Goal: Book appointment/travel/reservation

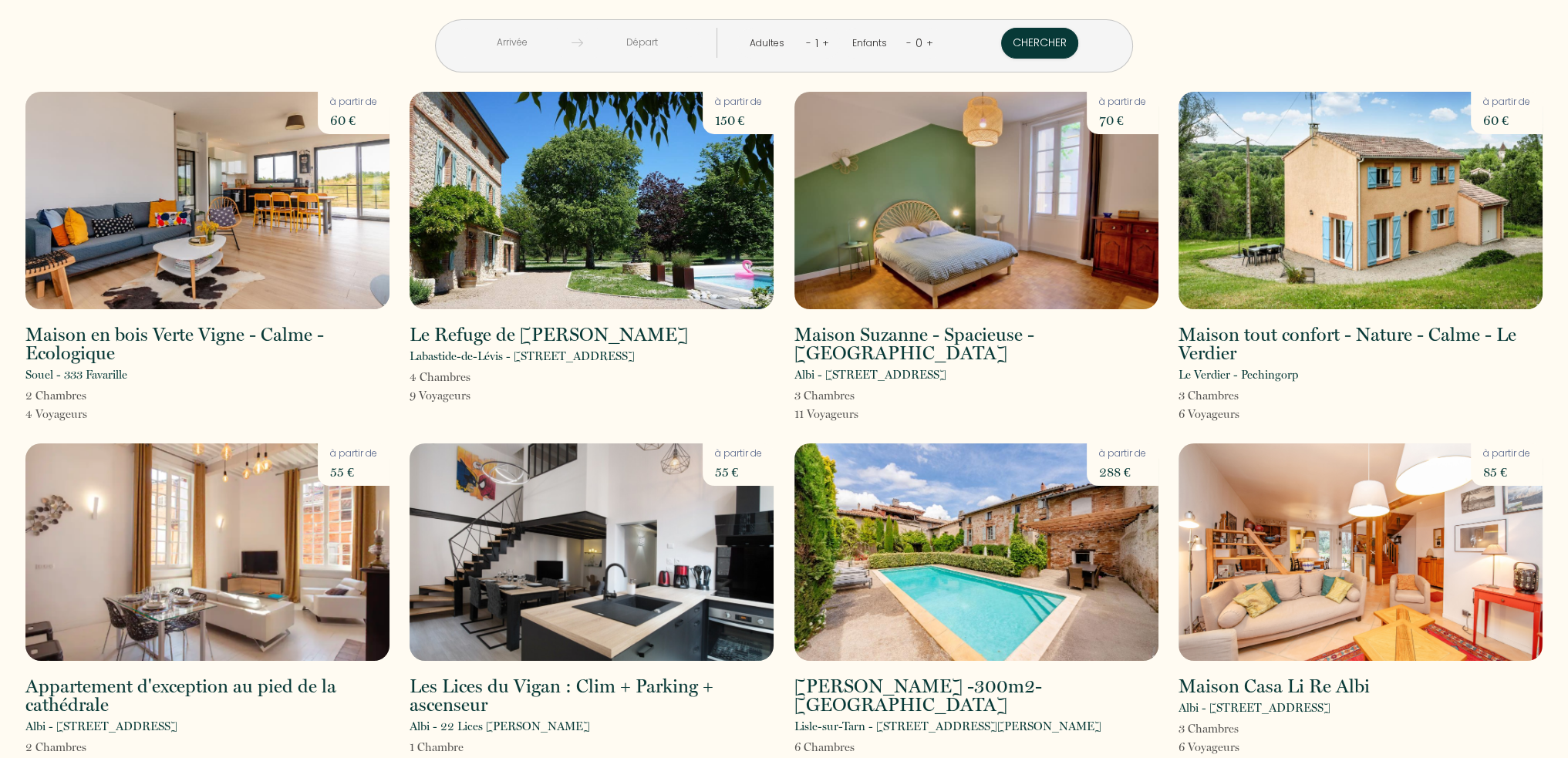
click at [563, 34] on input "text" at bounding box center [512, 42] width 118 height 30
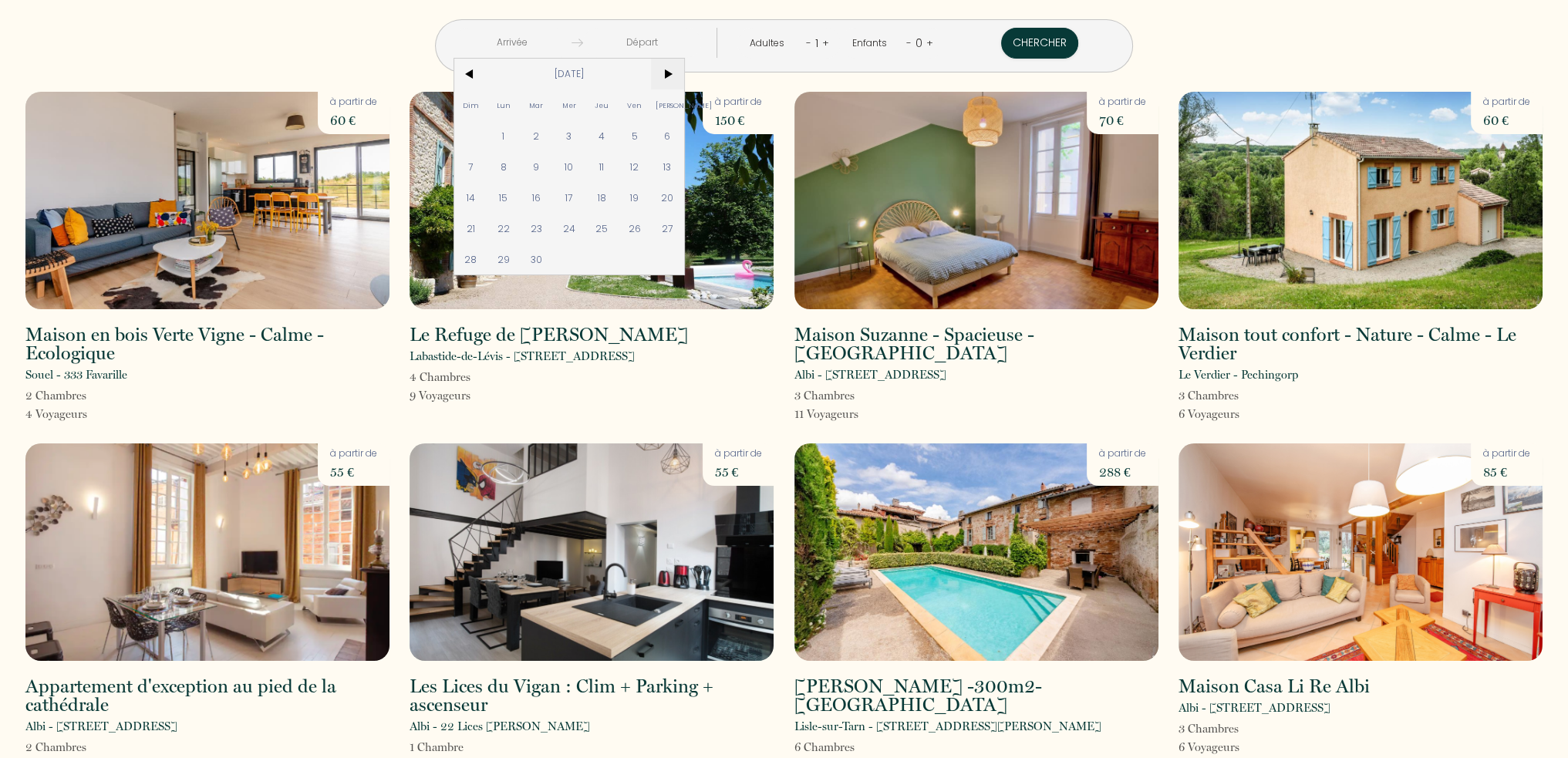
click at [684, 73] on span ">" at bounding box center [667, 74] width 33 height 30
click at [618, 137] on span "2" at bounding box center [602, 135] width 33 height 30
type input "[DATE]"
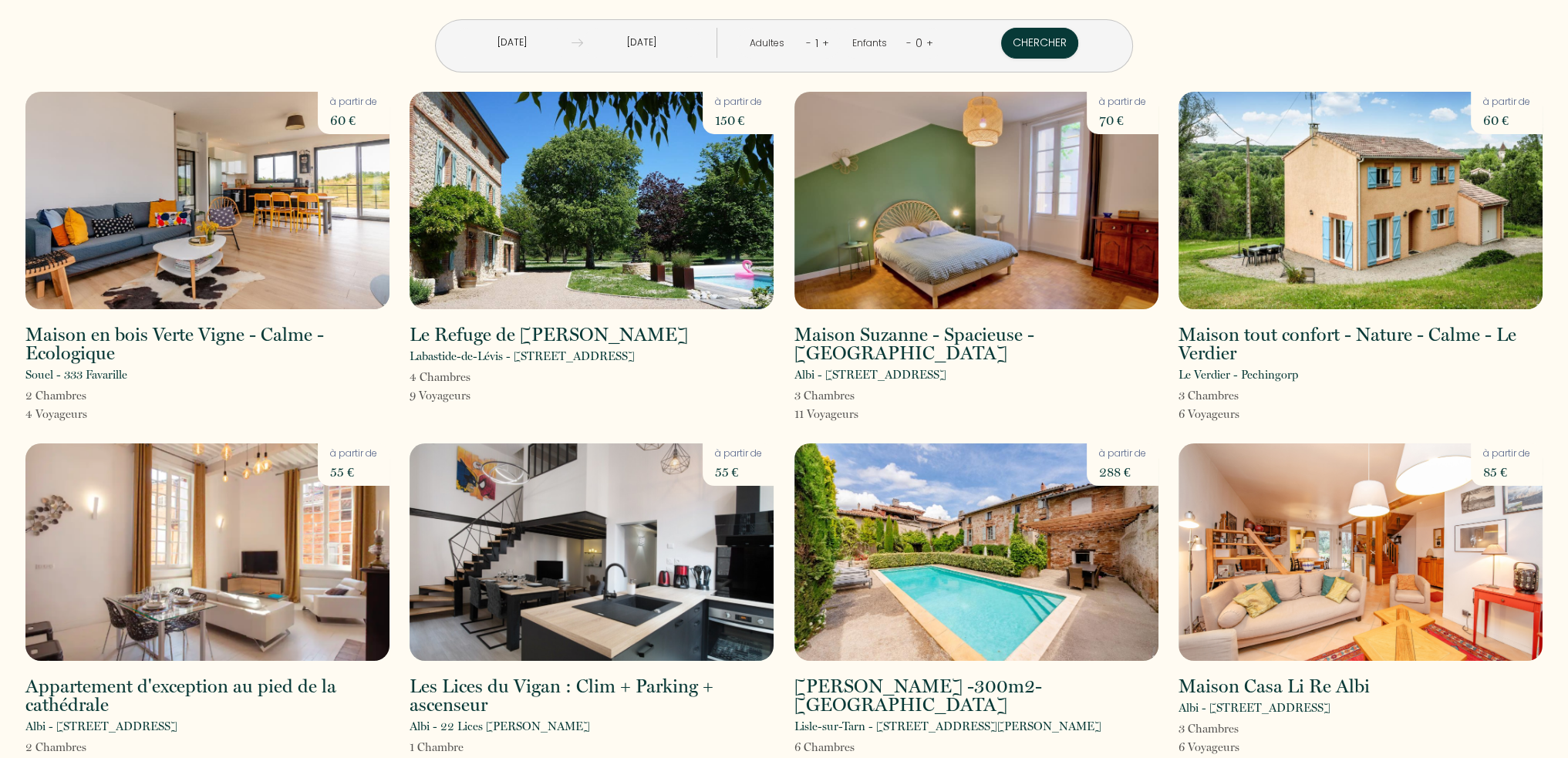
click at [685, 45] on input "[DATE]" at bounding box center [642, 42] width 118 height 30
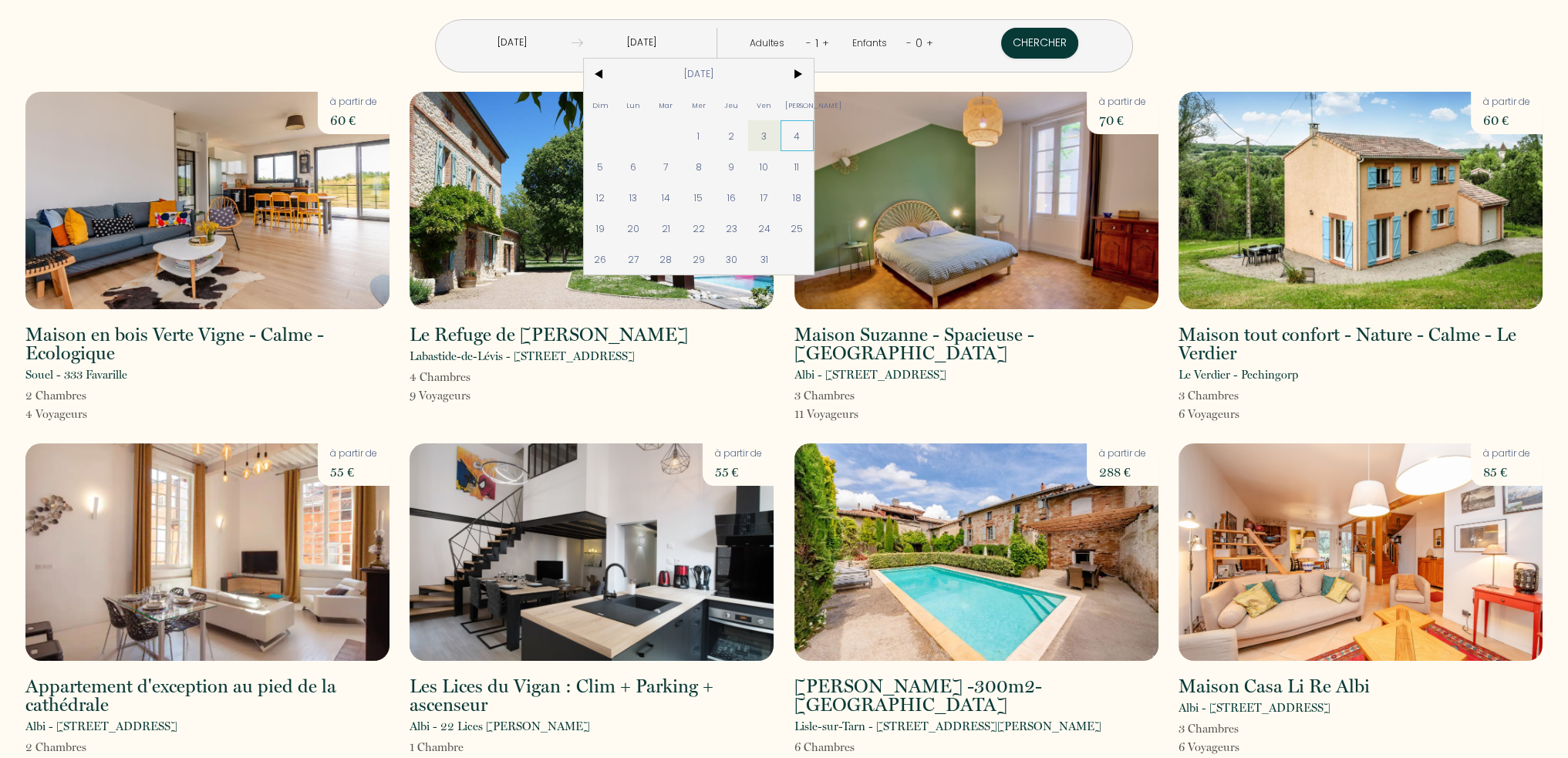
click at [813, 136] on span "4" at bounding box center [797, 135] width 33 height 30
type input "[DATE]"
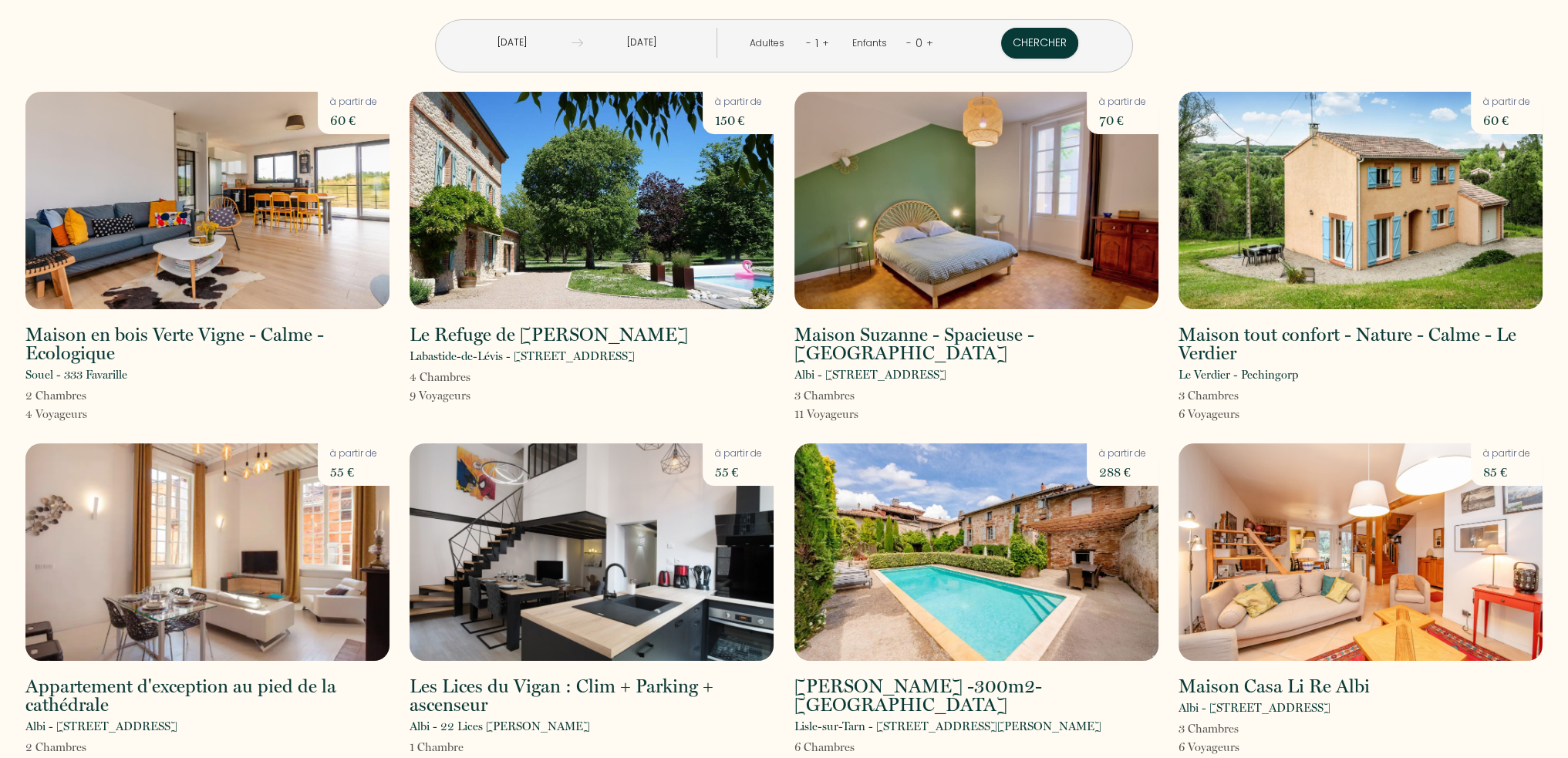
click at [822, 47] on link "+" at bounding box center [826, 42] width 7 height 15
click at [815, 46] on div "2" at bounding box center [815, 42] width 14 height 25
click at [823, 43] on link "+" at bounding box center [827, 42] width 7 height 15
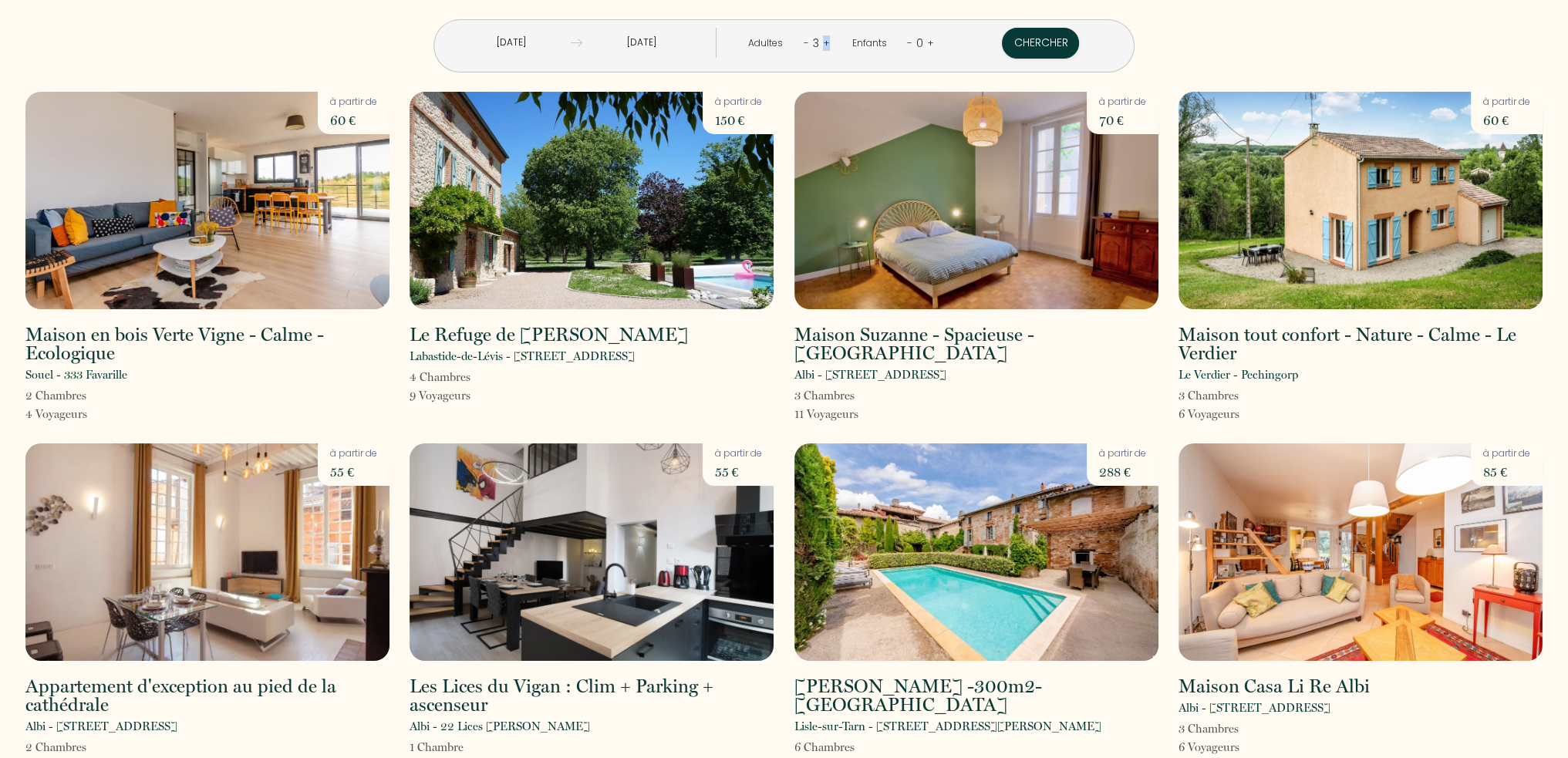
click at [823, 43] on link "+" at bounding box center [827, 42] width 7 height 15
click at [822, 43] on link "+" at bounding box center [826, 42] width 7 height 15
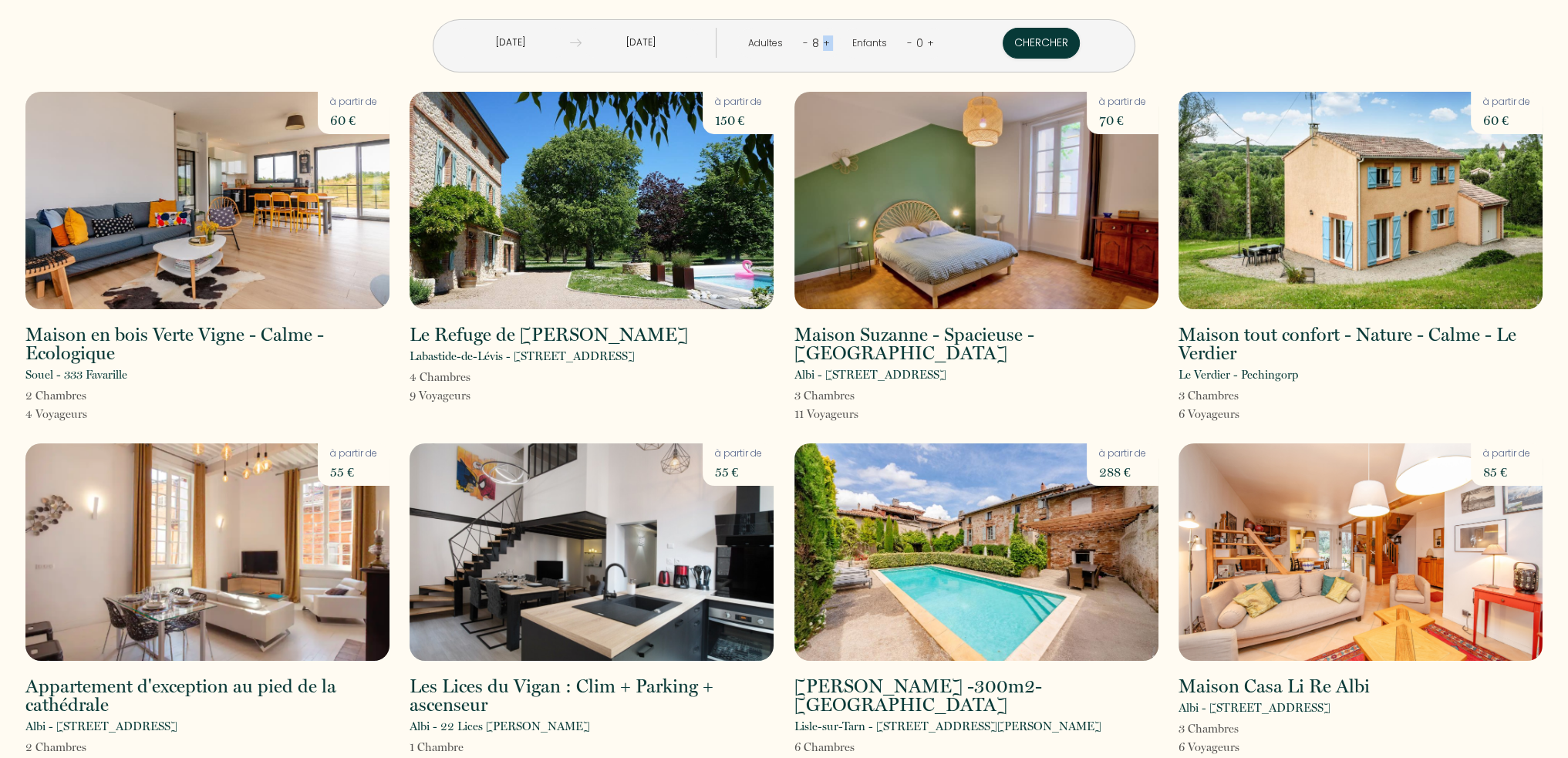
click at [823, 43] on link "+" at bounding box center [827, 42] width 7 height 15
click at [1003, 42] on button "Chercher" at bounding box center [1042, 42] width 78 height 30
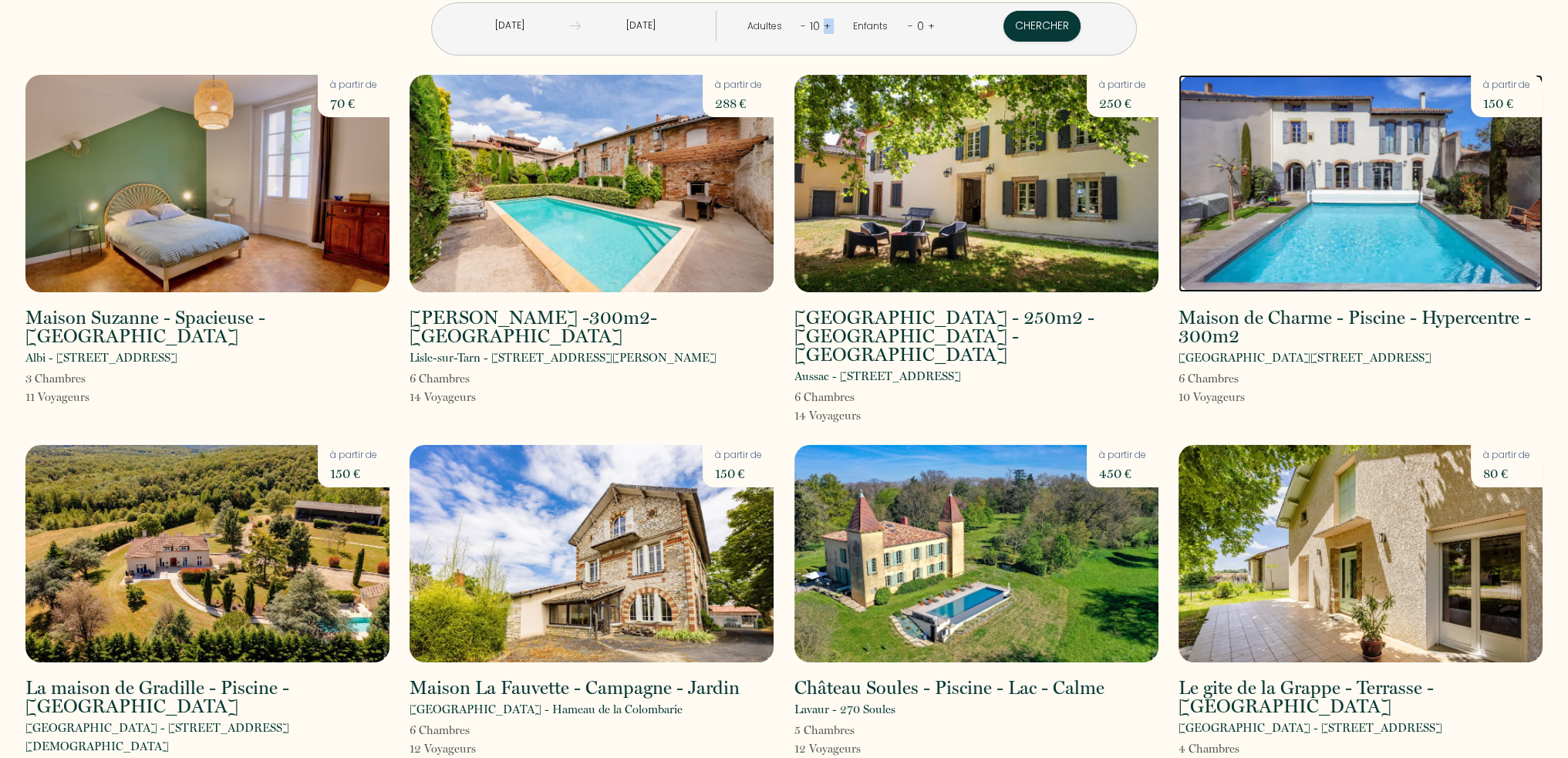
scroll to position [18, 0]
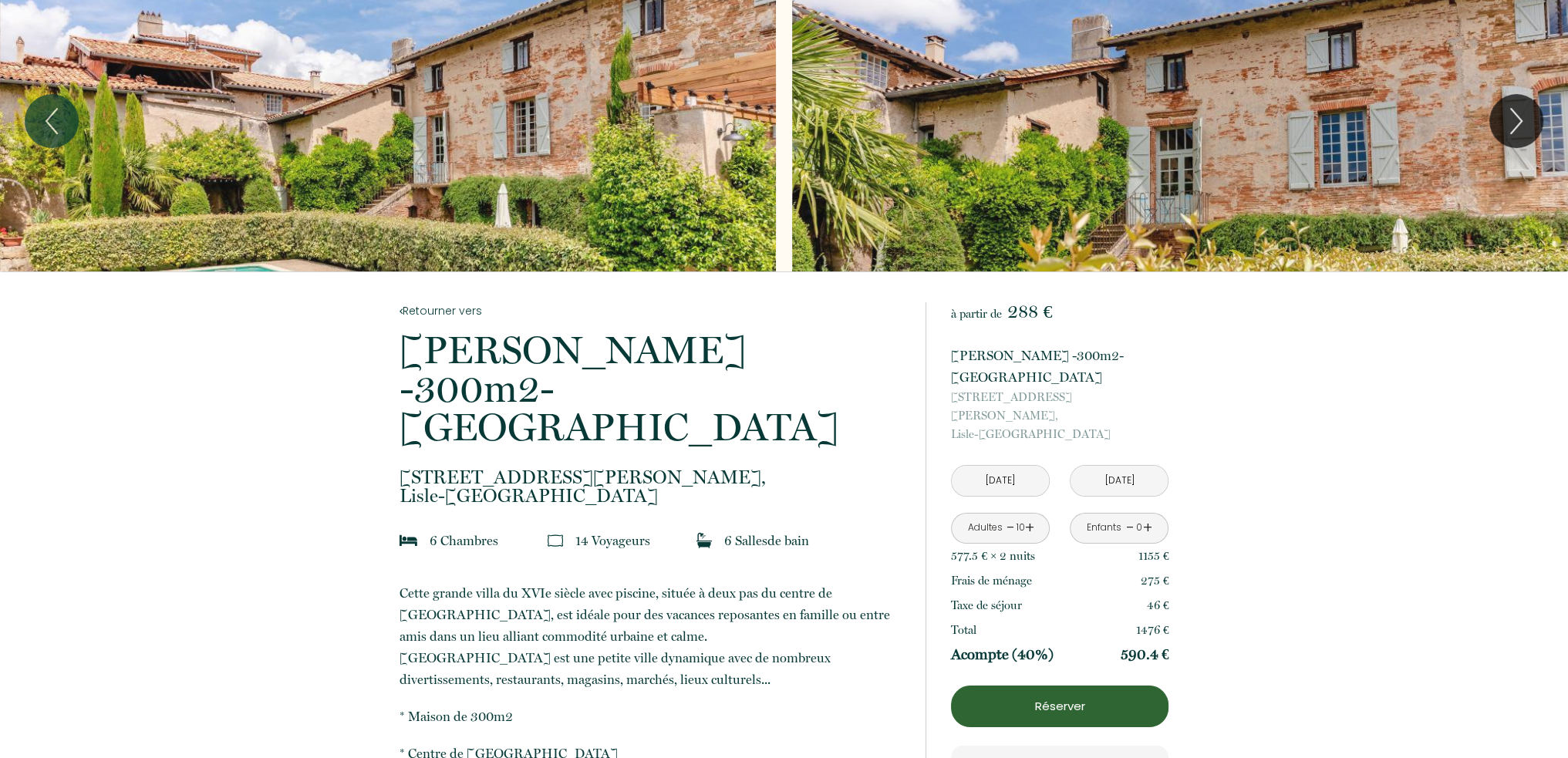
scroll to position [78, 0]
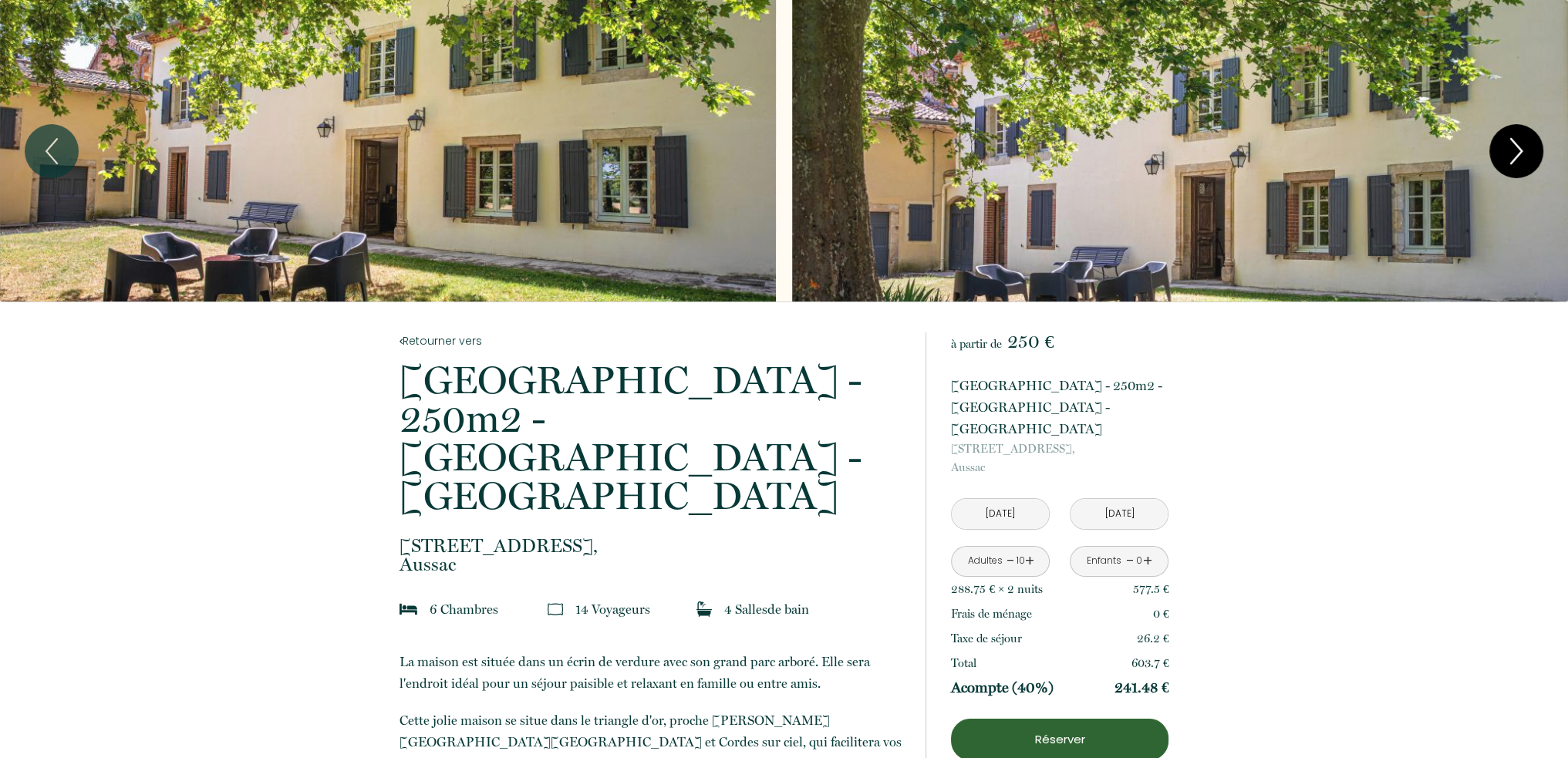
click at [1512, 162] on icon "Next" at bounding box center [1515, 151] width 32 height 46
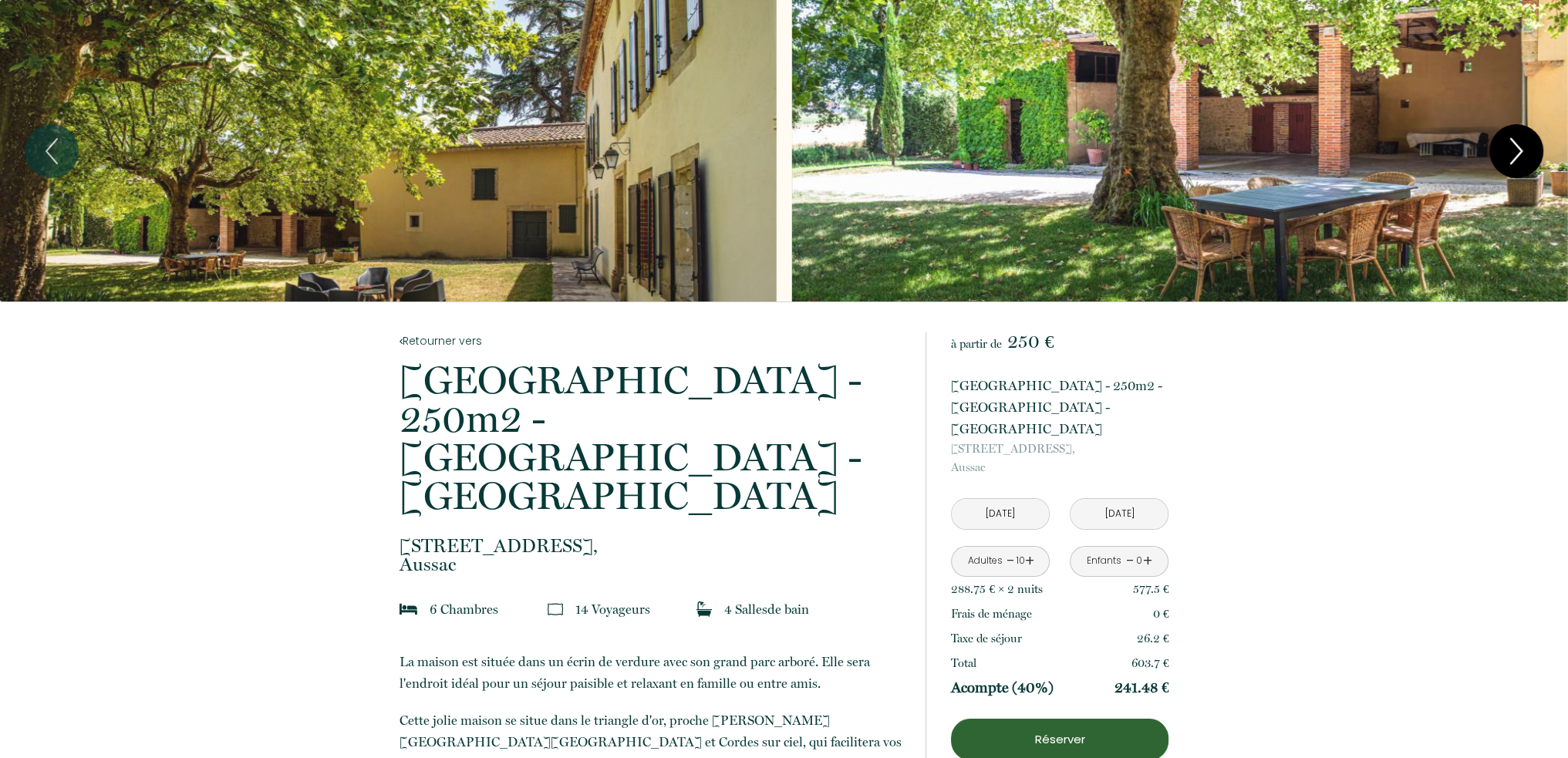
click at [1512, 162] on icon "Next" at bounding box center [1515, 151] width 32 height 46
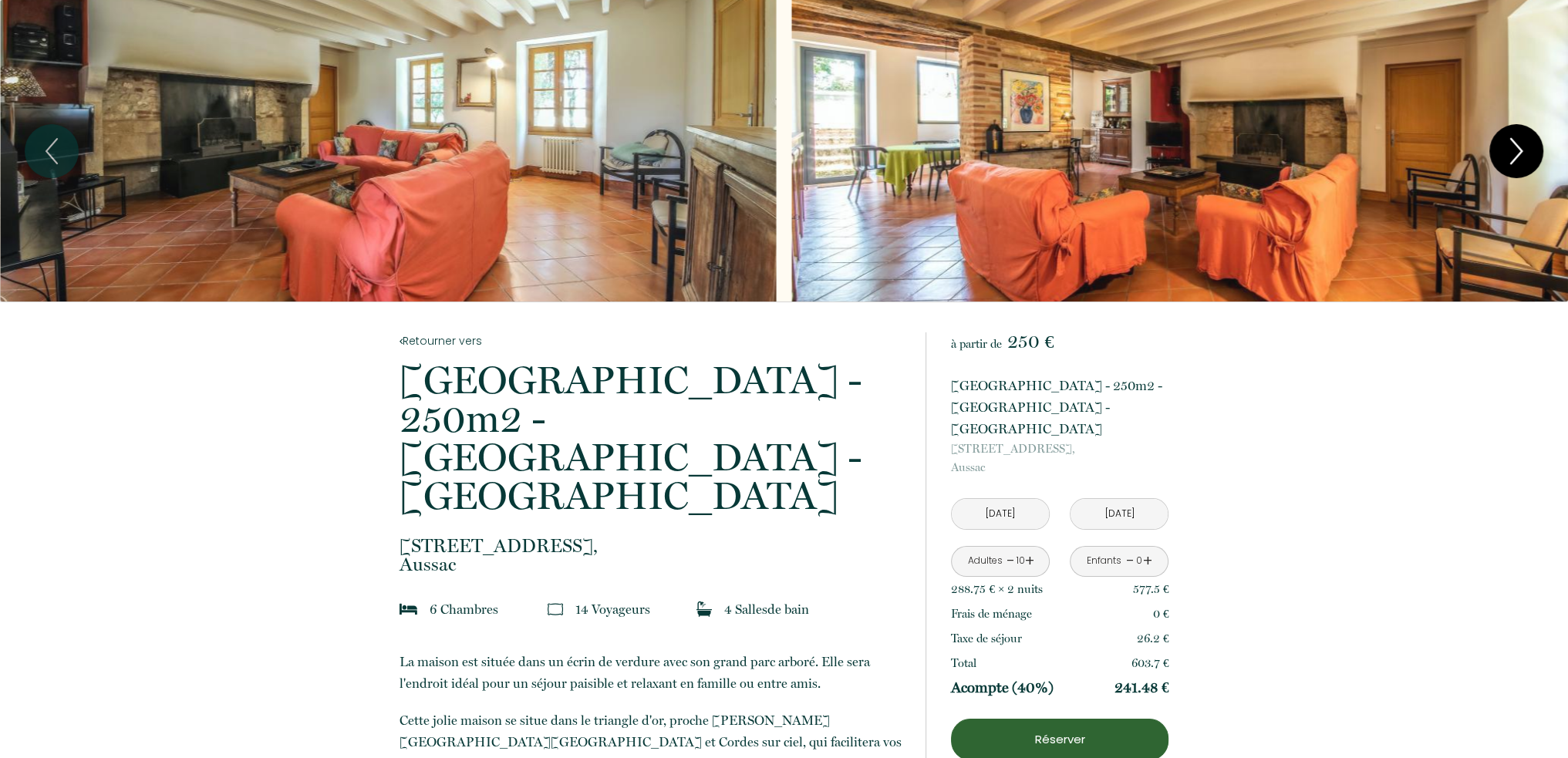
click at [1512, 162] on icon "Next" at bounding box center [1515, 151] width 32 height 46
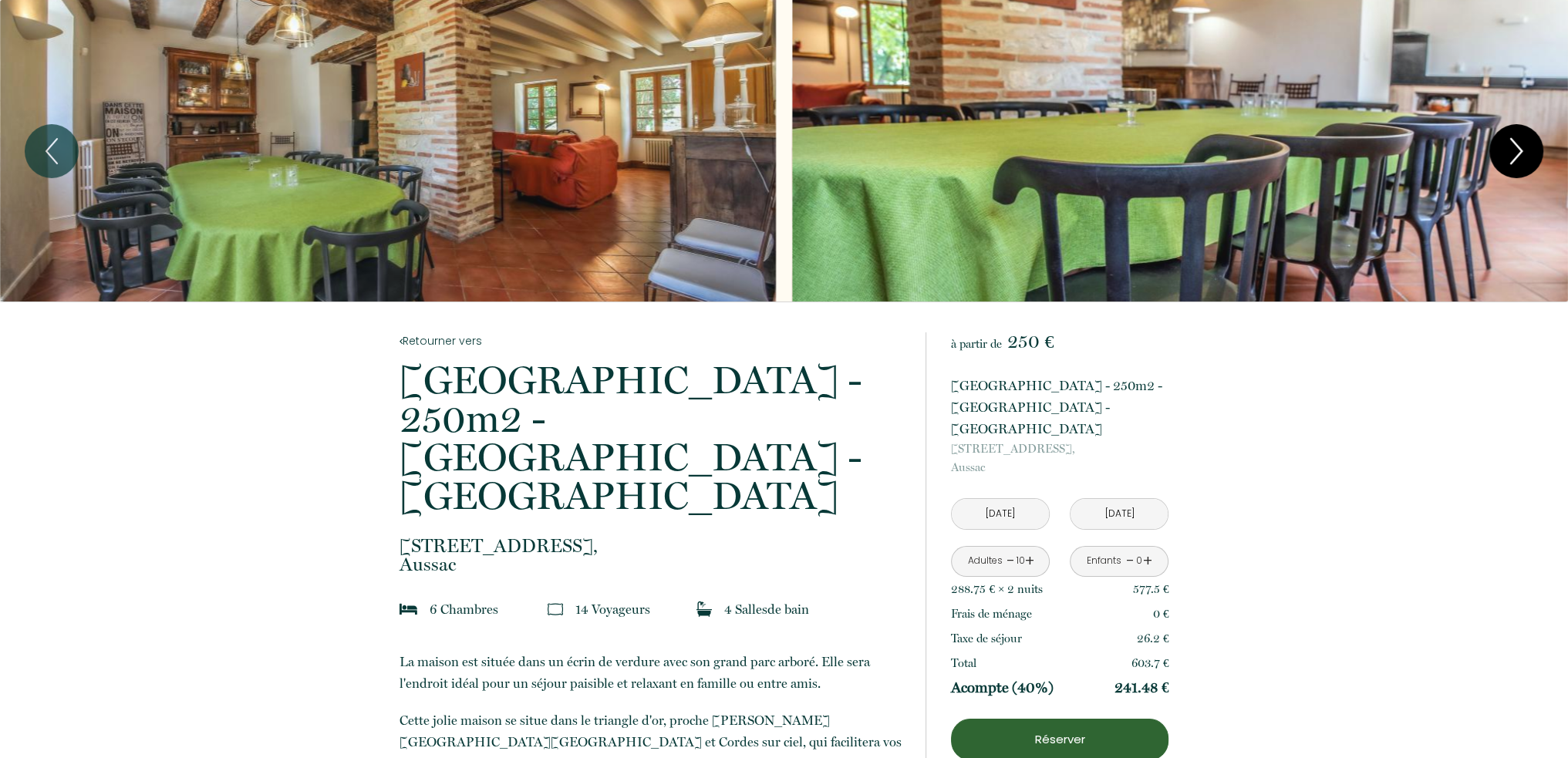
click at [1512, 162] on icon "Next" at bounding box center [1515, 151] width 32 height 46
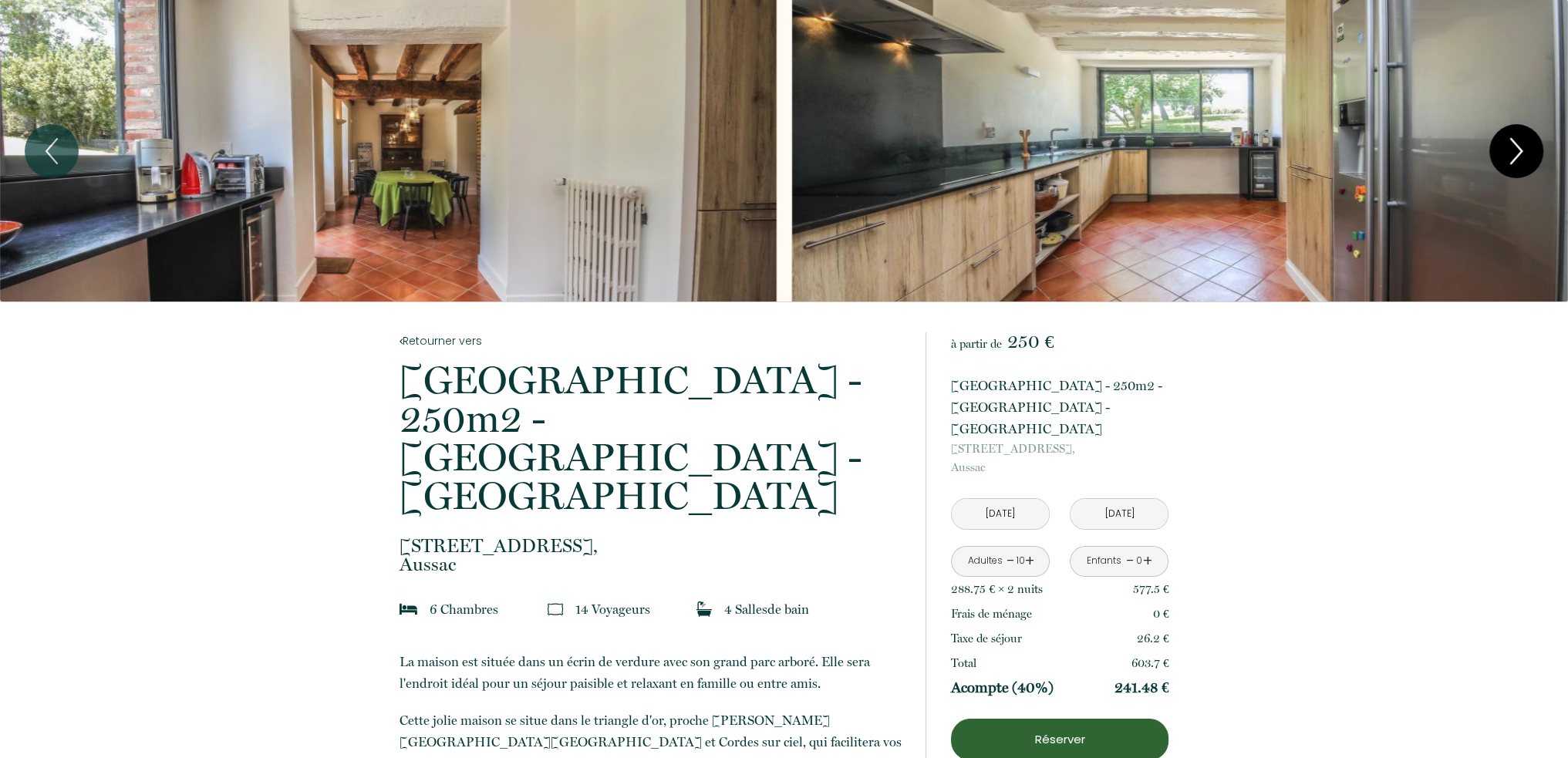
click at [1512, 162] on icon "Next" at bounding box center [1515, 151] width 32 height 46
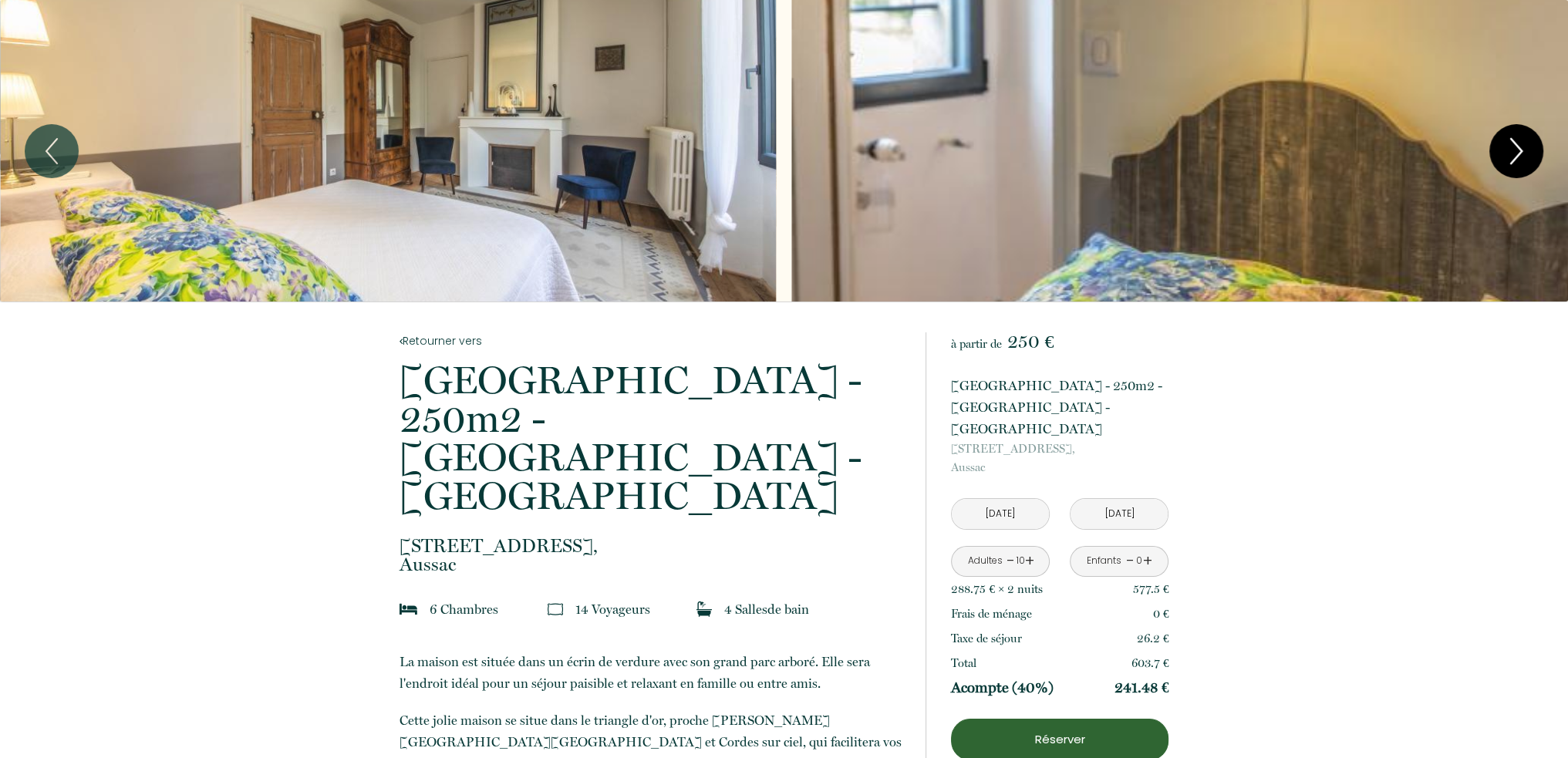
click at [1512, 162] on icon "Next" at bounding box center [1515, 151] width 32 height 46
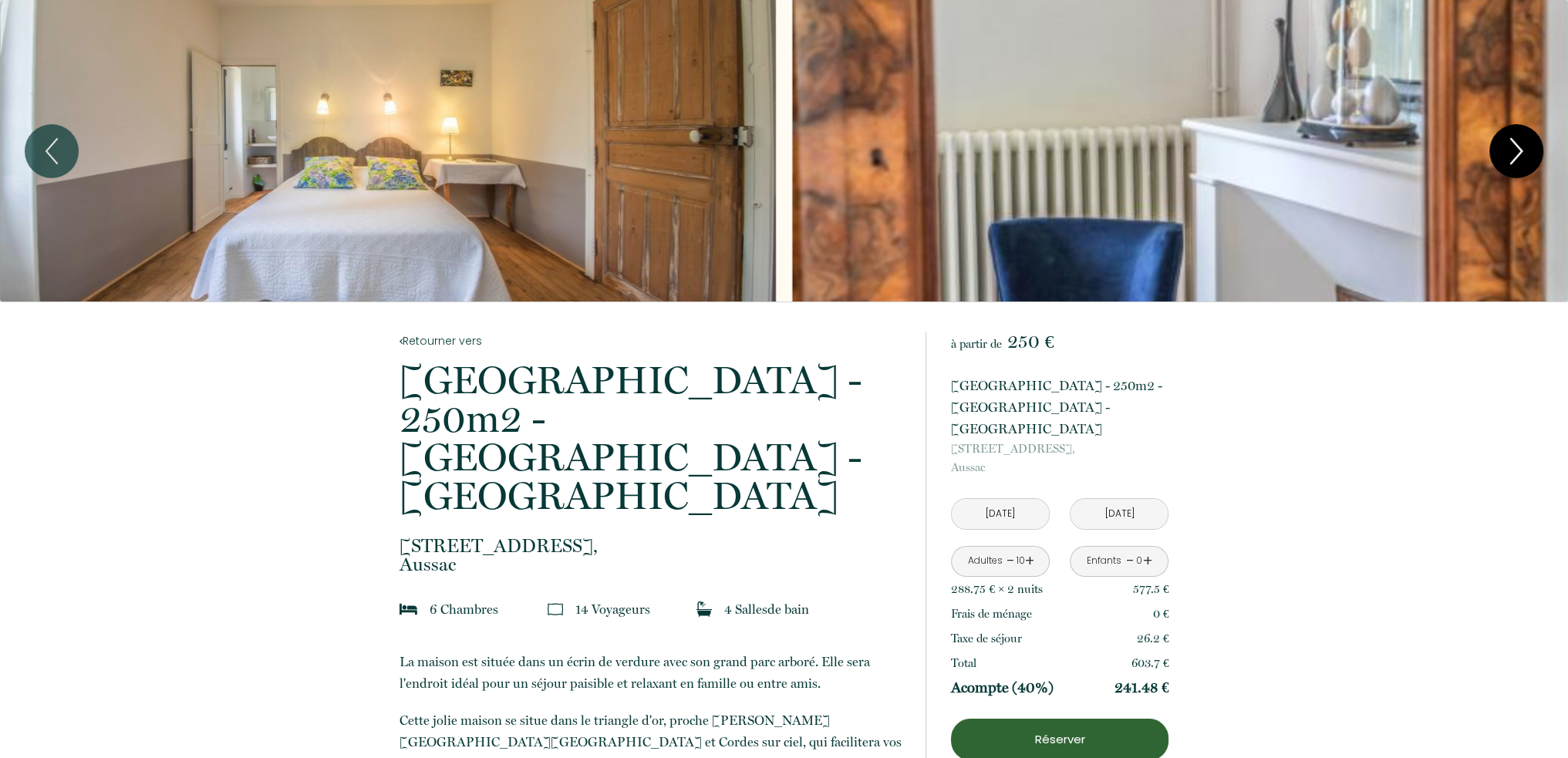
click at [1512, 162] on icon "Next" at bounding box center [1515, 151] width 32 height 46
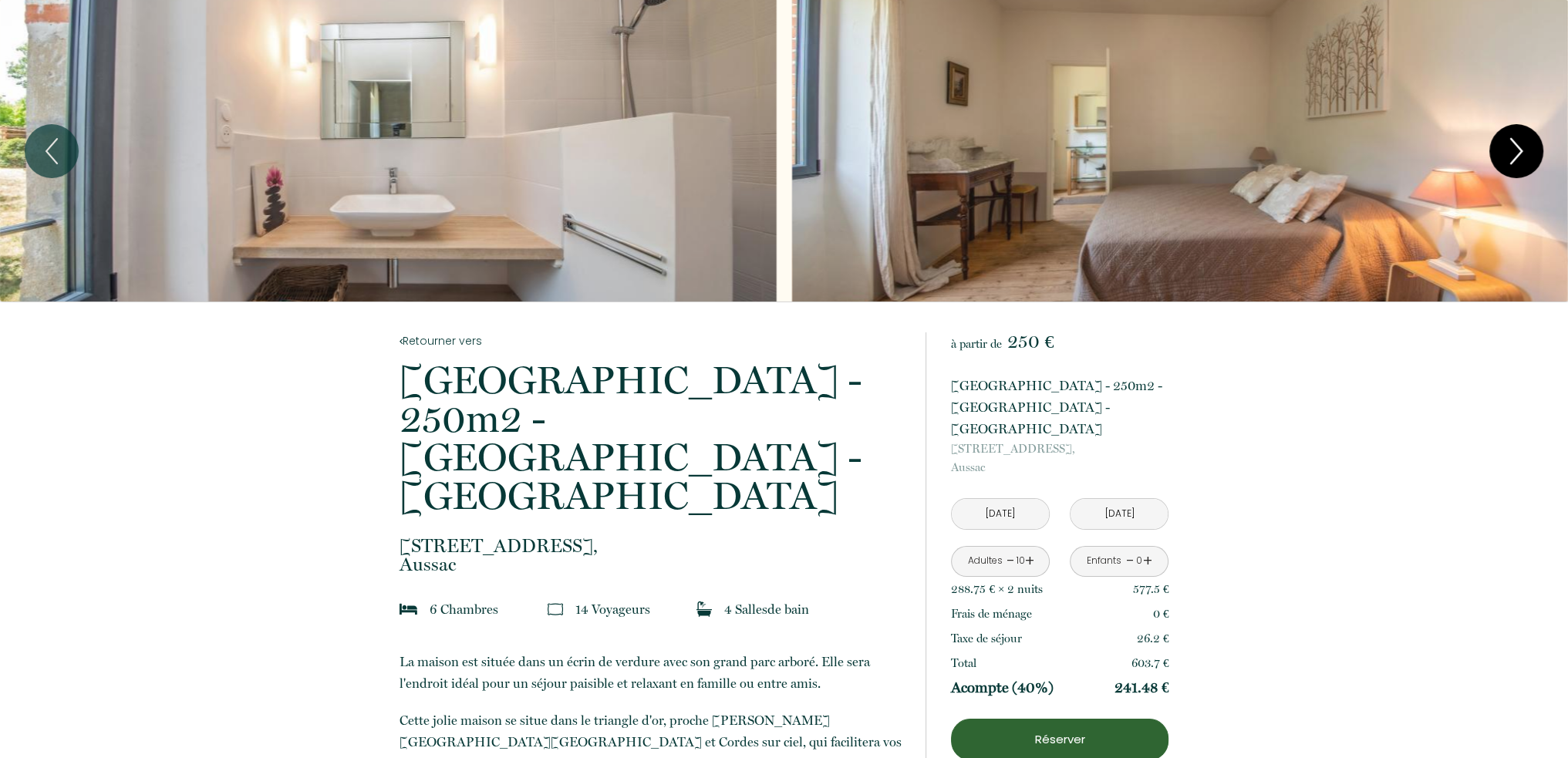
click at [1512, 162] on icon "Next" at bounding box center [1515, 151] width 32 height 46
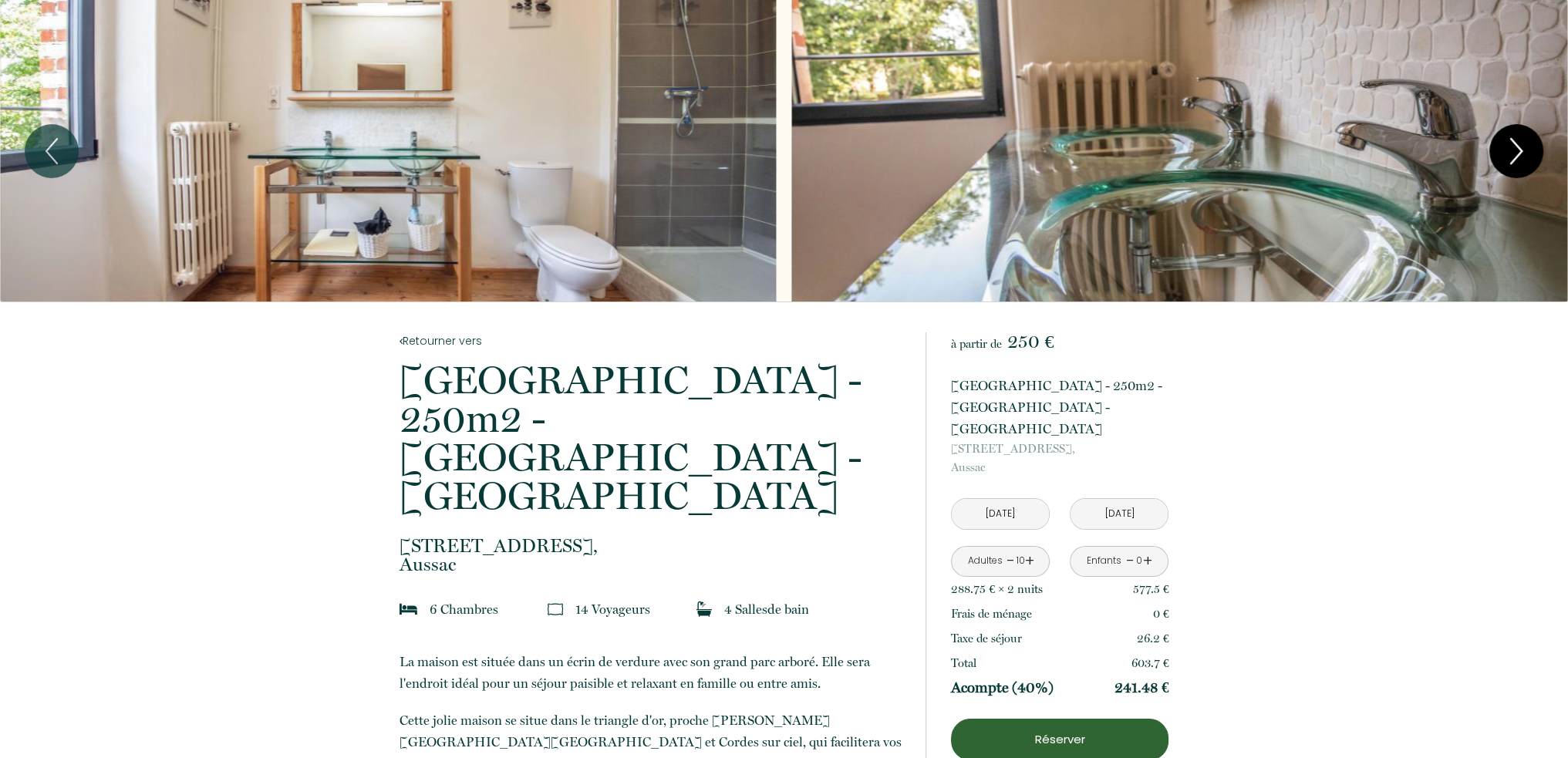
click at [1512, 162] on icon "Next" at bounding box center [1515, 151] width 32 height 46
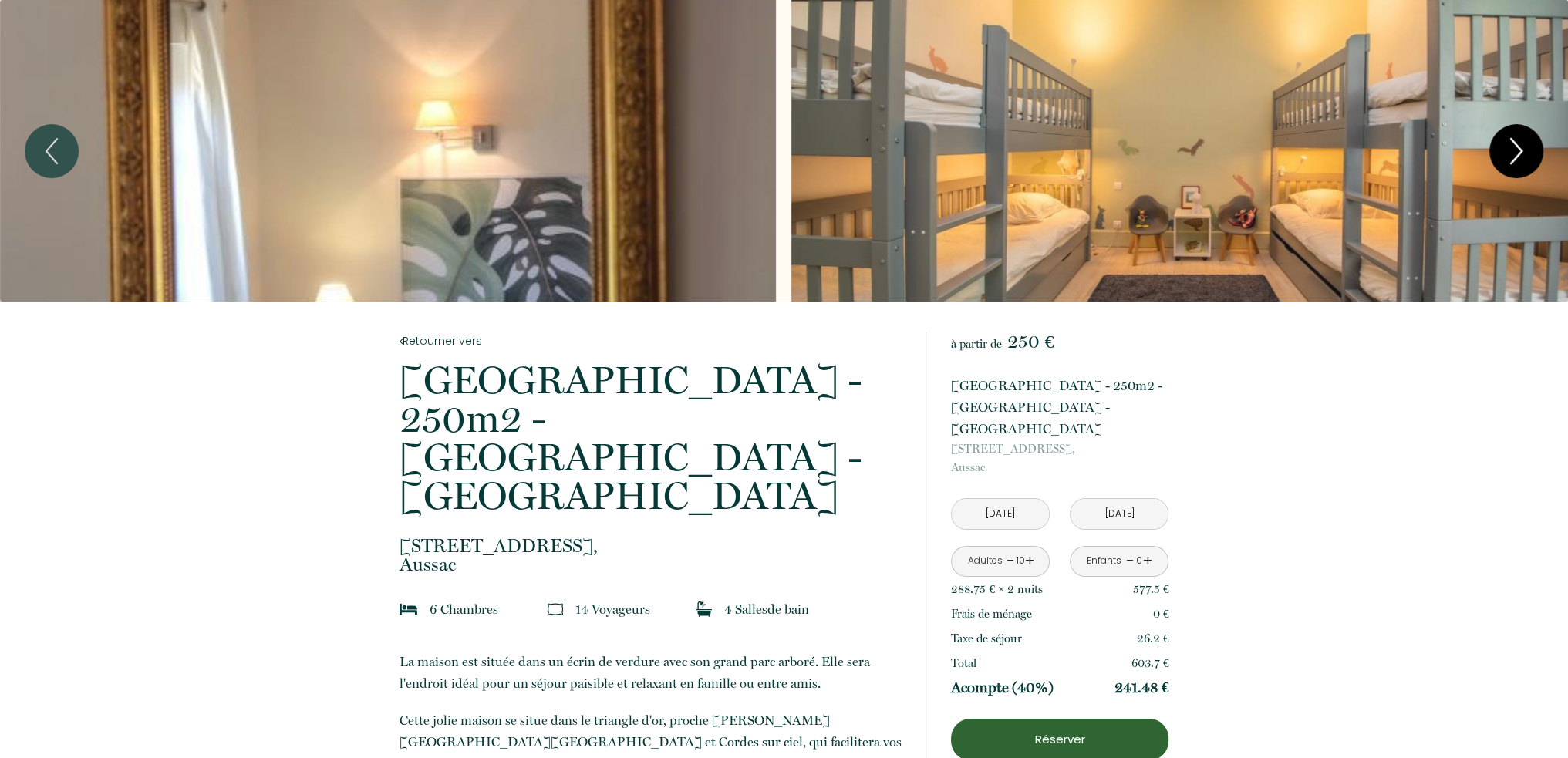
click at [1512, 162] on icon "Next" at bounding box center [1515, 151] width 32 height 46
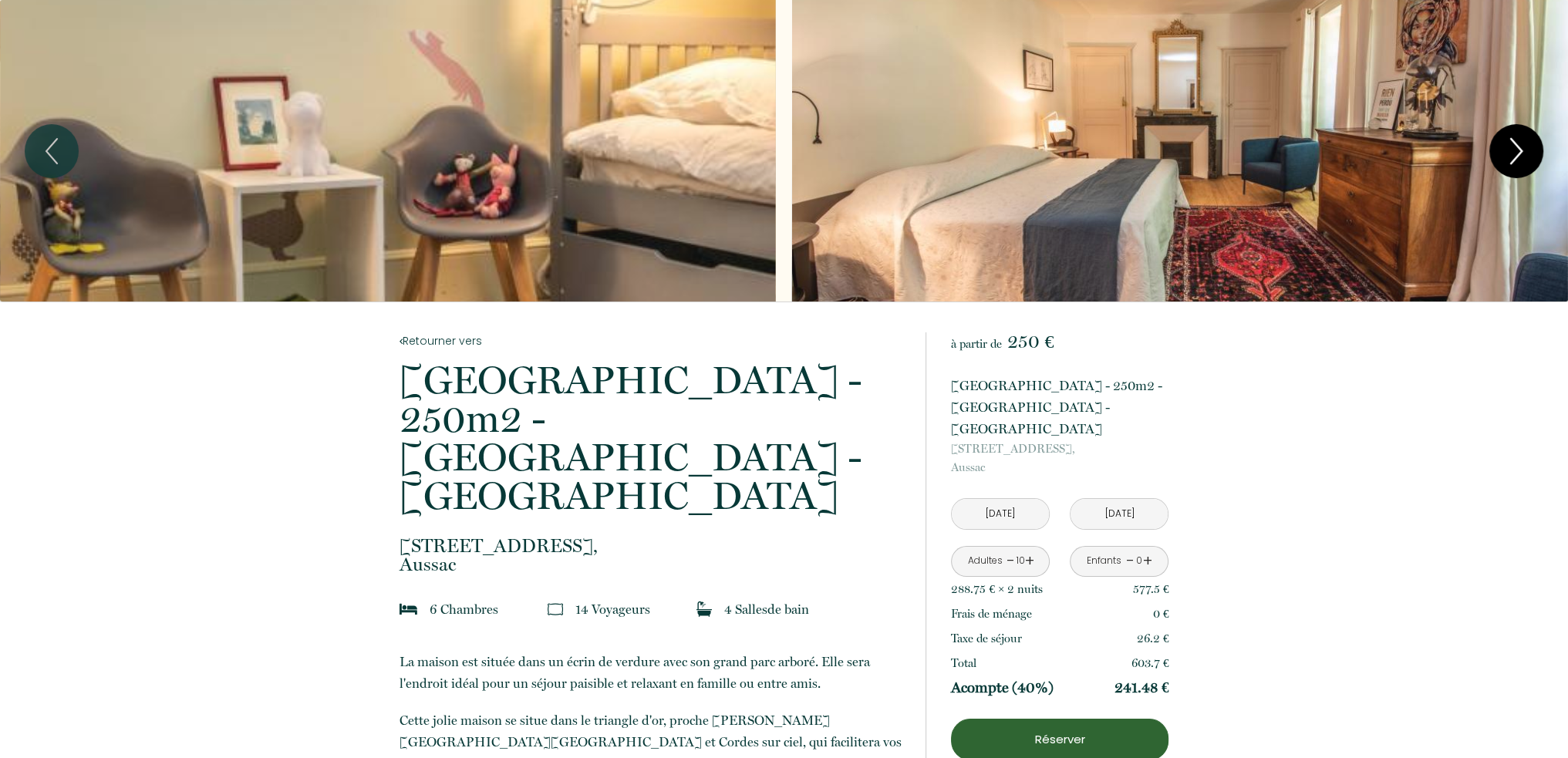
click at [1512, 162] on icon "Next" at bounding box center [1515, 151] width 32 height 46
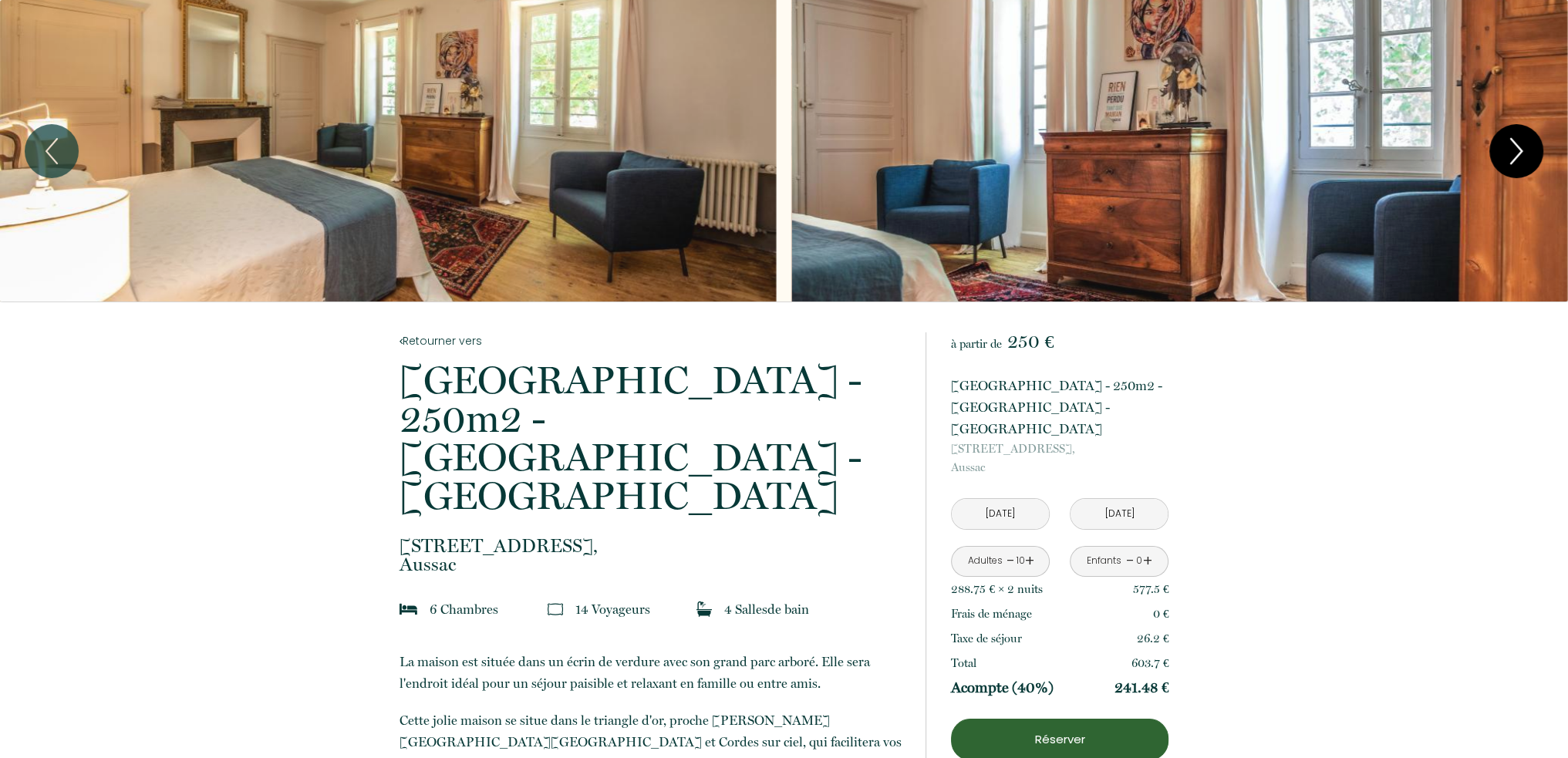
click at [1512, 162] on icon "Next" at bounding box center [1515, 151] width 32 height 46
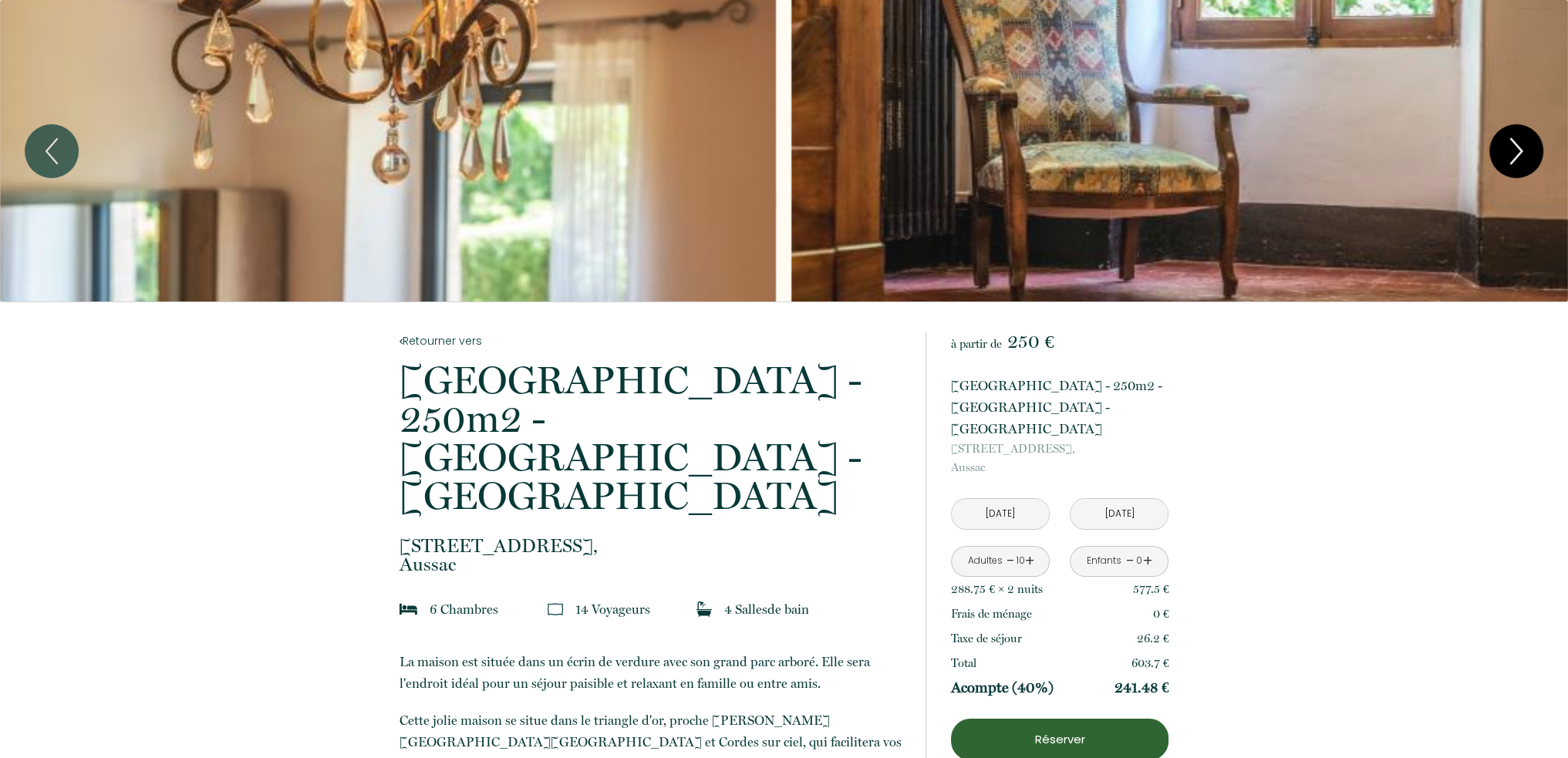
click at [1512, 162] on icon "Next" at bounding box center [1515, 151] width 32 height 46
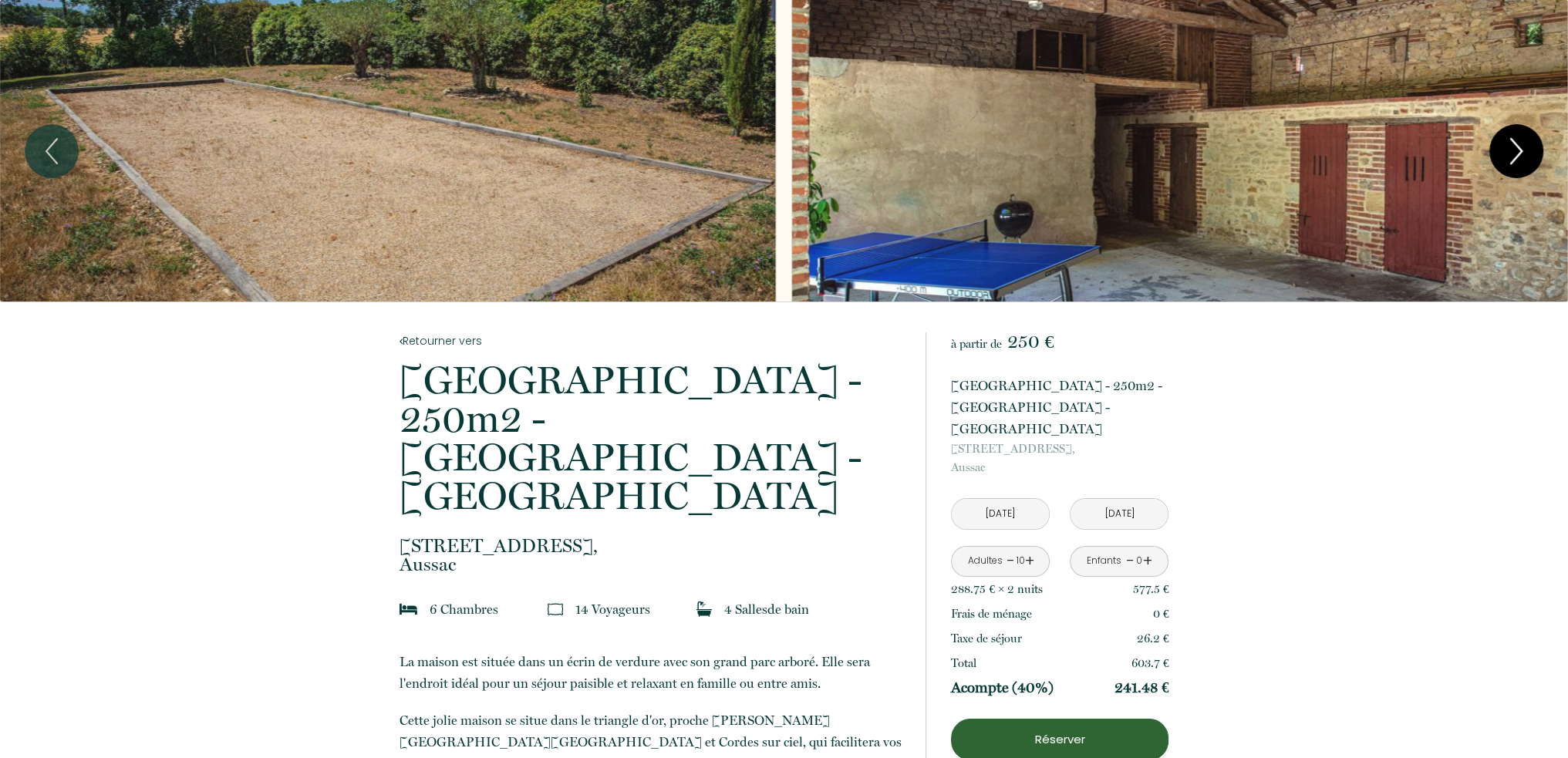
click at [1512, 162] on icon "Next" at bounding box center [1515, 151] width 32 height 46
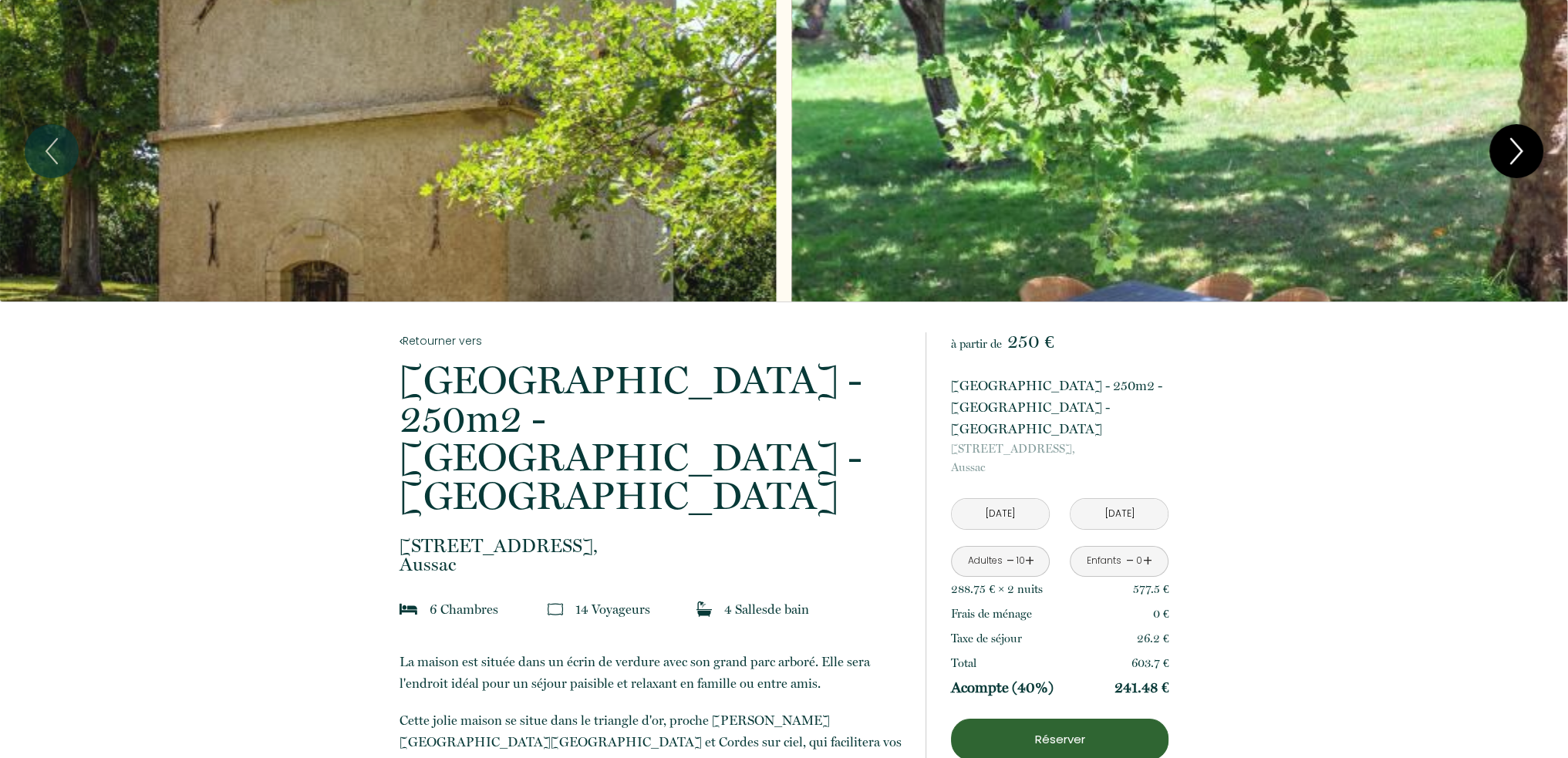
click at [1512, 162] on icon "Next" at bounding box center [1515, 151] width 32 height 46
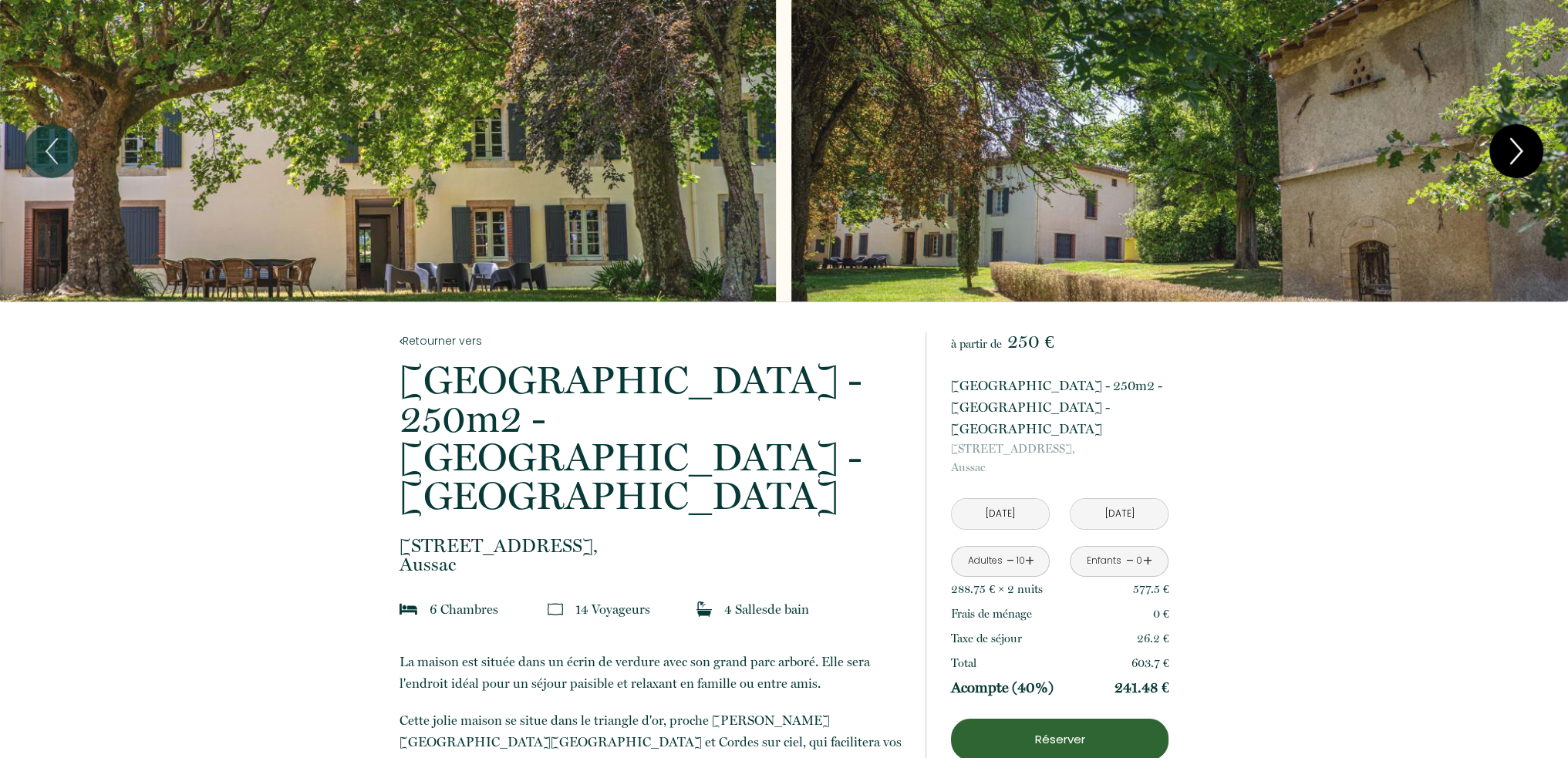
click at [1512, 162] on icon "Next" at bounding box center [1515, 151] width 32 height 46
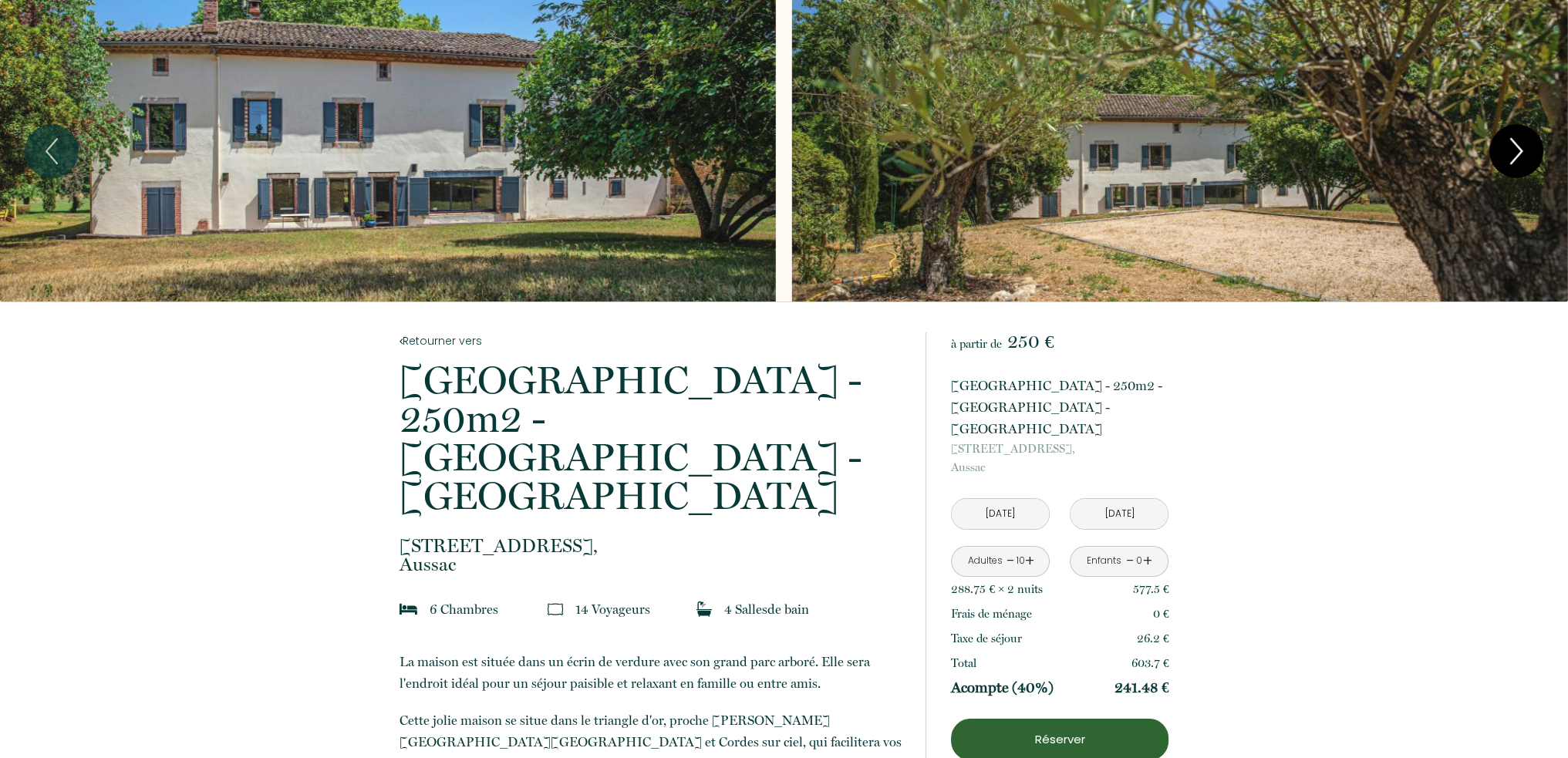
click at [1512, 162] on icon "Next" at bounding box center [1515, 151] width 32 height 46
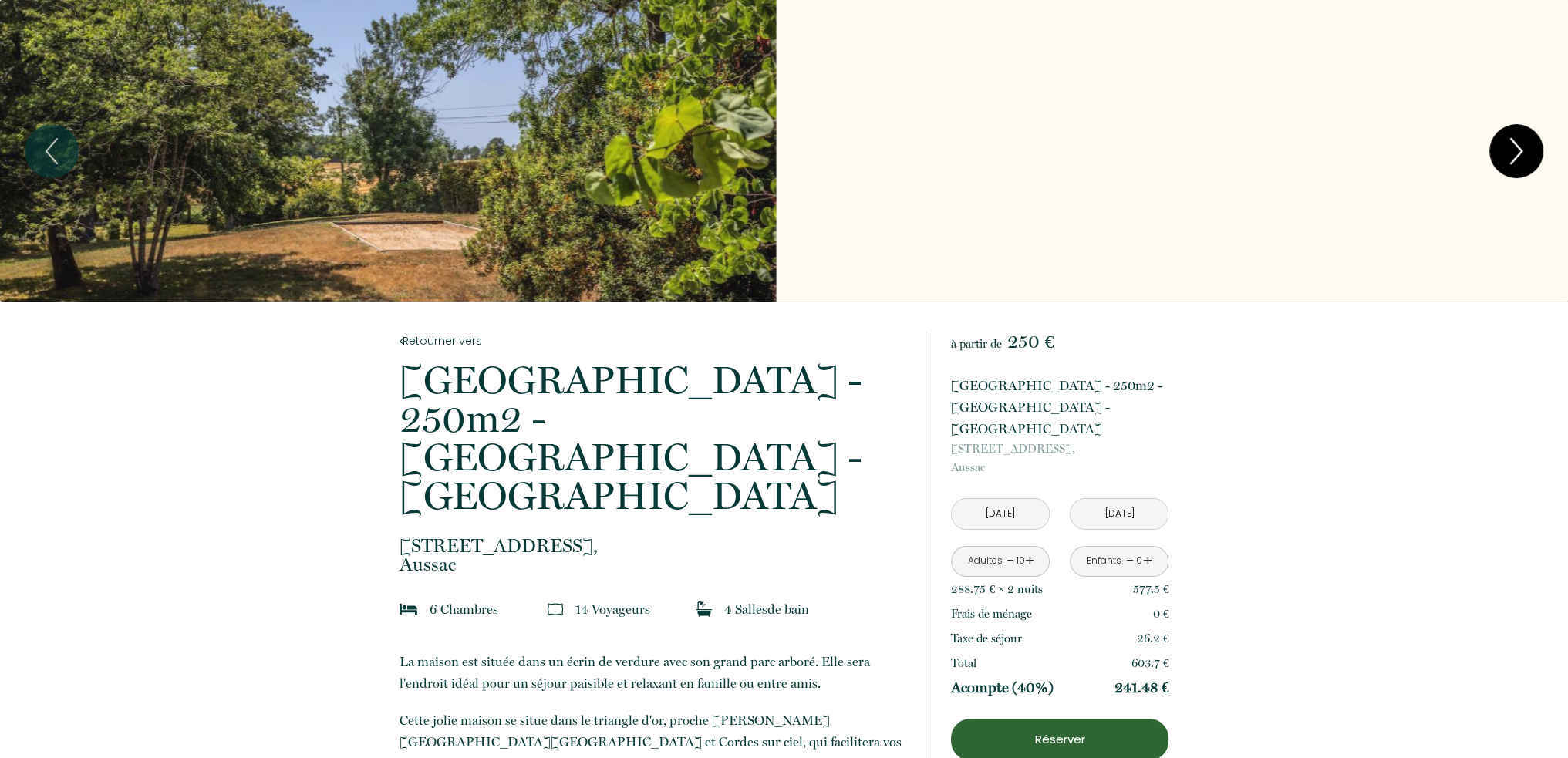
click at [1512, 162] on icon "Next" at bounding box center [1515, 151] width 32 height 46
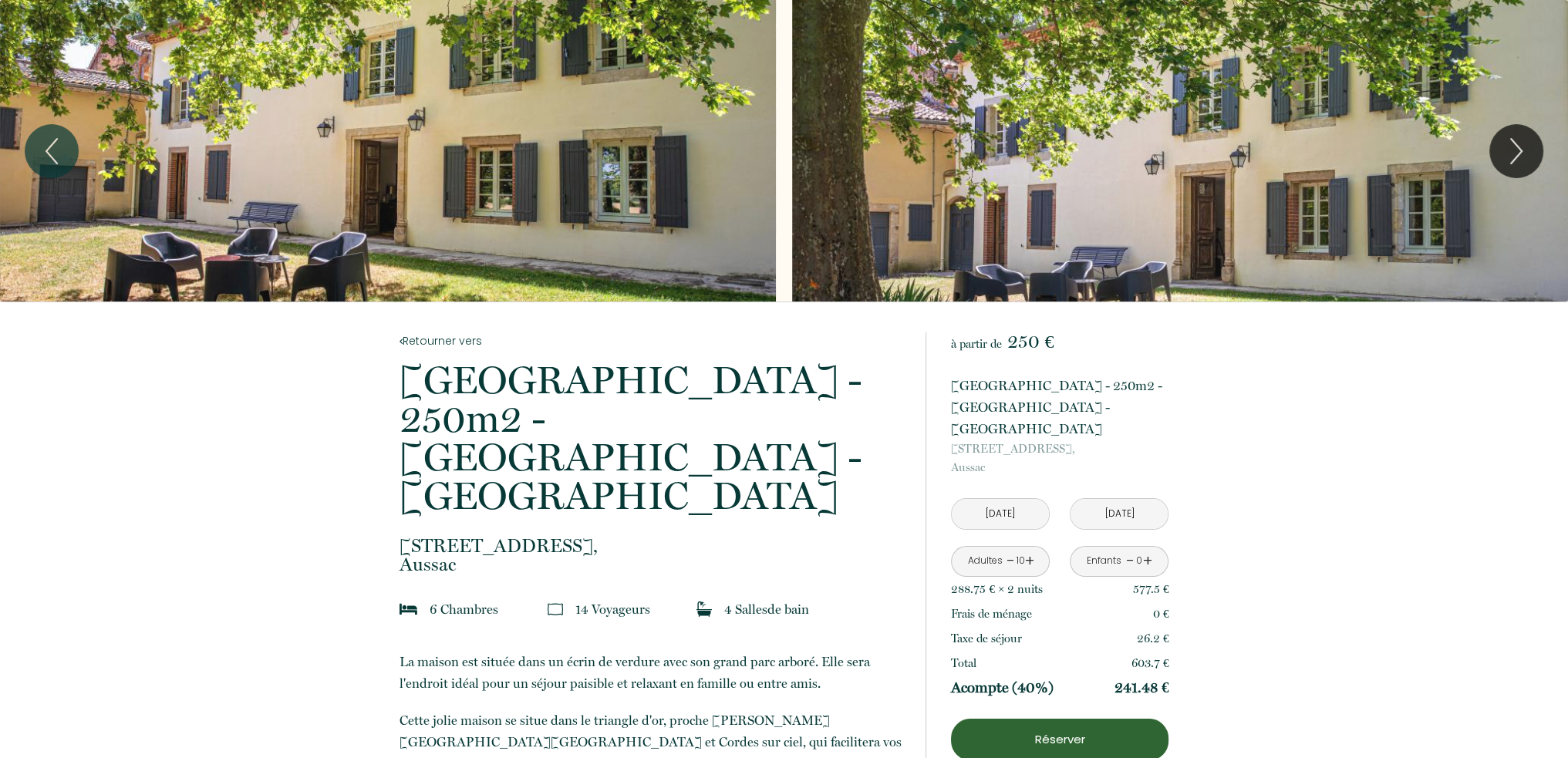
click at [549, 151] on div "Slideshow" at bounding box center [388, 150] width 776 height 302
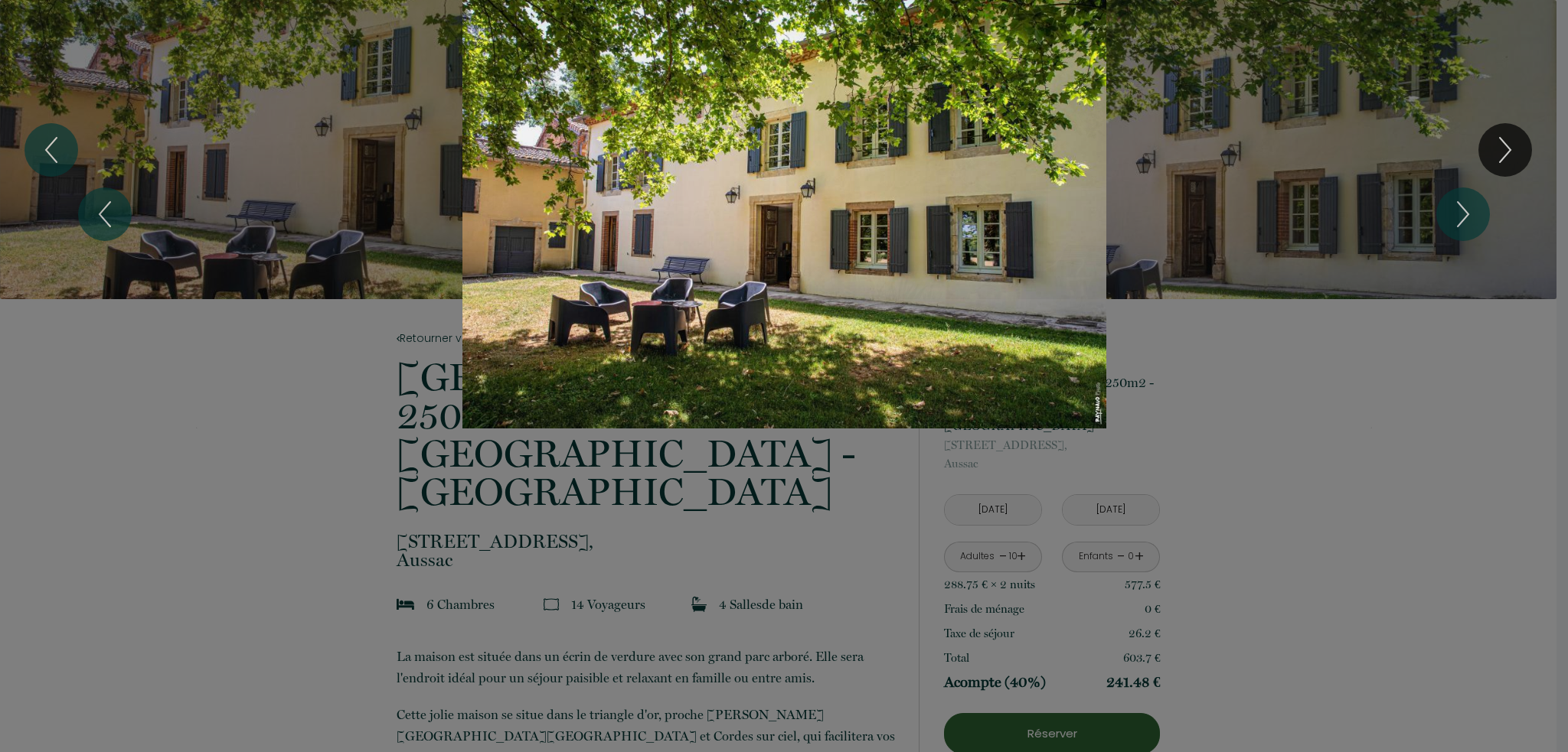
click at [1501, 149] on div "1 2 3 4 5 6 7 8 9 10 11 12 13 14 15 16 17 18 19 20 21 22 23 24 25 26 27 28 29 3…" at bounding box center [784, 214] width 1568 height 429
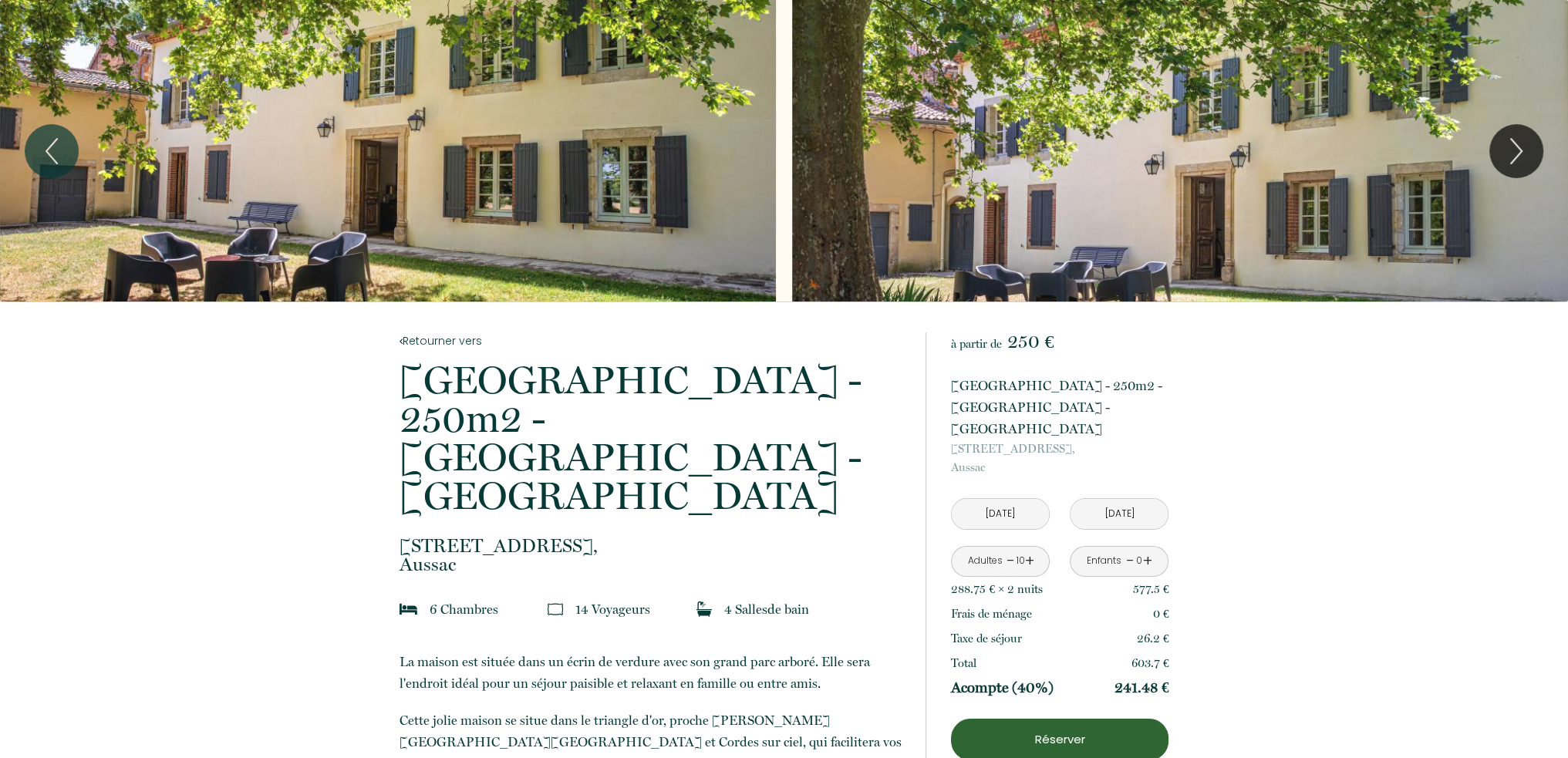
click at [559, 147] on div "Slideshow" at bounding box center [388, 150] width 776 height 302
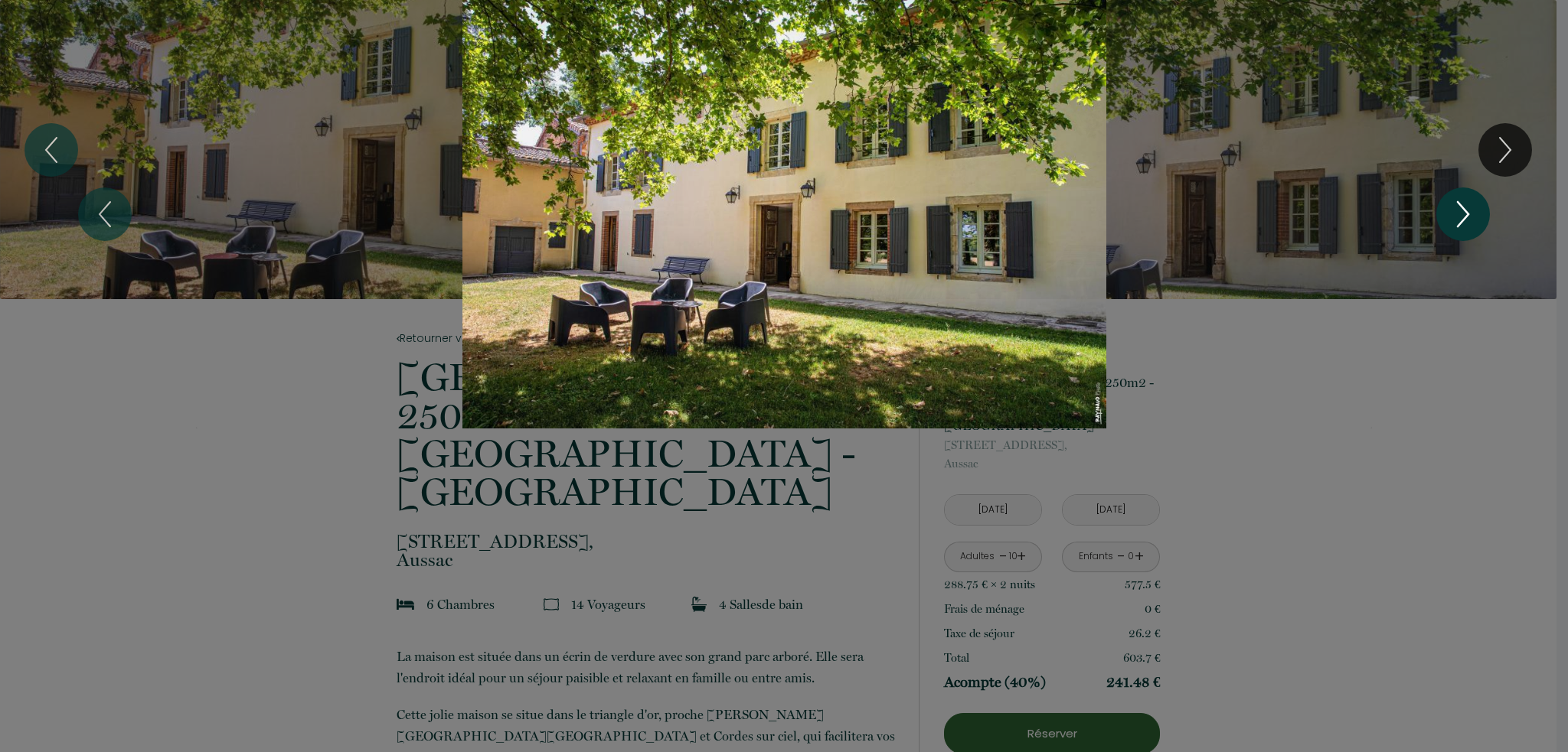
click at [1464, 216] on icon "Next" at bounding box center [1463, 214] width 32 height 46
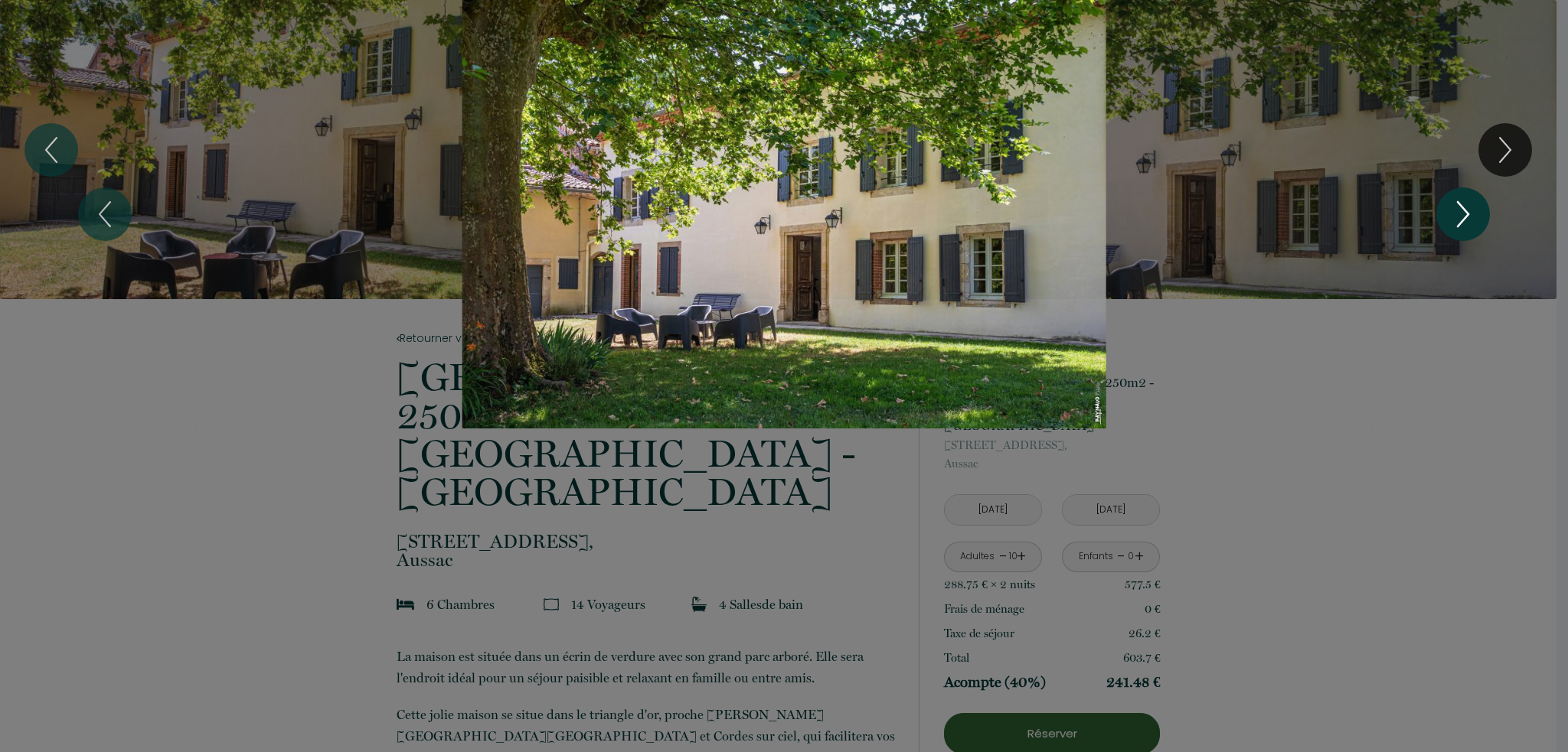
click at [1464, 216] on icon "Next" at bounding box center [1463, 214] width 32 height 46
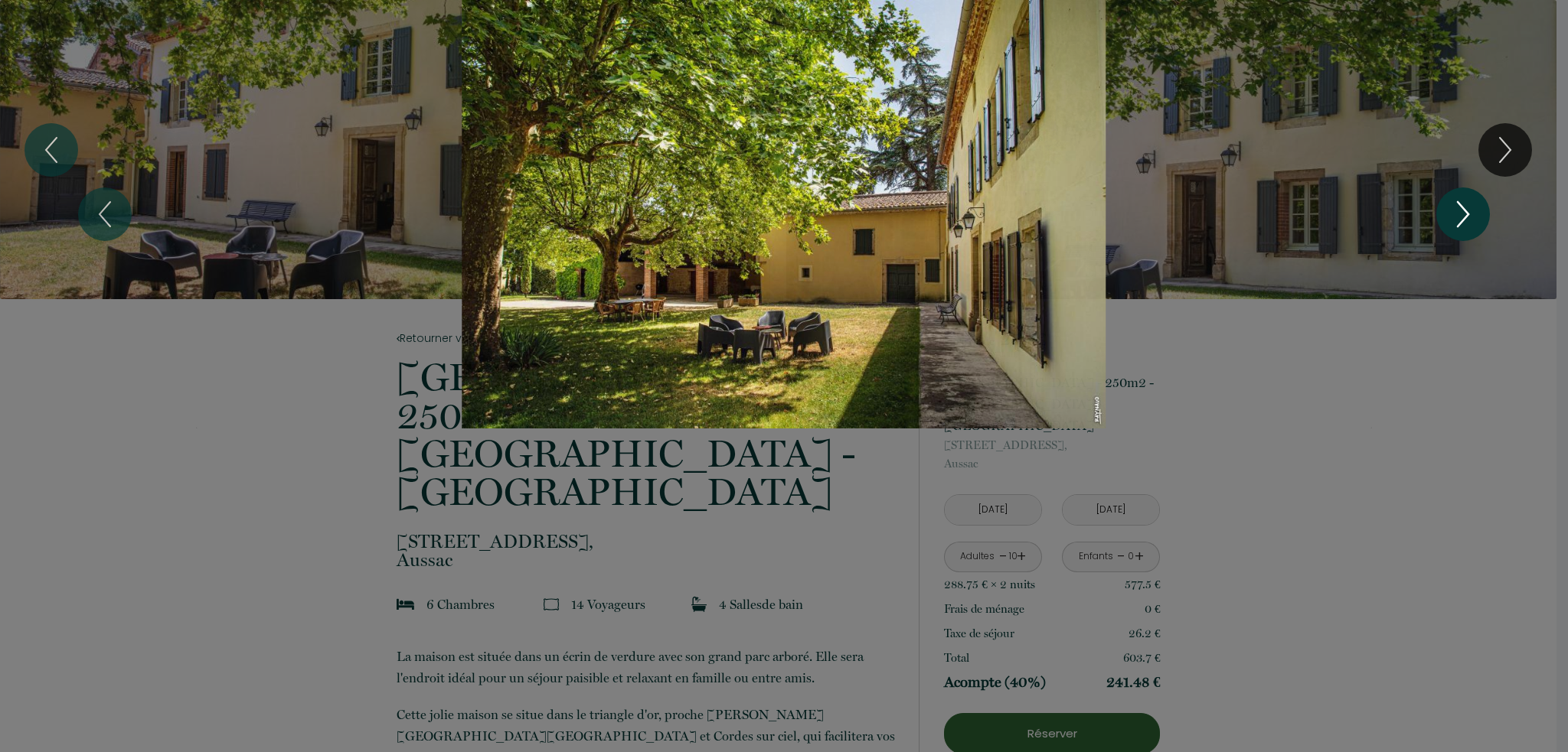
click at [1464, 216] on icon "Next" at bounding box center [1463, 214] width 32 height 46
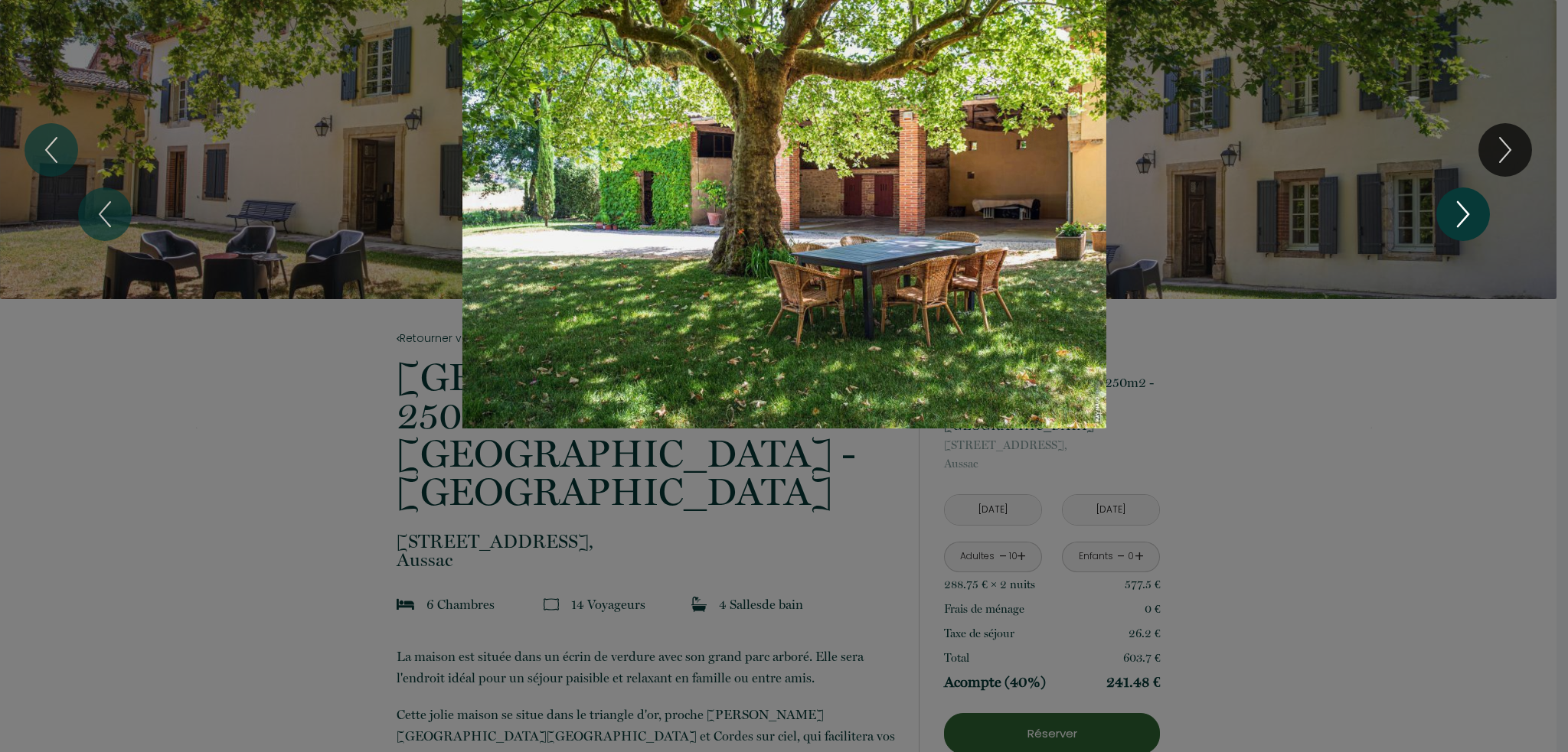
click at [1464, 216] on icon "Next" at bounding box center [1463, 214] width 32 height 46
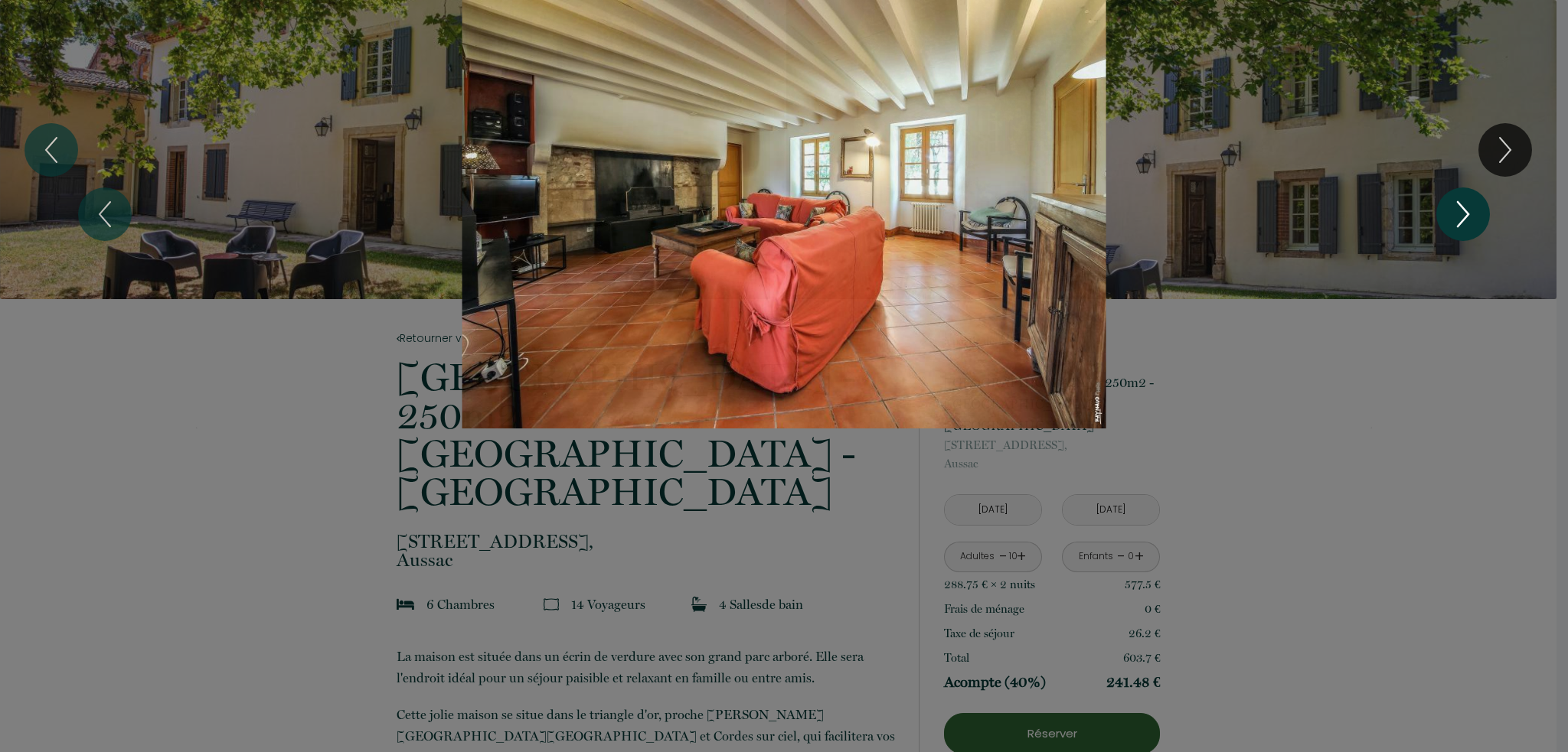
click at [1464, 216] on icon "Next" at bounding box center [1463, 214] width 32 height 46
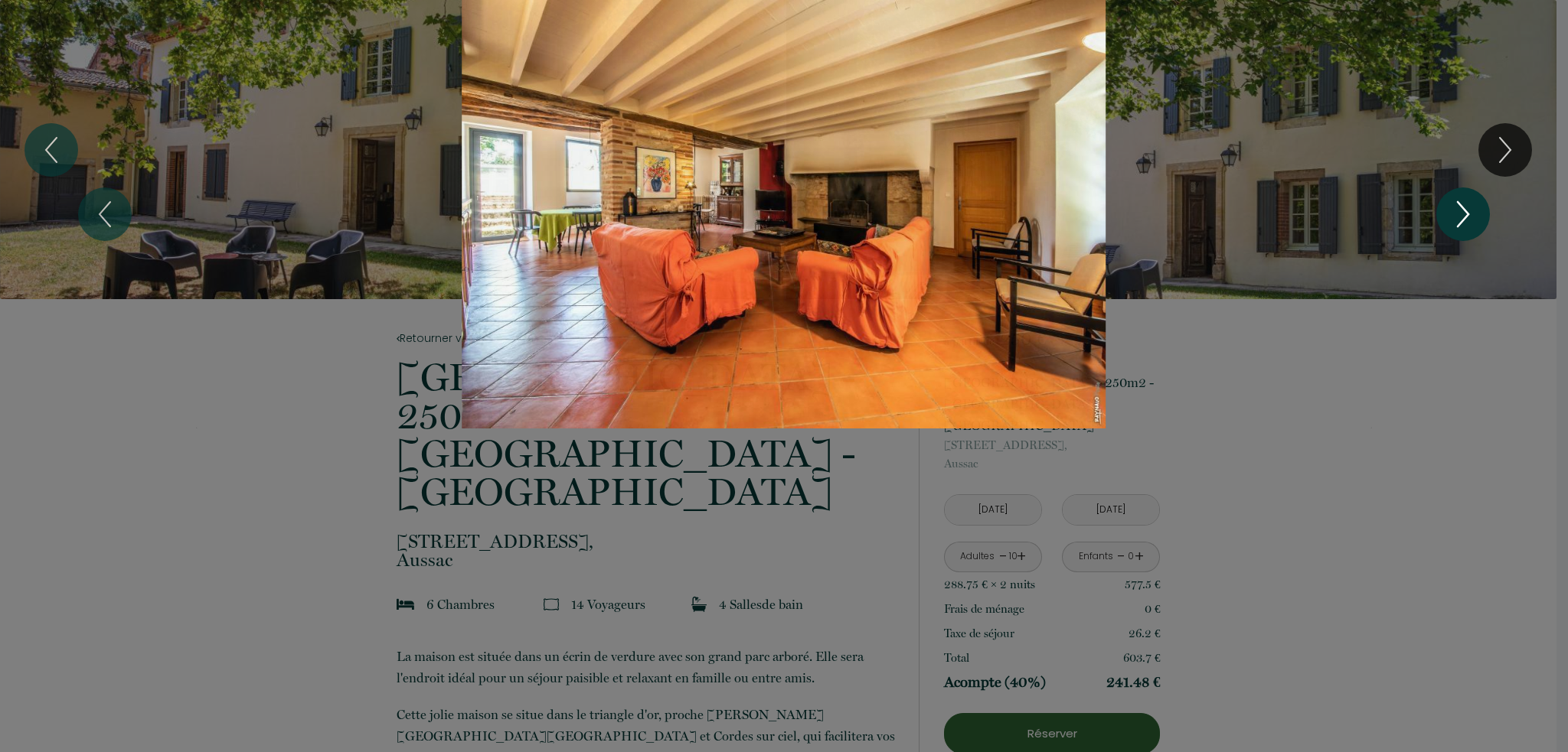
click at [1464, 216] on icon "Next" at bounding box center [1463, 214] width 32 height 46
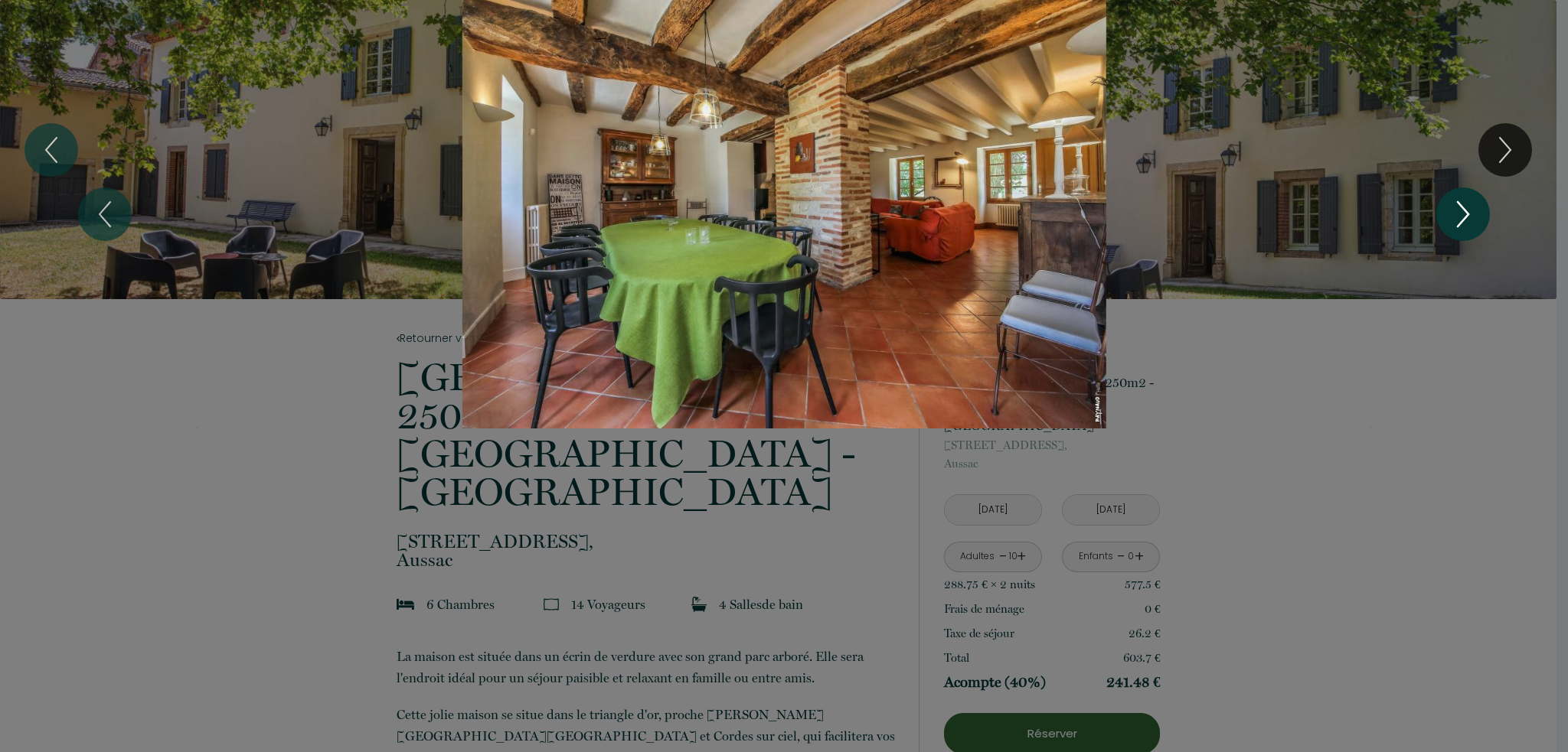
click at [1464, 216] on icon "Next" at bounding box center [1463, 214] width 32 height 46
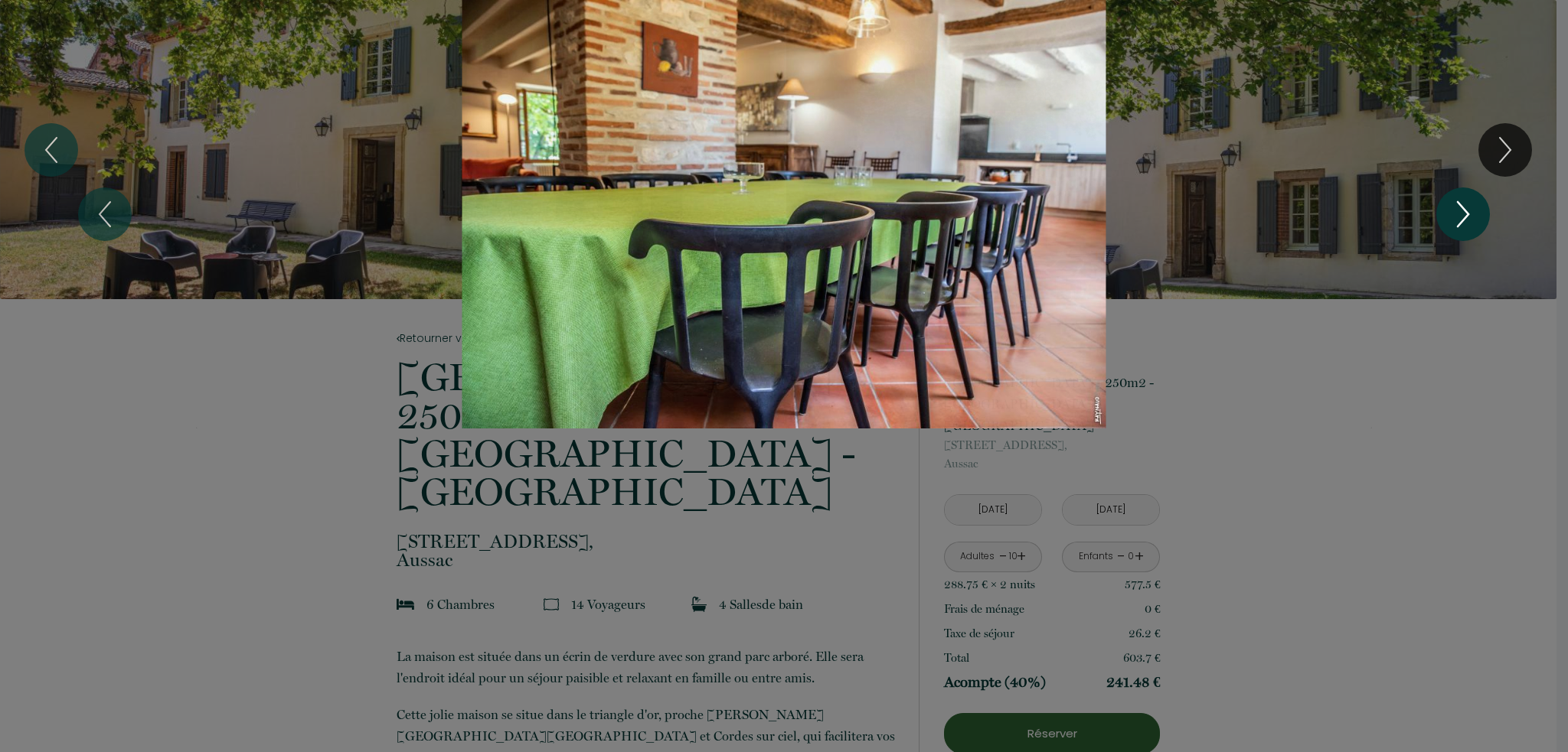
click at [1464, 216] on icon "Next" at bounding box center [1463, 214] width 32 height 46
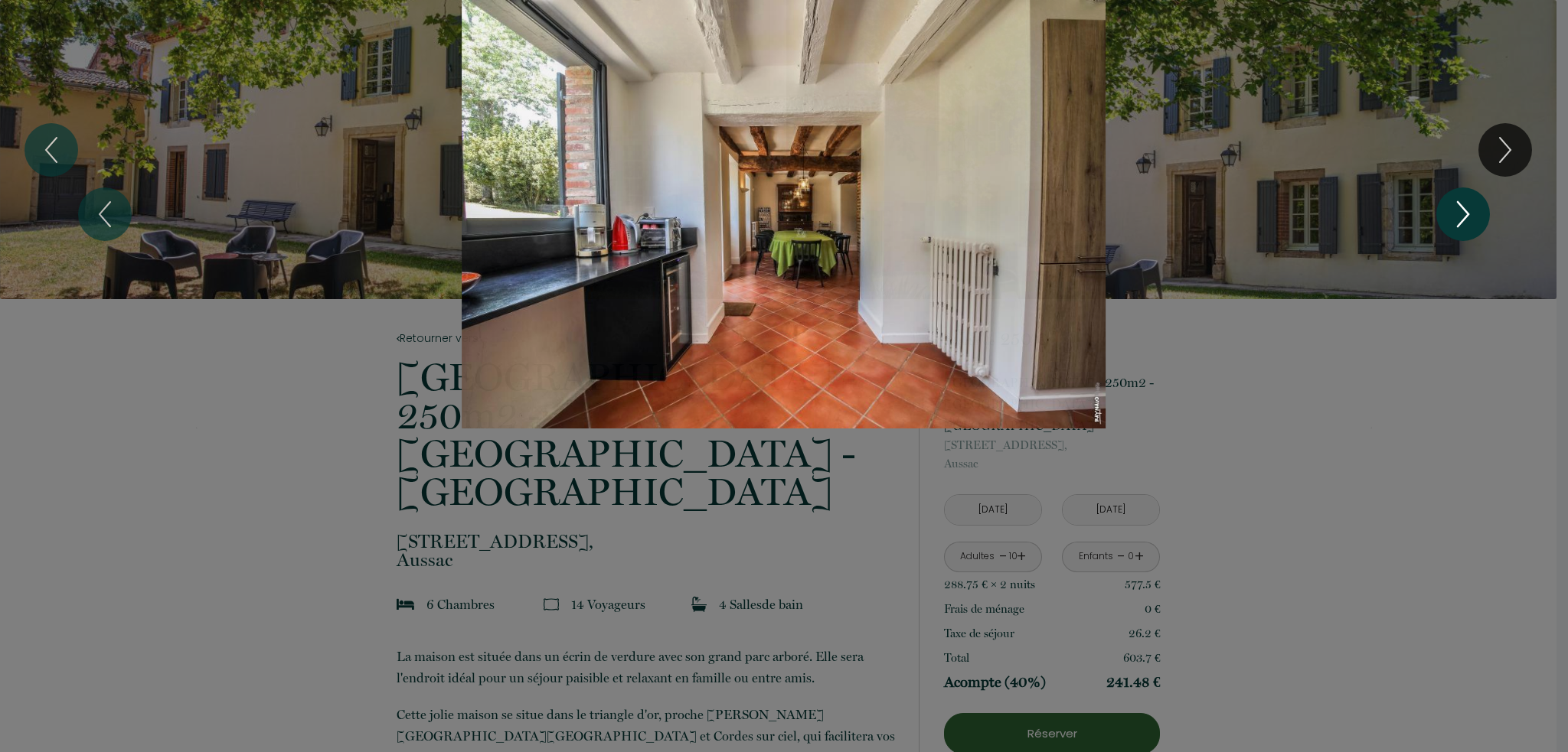
click at [1464, 216] on icon "Next" at bounding box center [1463, 214] width 32 height 46
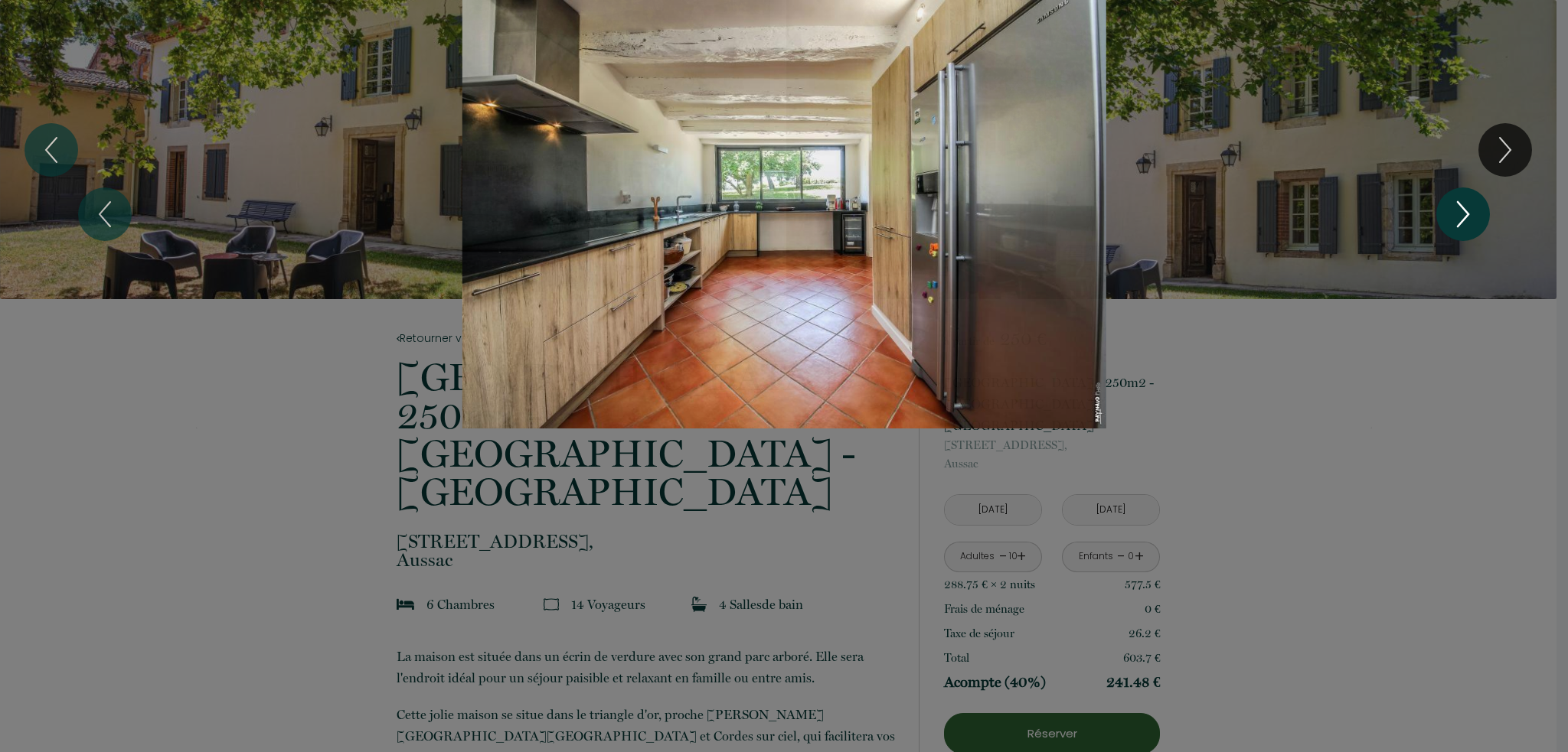
click at [1464, 216] on icon "Next" at bounding box center [1463, 214] width 32 height 46
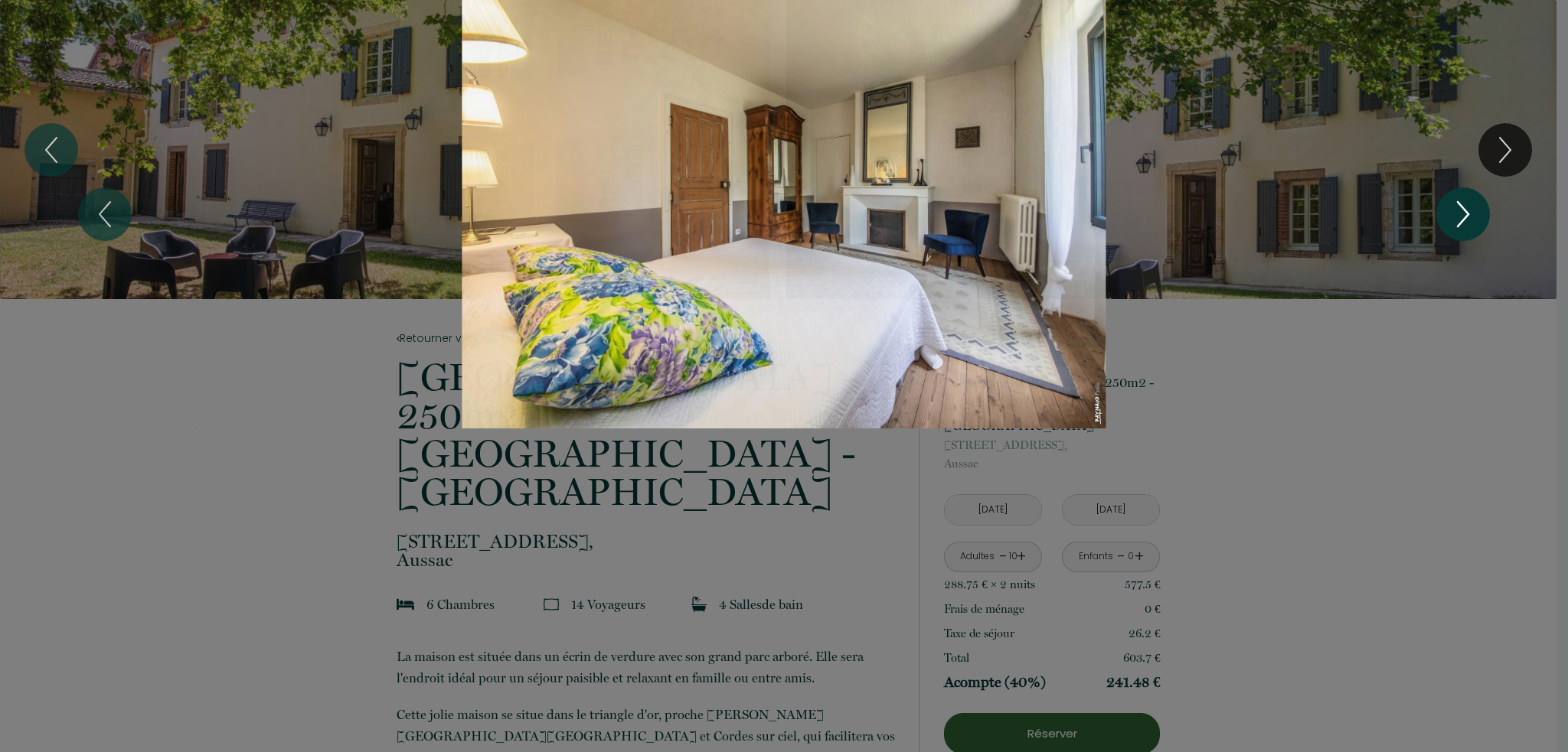
click at [1464, 216] on icon "Next" at bounding box center [1463, 214] width 32 height 46
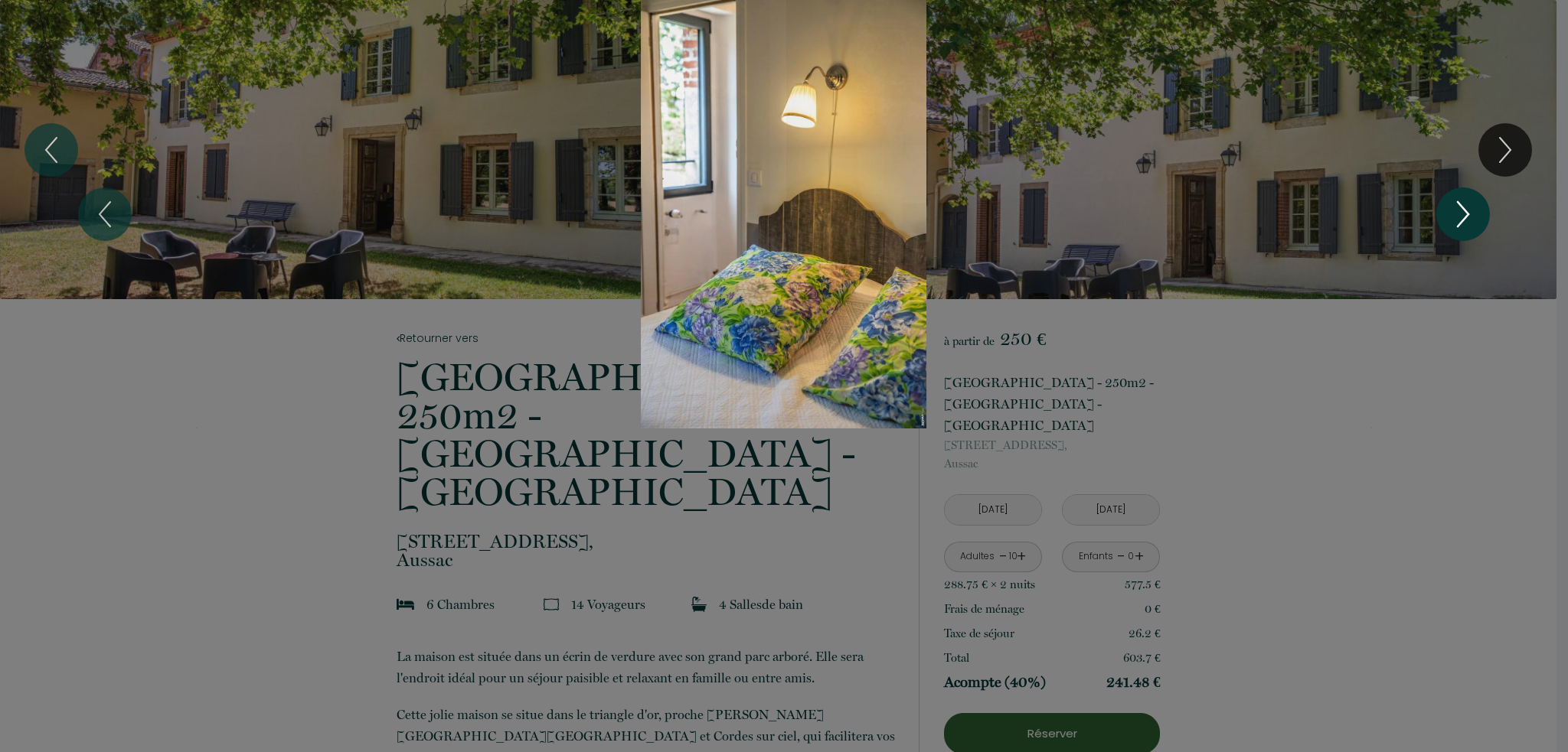
click at [1464, 216] on icon "Next" at bounding box center [1463, 214] width 32 height 46
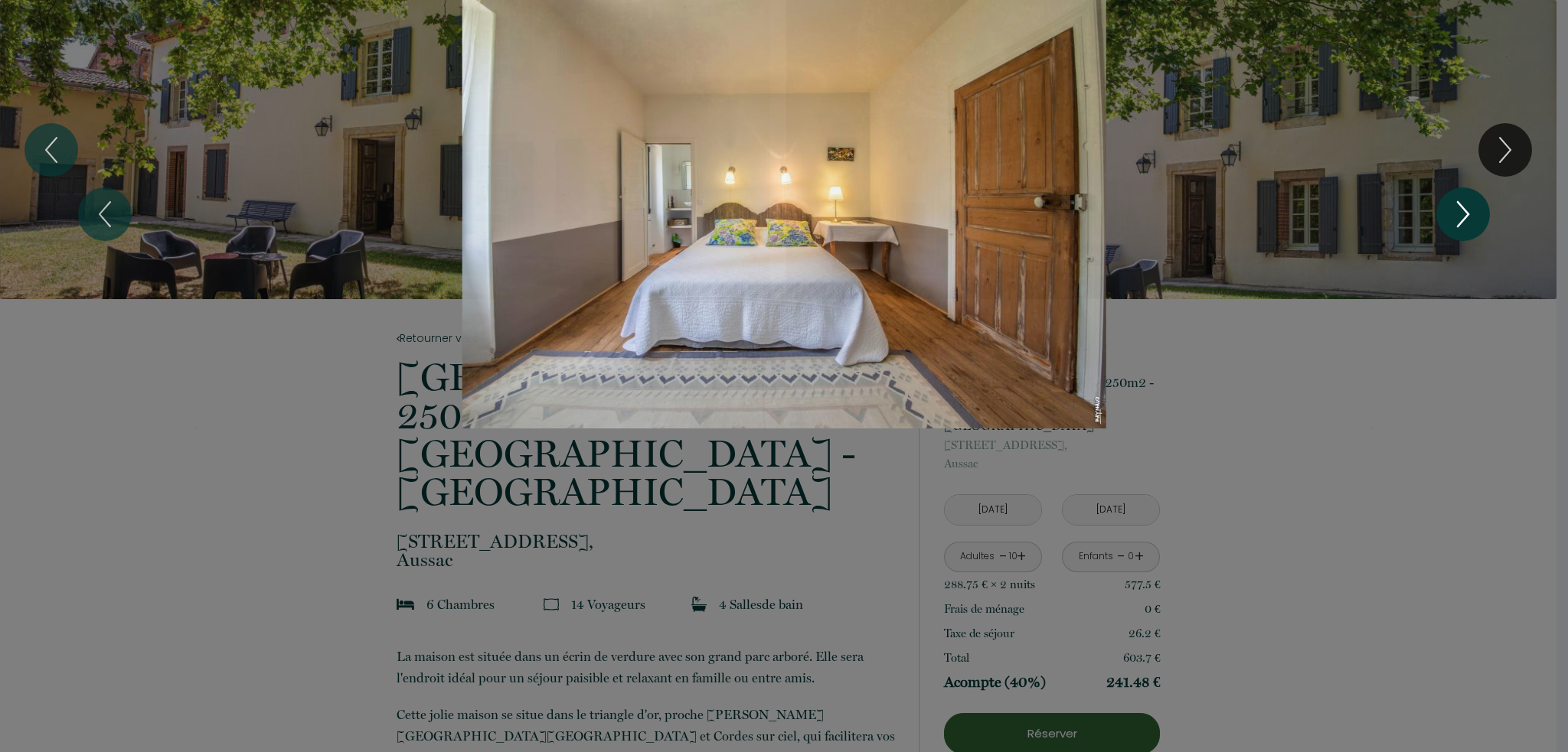
click at [1464, 216] on icon "Next" at bounding box center [1463, 214] width 32 height 46
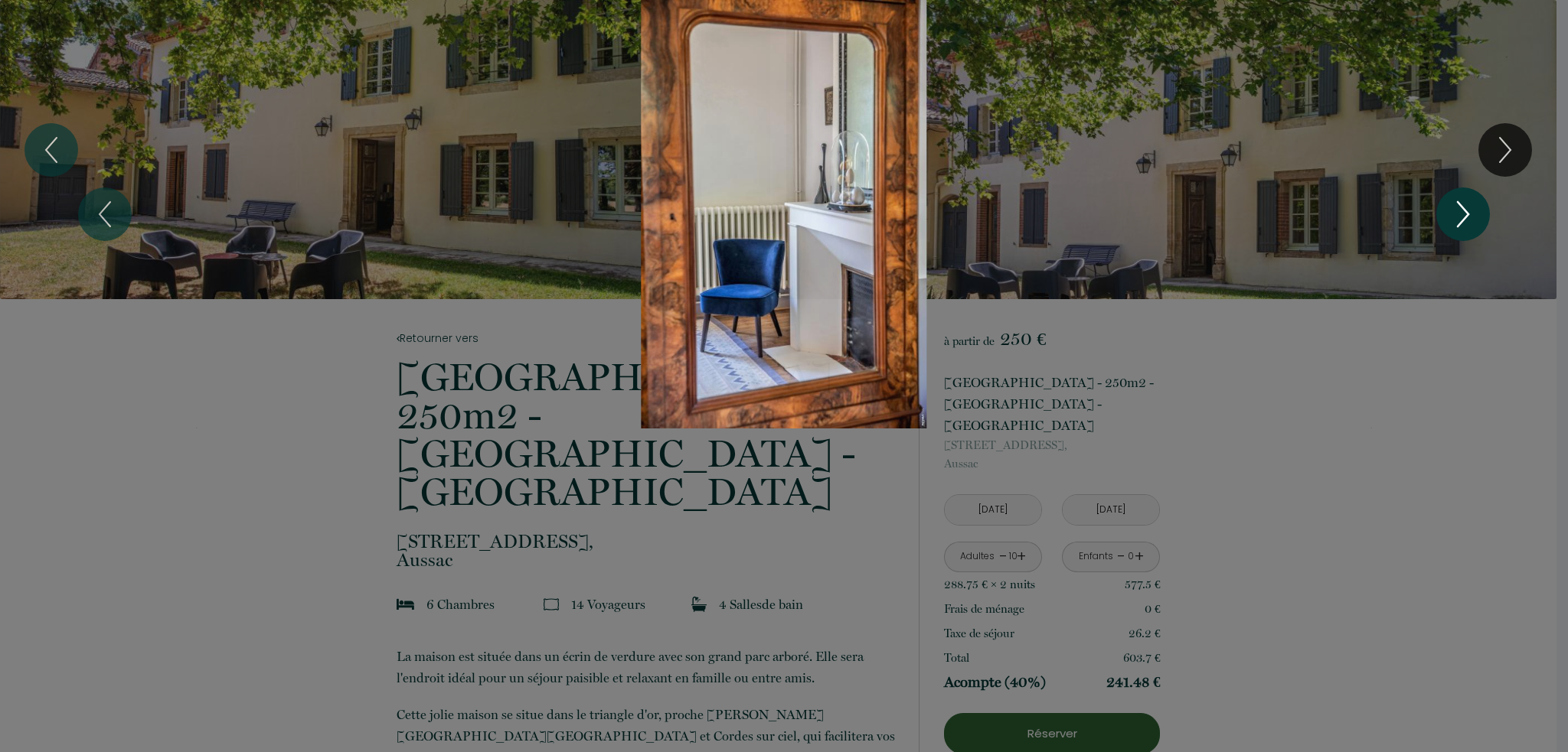
click at [1464, 216] on icon "Next" at bounding box center [1463, 214] width 32 height 46
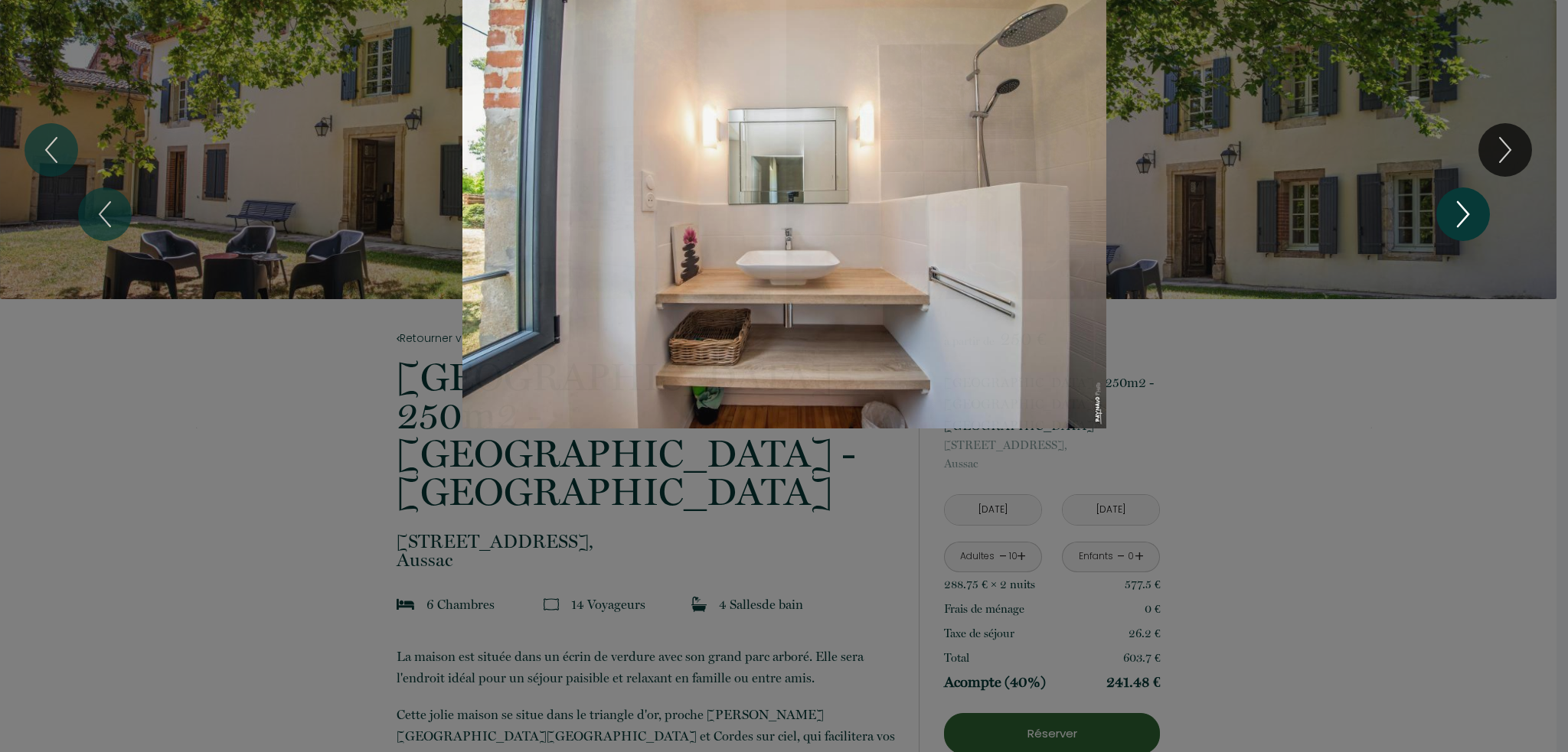
click at [1464, 216] on icon "Next" at bounding box center [1463, 214] width 32 height 46
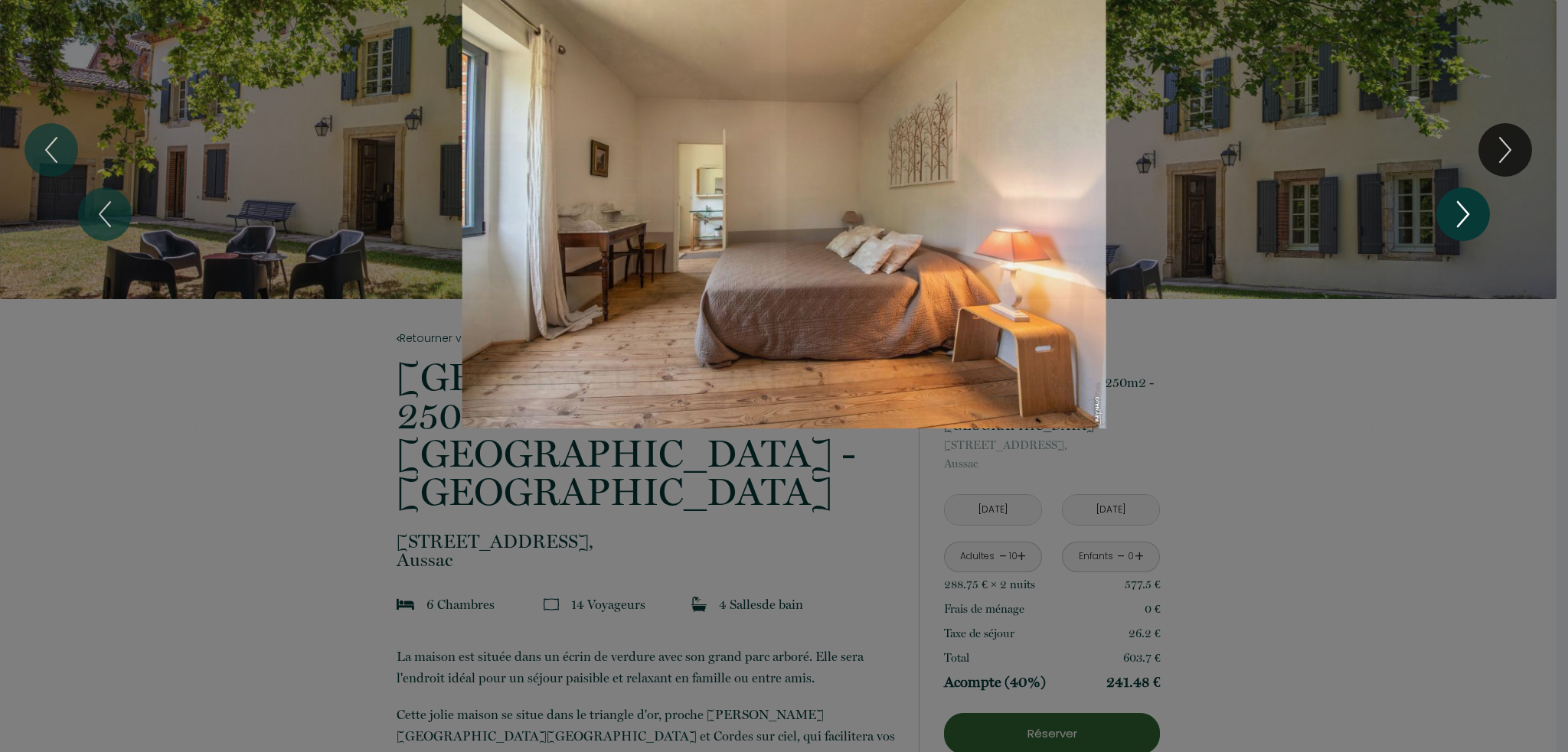
click at [1464, 216] on icon "Next" at bounding box center [1463, 214] width 32 height 46
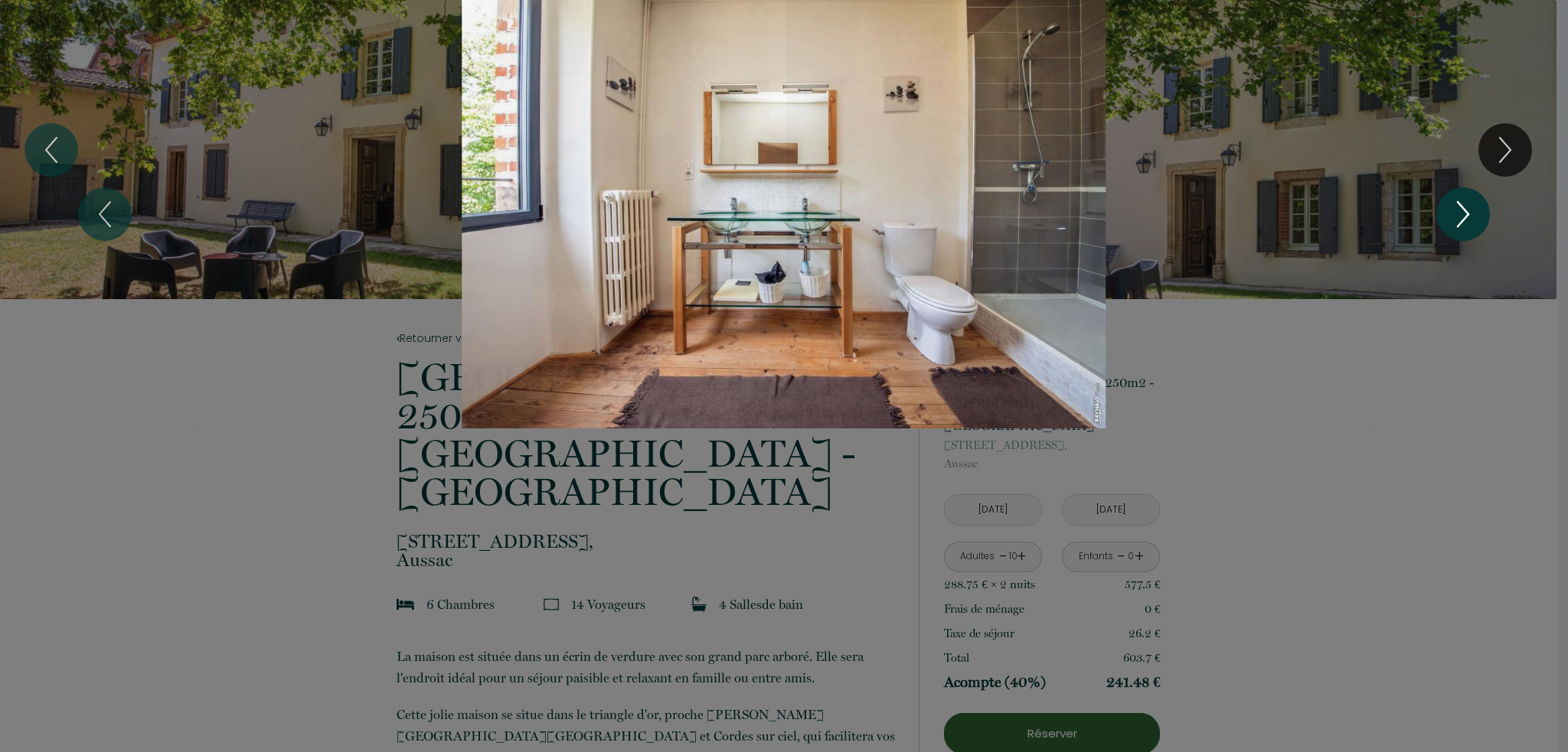
click at [1464, 216] on icon "Next" at bounding box center [1463, 214] width 32 height 46
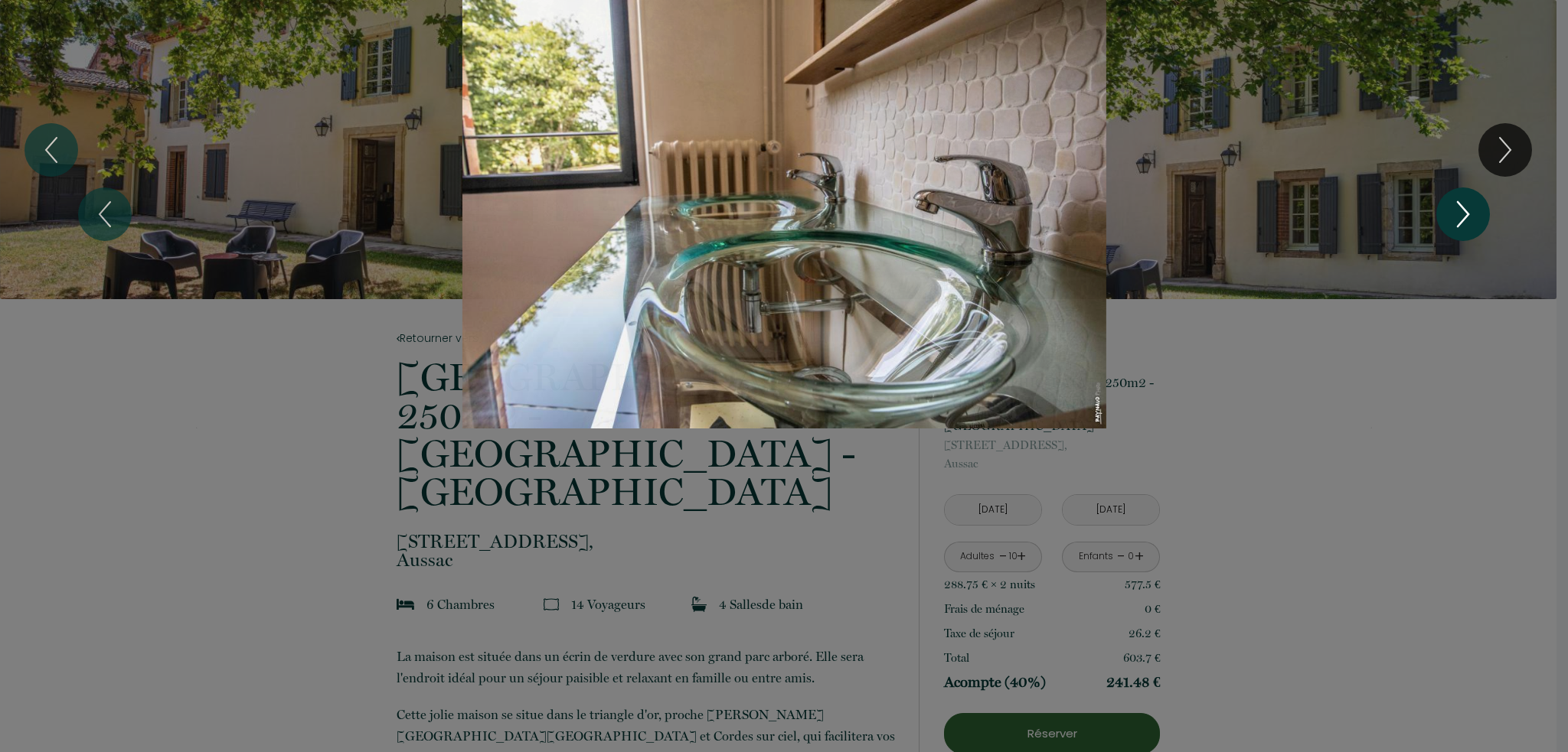
click at [1464, 216] on icon "Next" at bounding box center [1463, 214] width 32 height 46
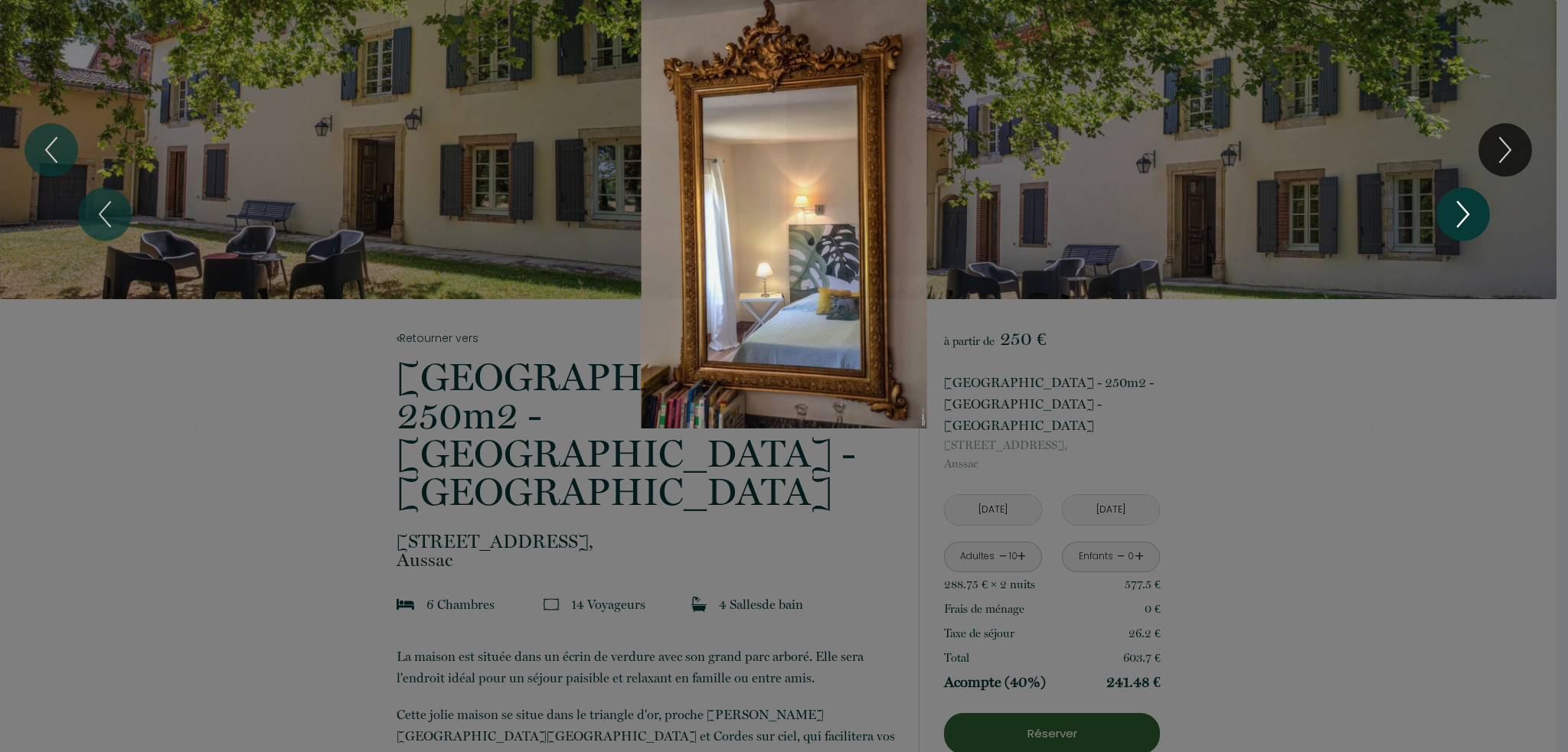
click at [1464, 216] on icon "Next" at bounding box center [1463, 214] width 32 height 46
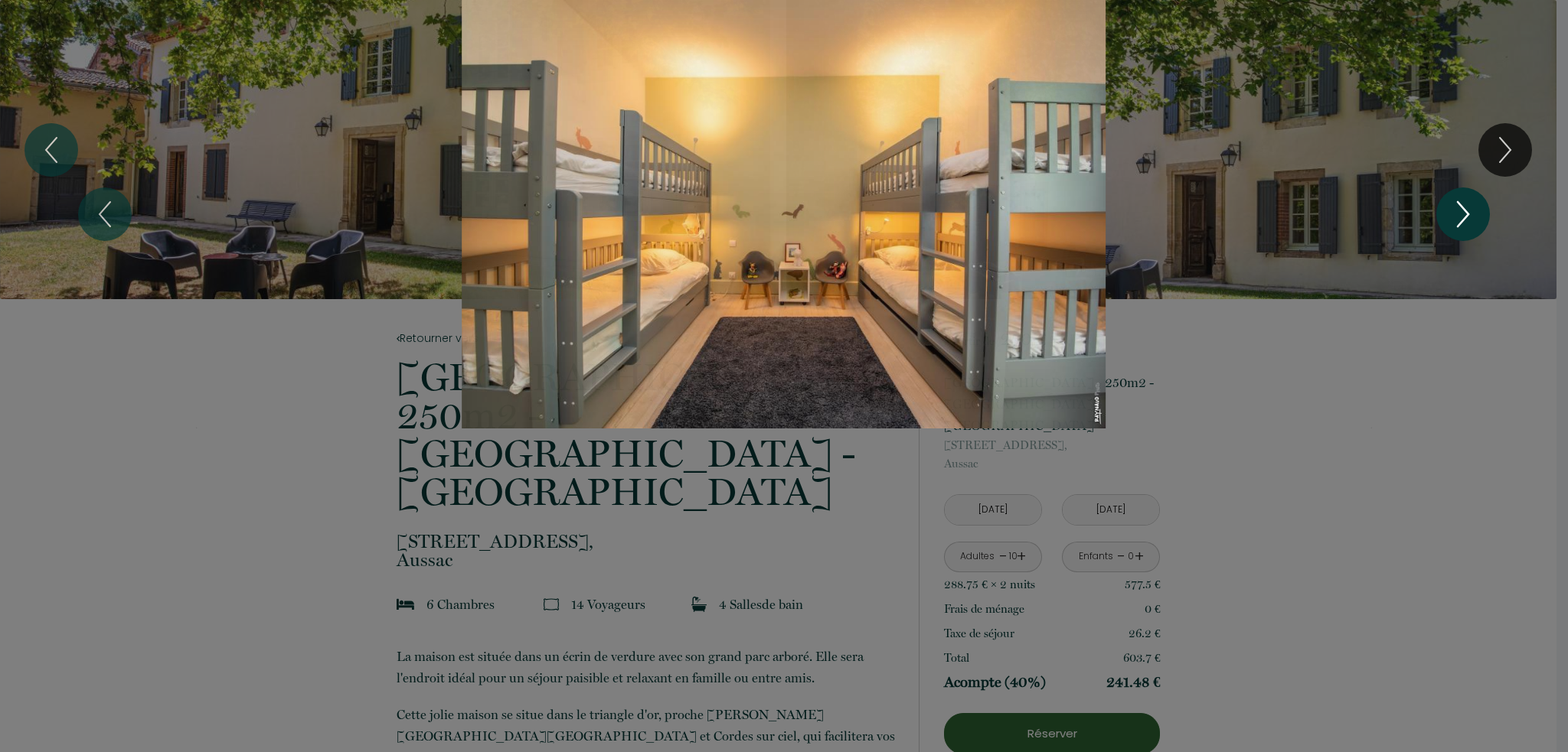
click at [1464, 216] on icon "Next" at bounding box center [1463, 214] width 32 height 46
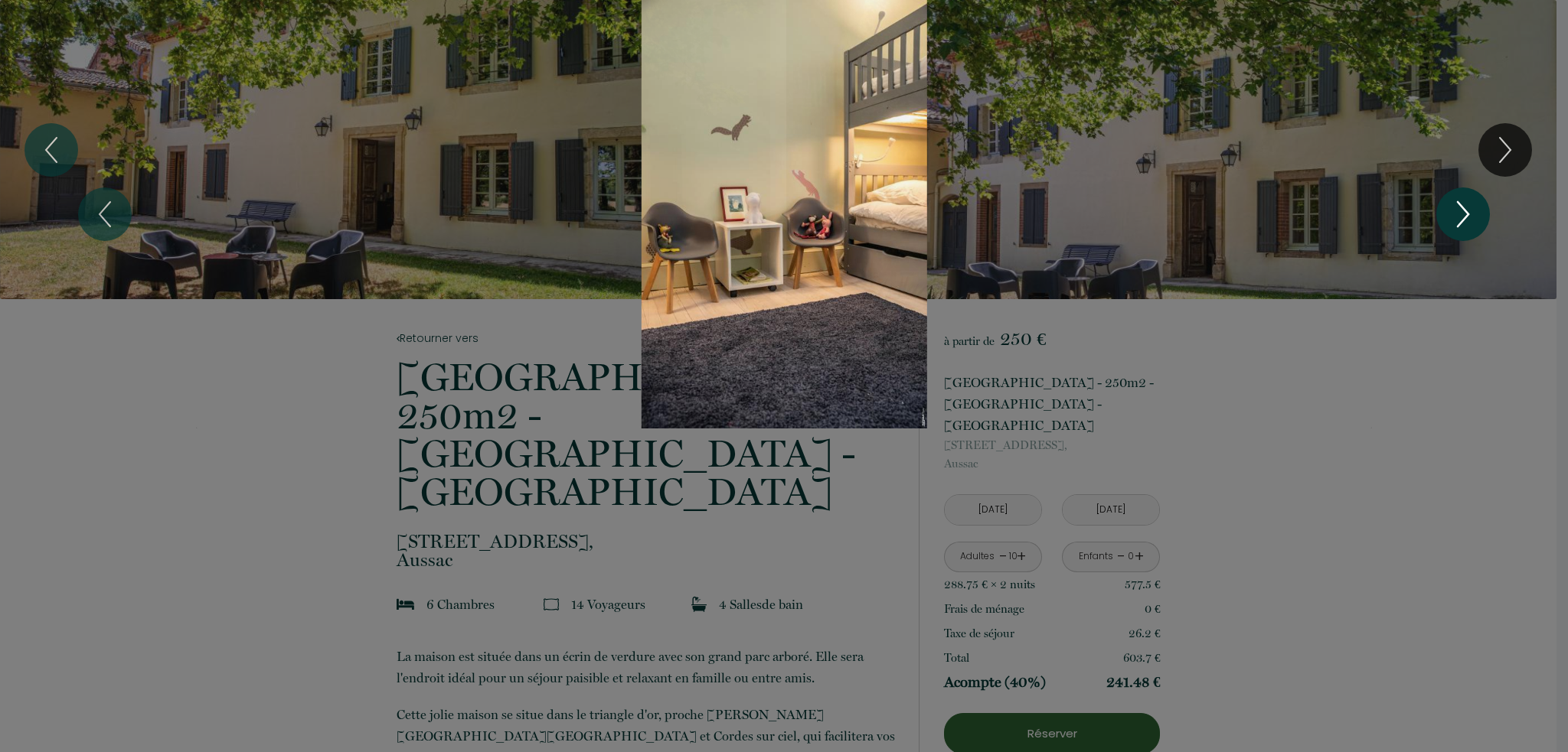
click at [1464, 216] on icon "Next" at bounding box center [1463, 214] width 32 height 46
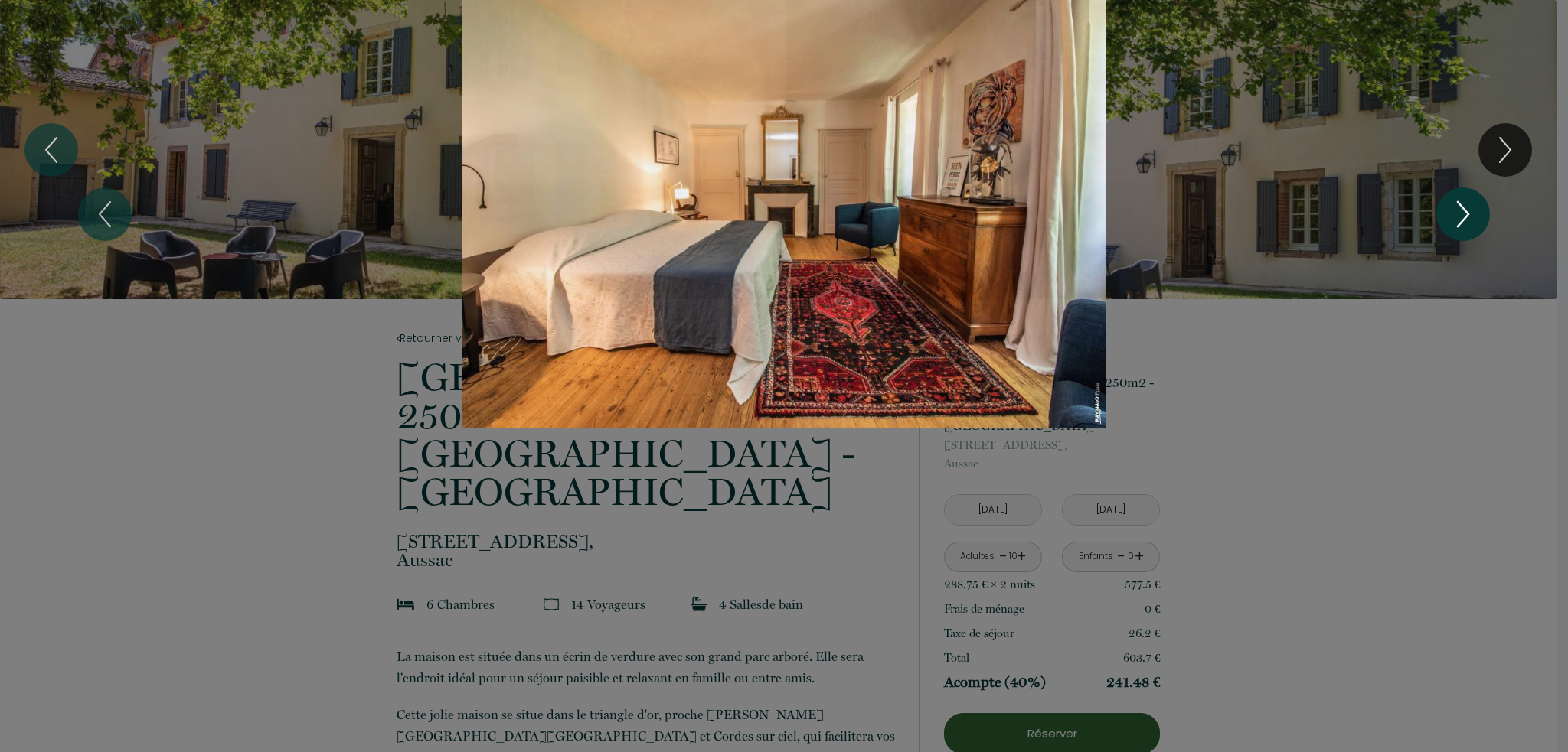
click at [1464, 216] on icon "Next" at bounding box center [1463, 214] width 32 height 46
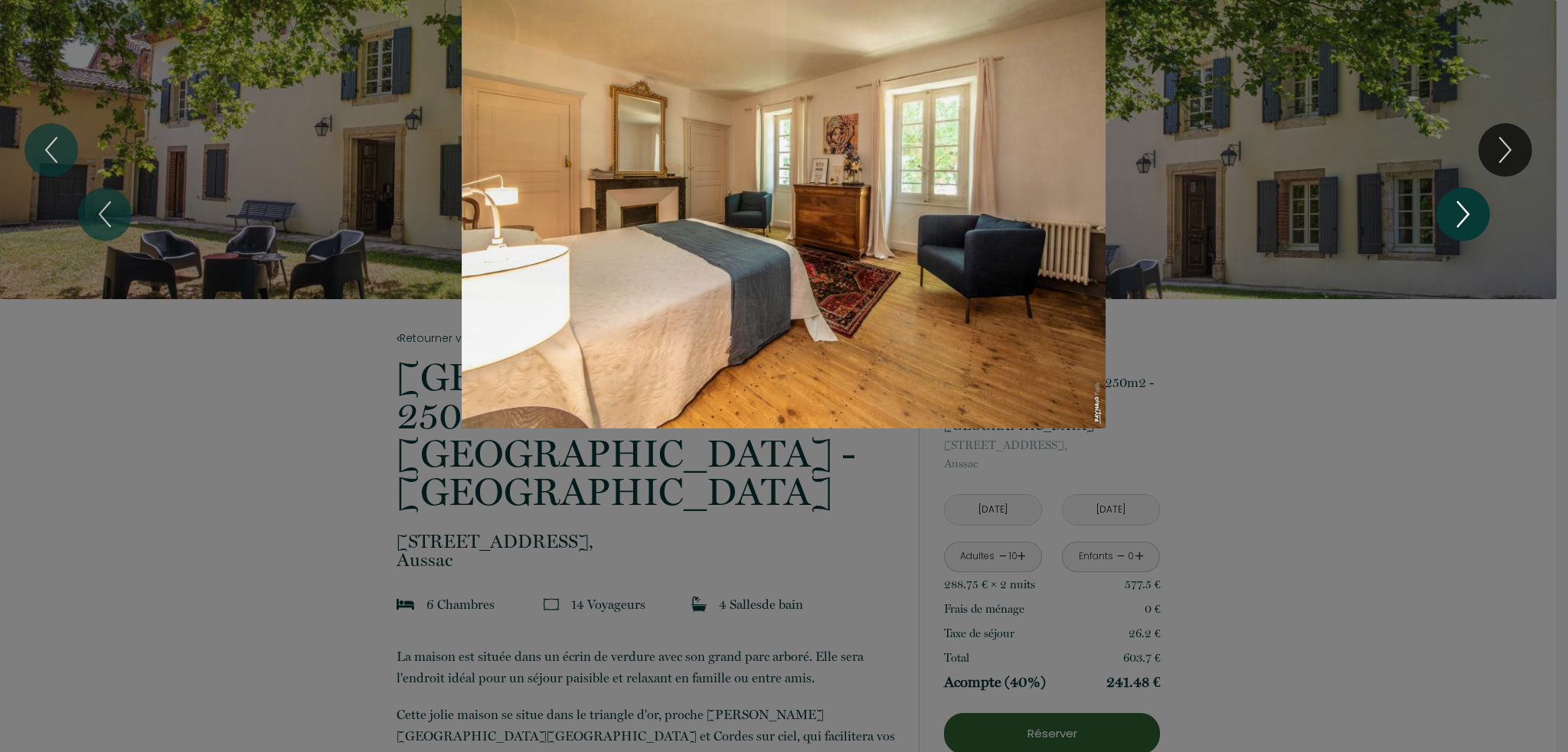
click at [1464, 216] on icon "Next" at bounding box center [1463, 214] width 32 height 46
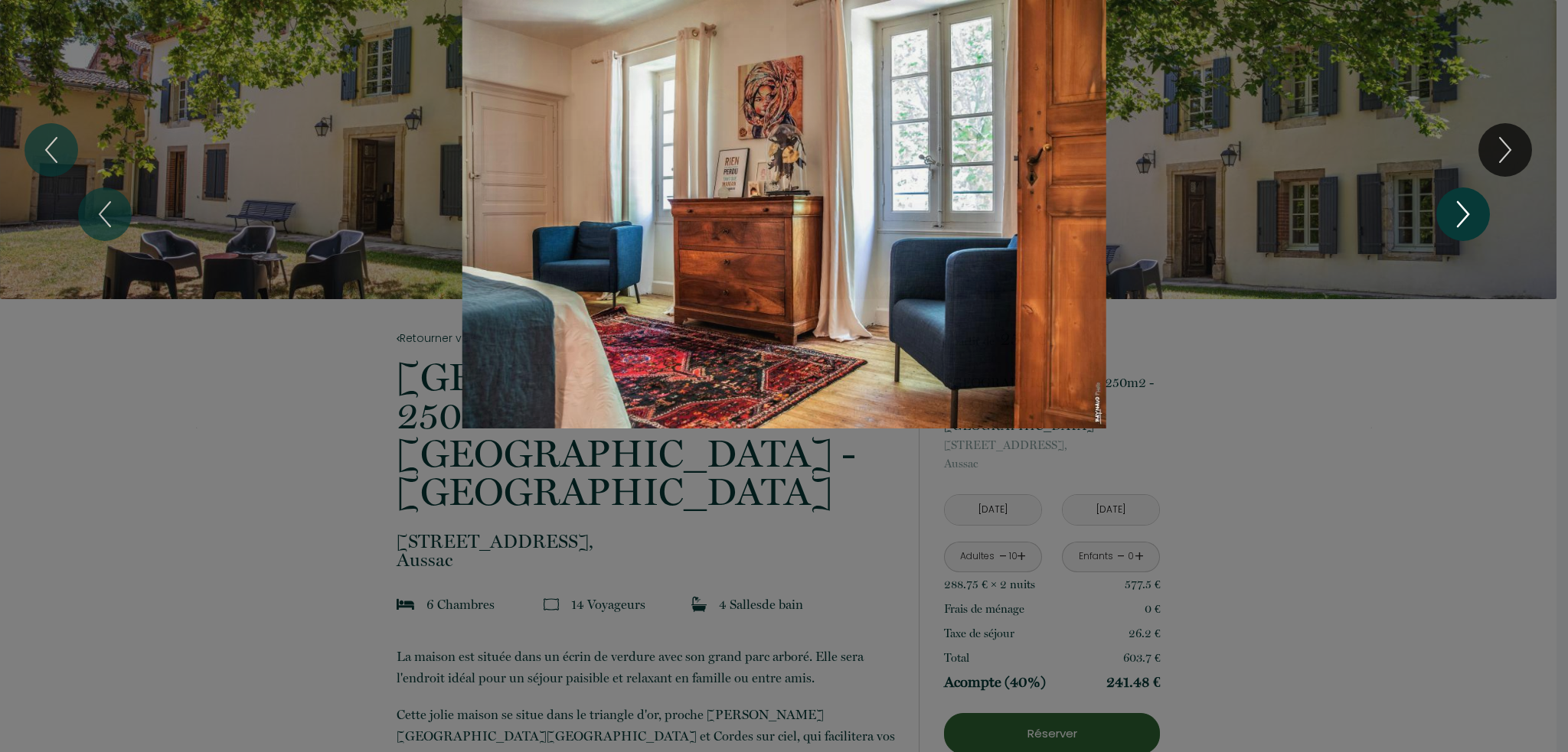
click at [1464, 216] on icon "Next" at bounding box center [1463, 214] width 32 height 46
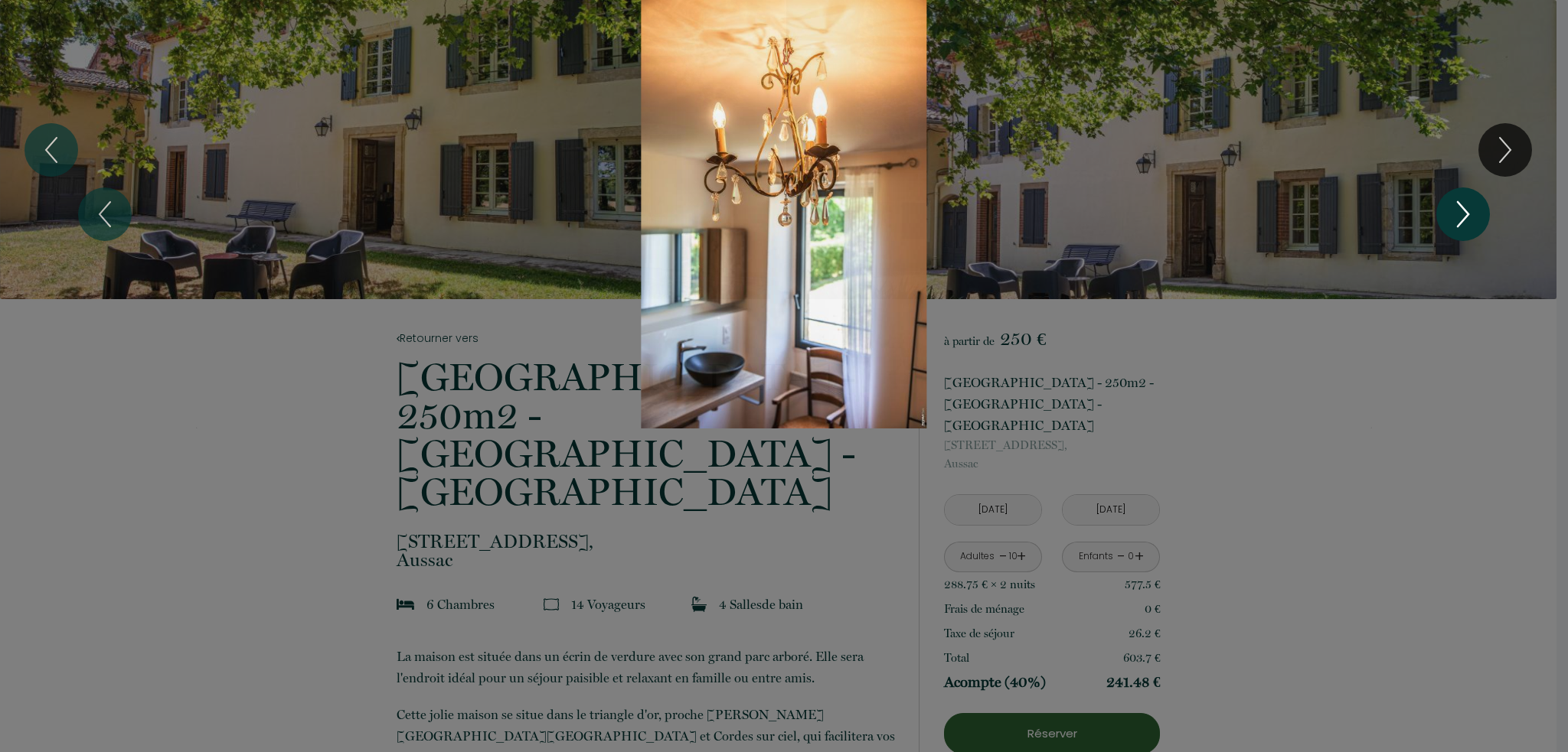
click at [1464, 216] on icon "Next" at bounding box center [1463, 214] width 32 height 46
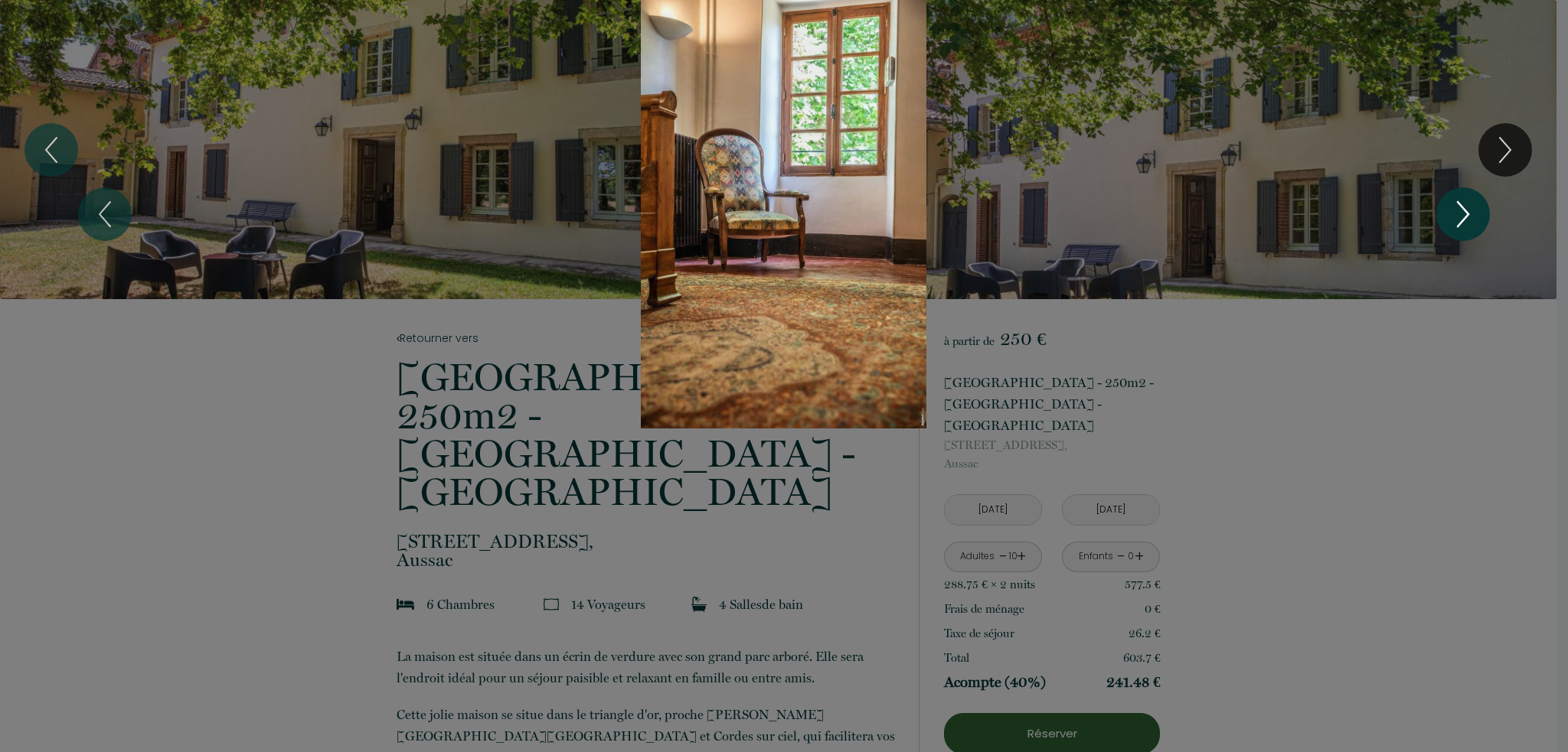
click at [1464, 216] on icon "Next" at bounding box center [1463, 214] width 32 height 46
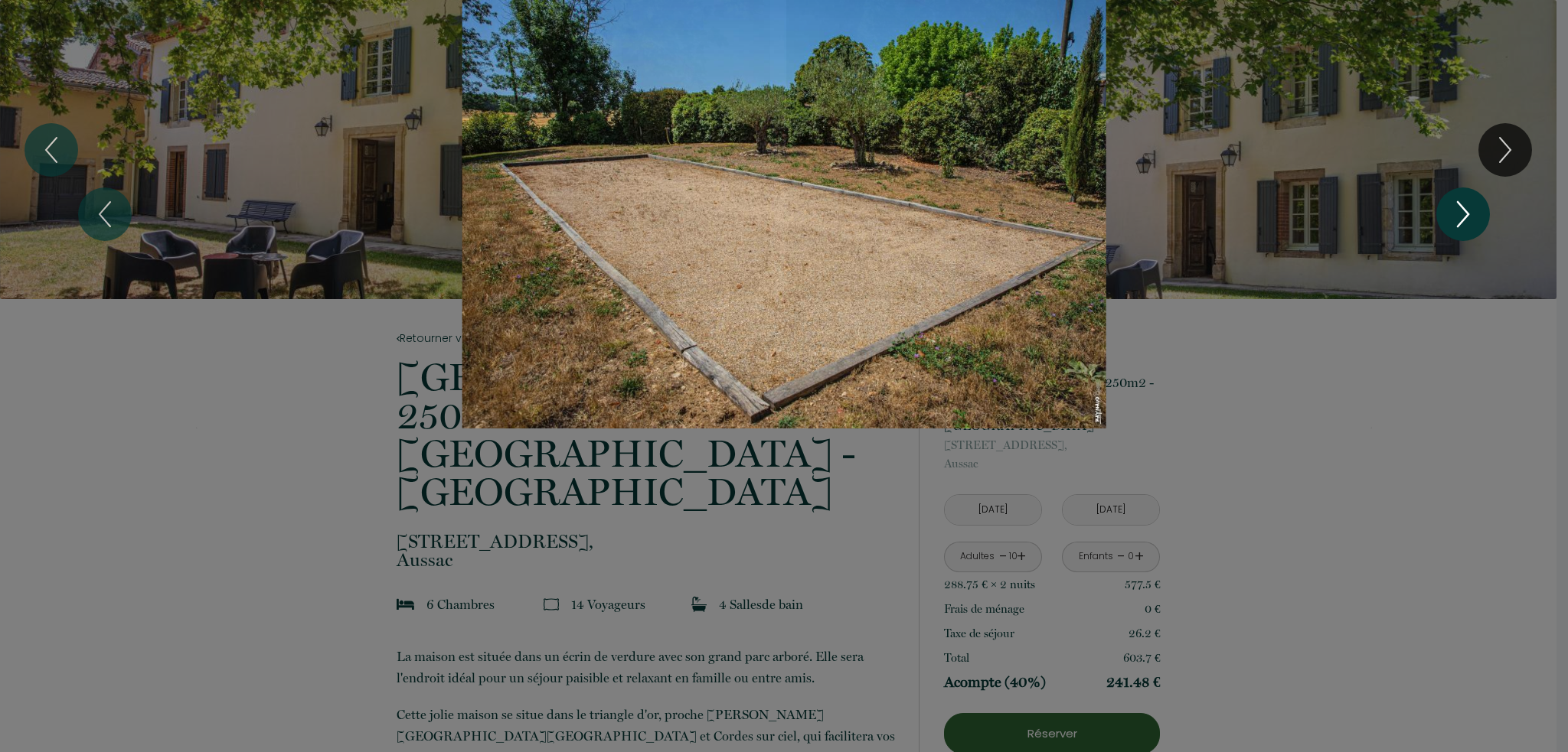
click at [1464, 216] on icon "Next" at bounding box center [1463, 214] width 32 height 46
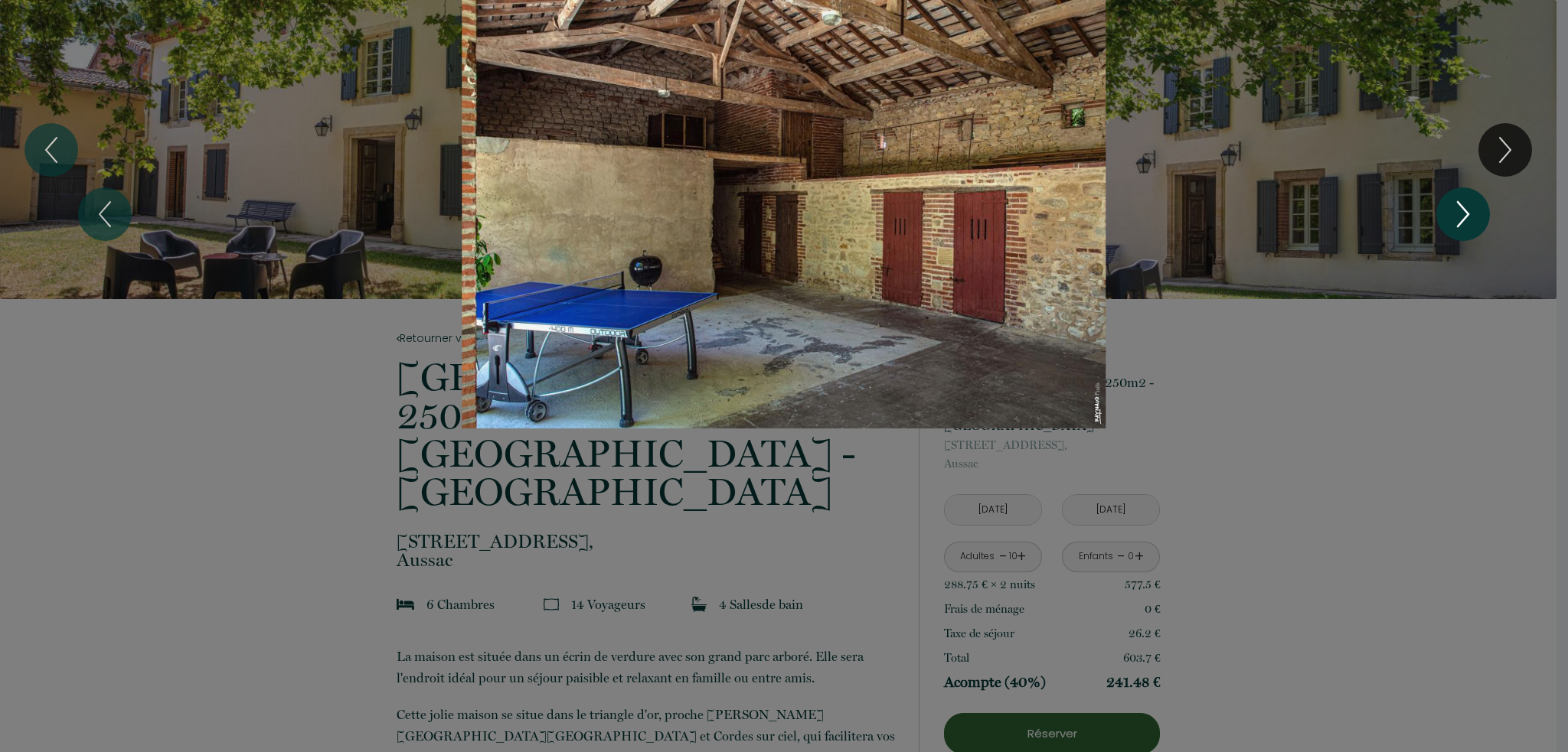
click at [1464, 216] on icon "Next" at bounding box center [1463, 214] width 32 height 46
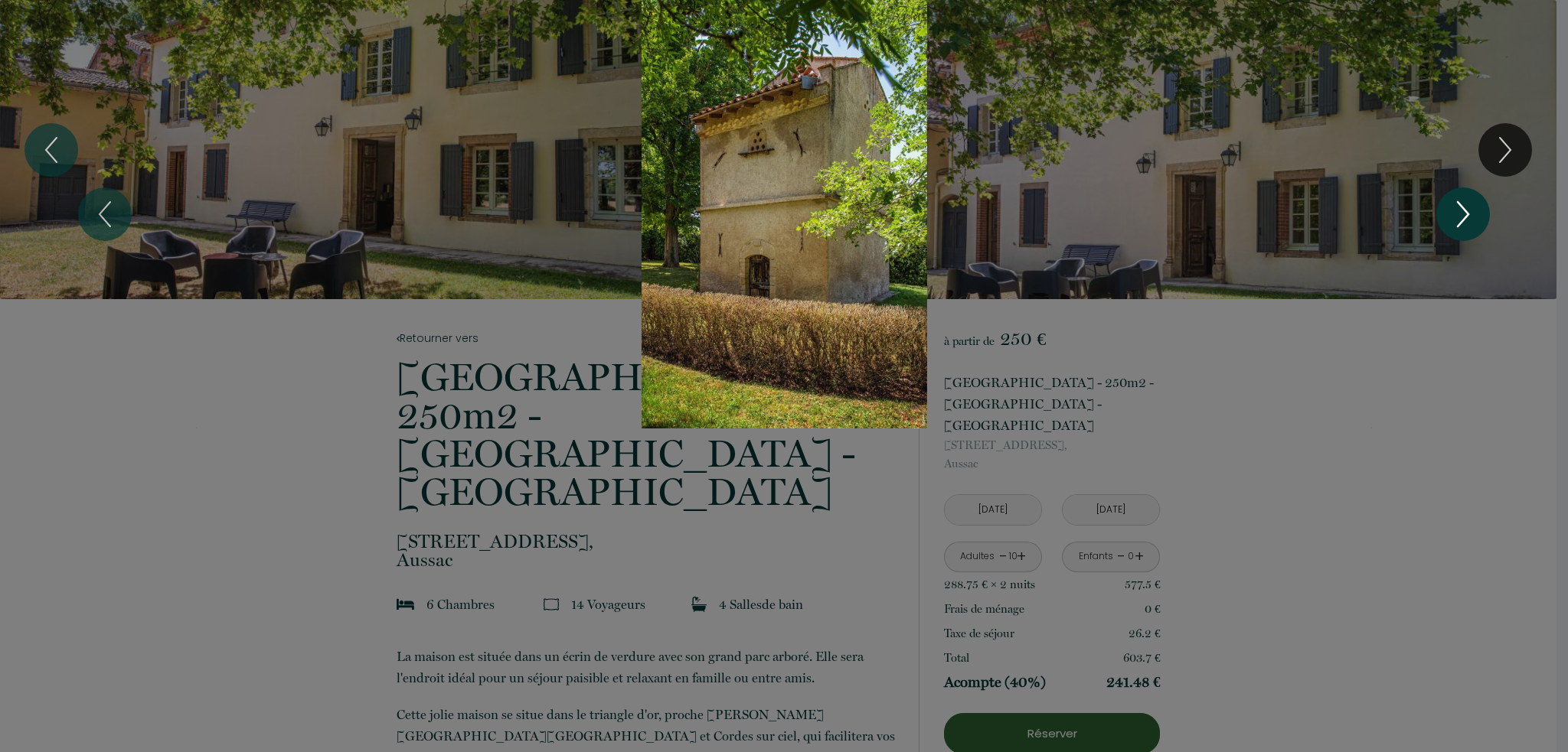
click at [1464, 216] on icon "Next" at bounding box center [1463, 214] width 32 height 46
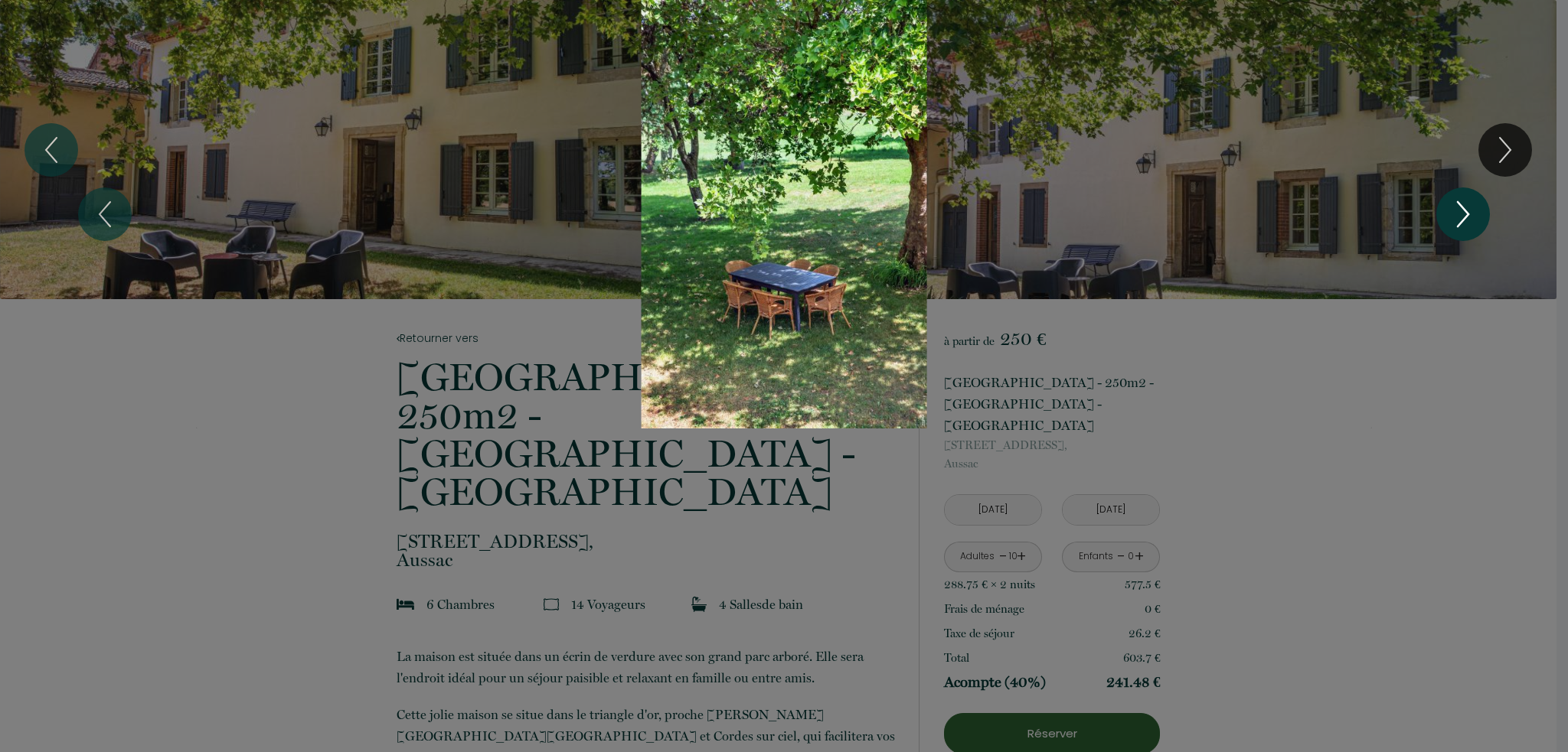
click at [1464, 216] on icon "Next" at bounding box center [1463, 214] width 32 height 46
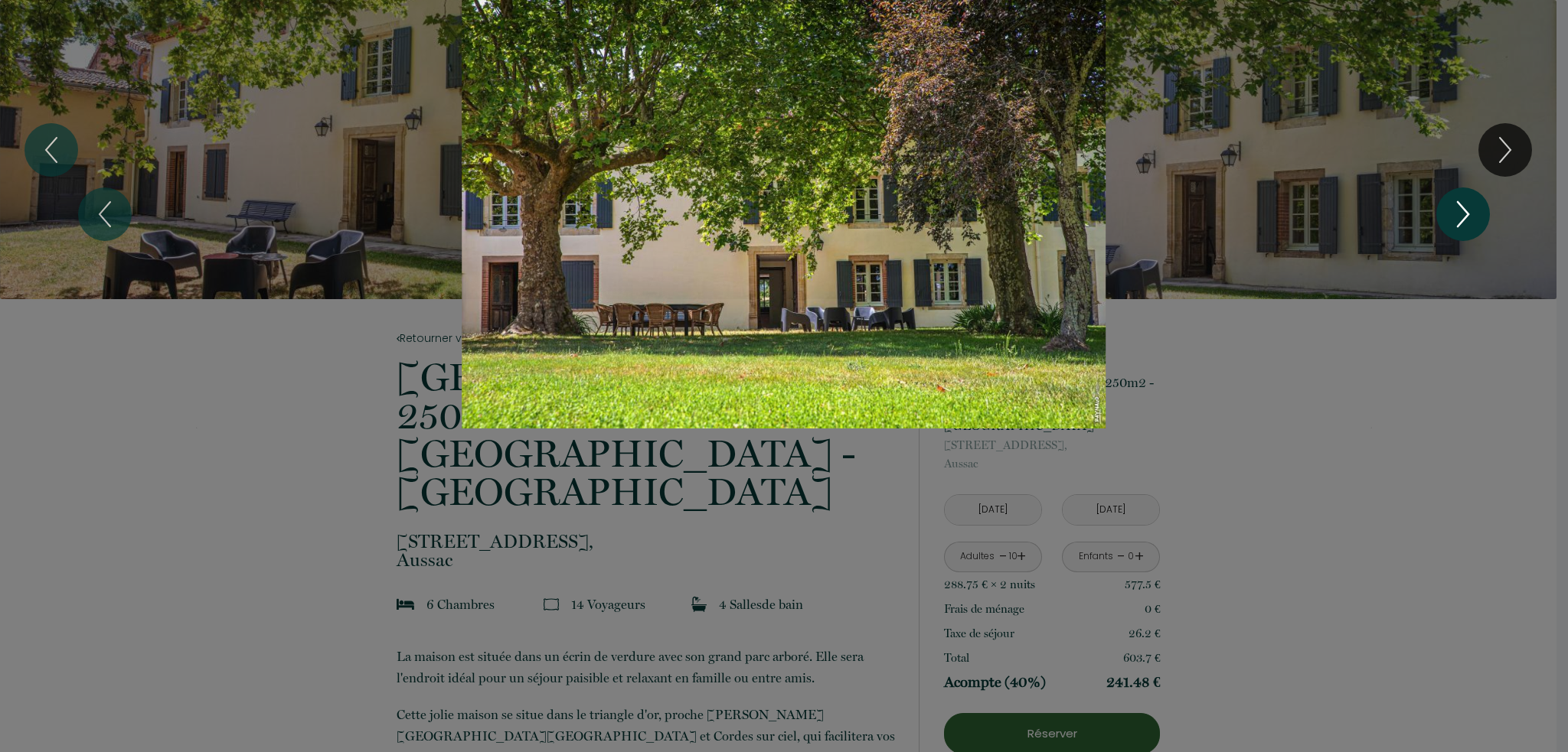
click at [1464, 216] on icon "Next" at bounding box center [1463, 214] width 32 height 46
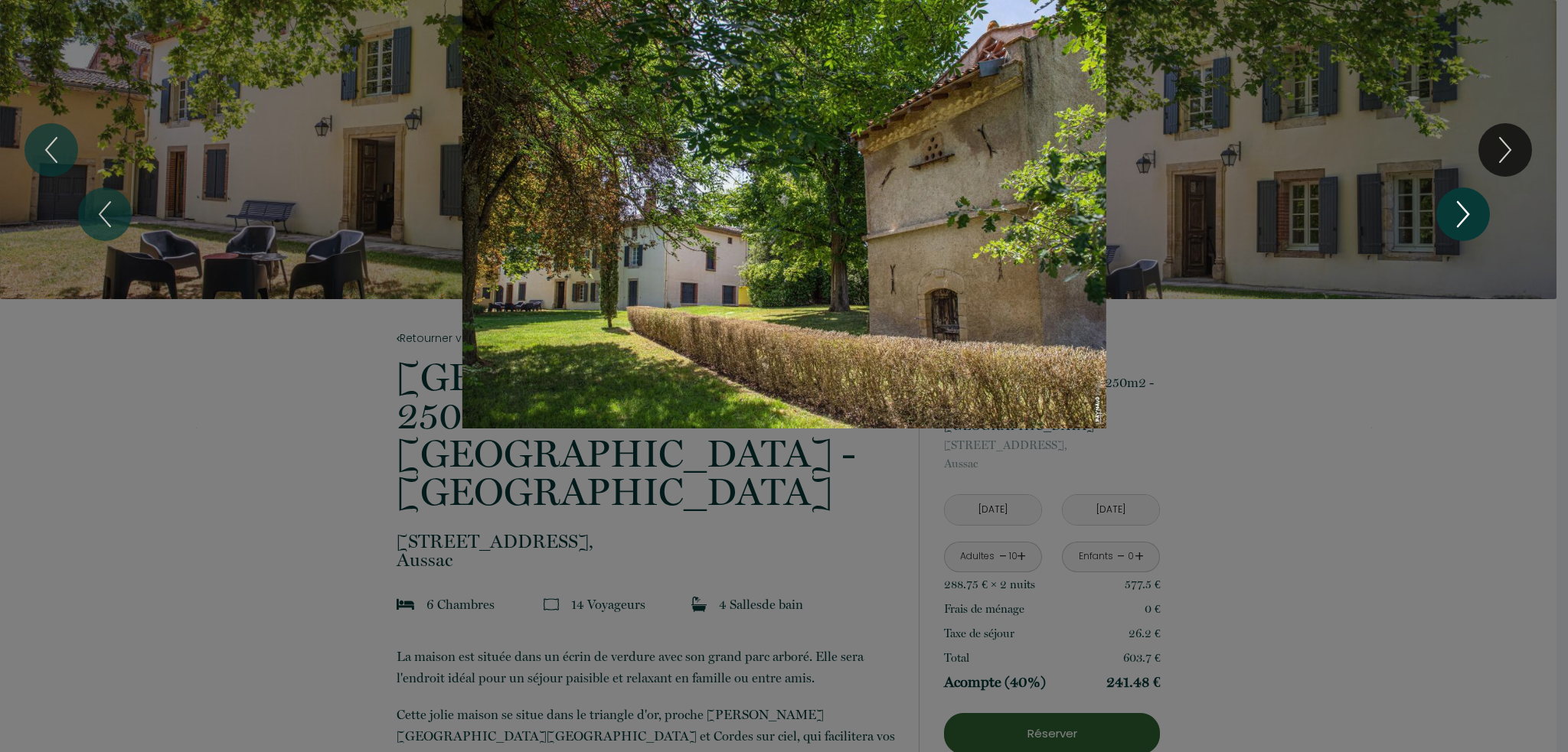
click at [1464, 216] on icon "Next" at bounding box center [1463, 214] width 32 height 46
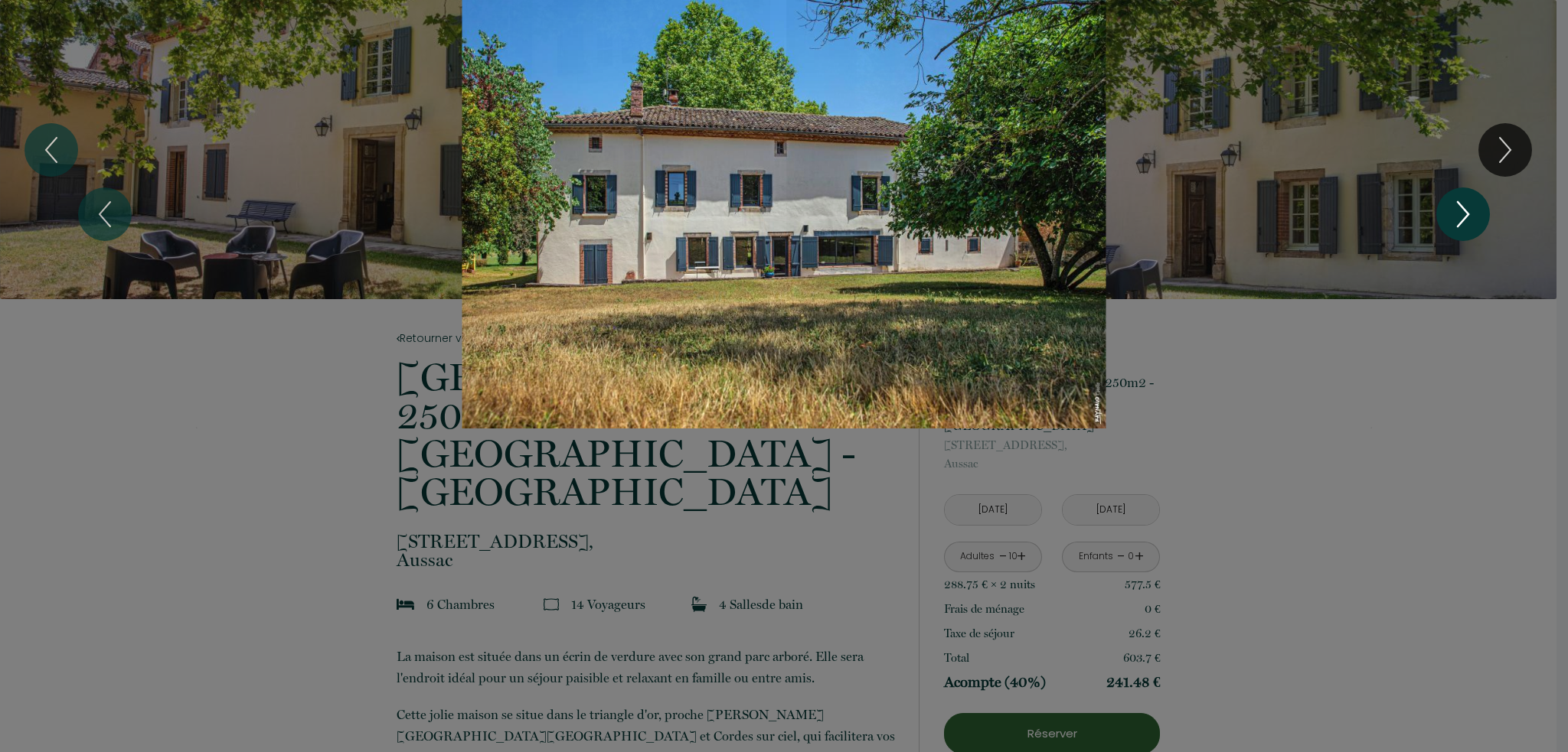
click at [1464, 216] on icon "Next" at bounding box center [1463, 214] width 32 height 46
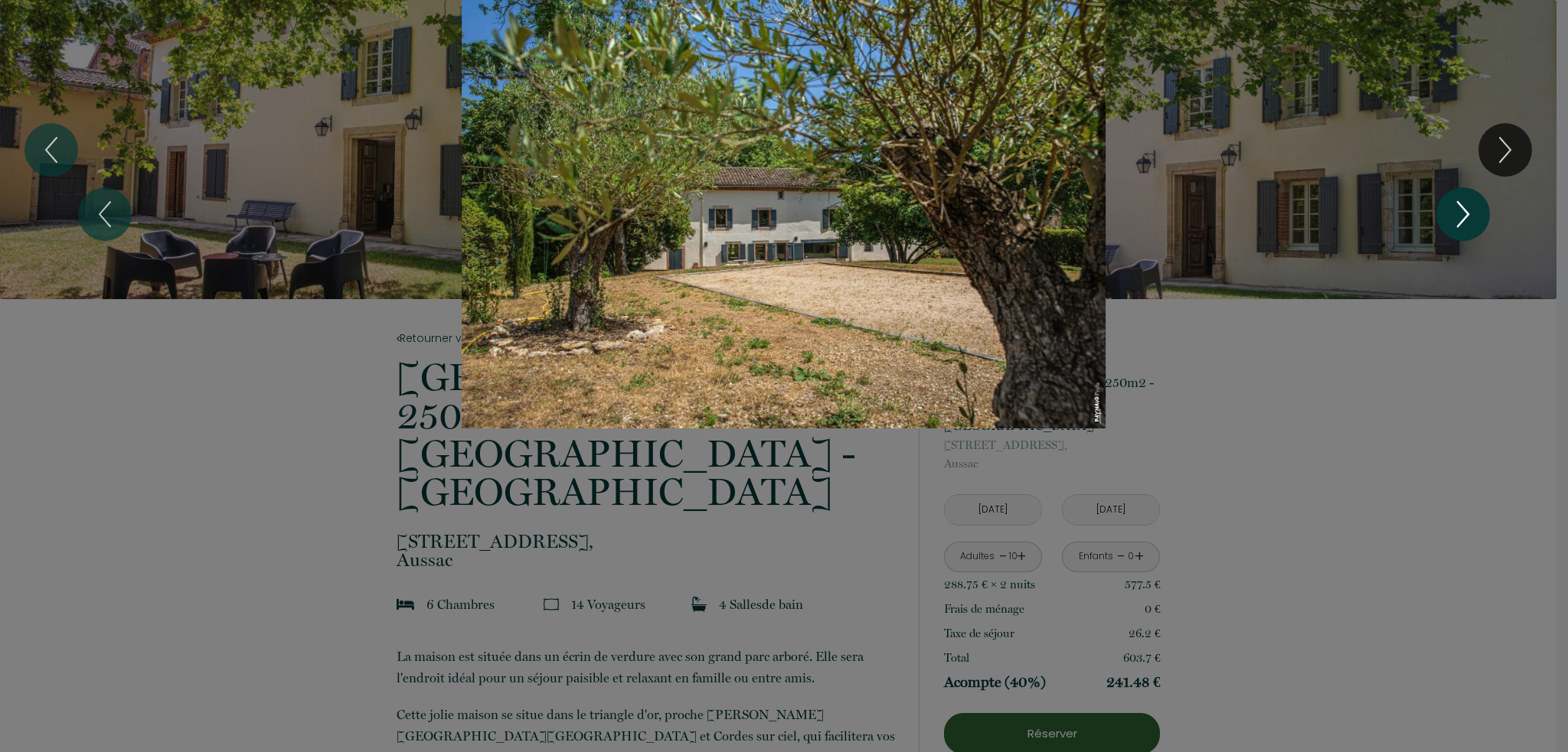
click at [1464, 216] on icon "Next" at bounding box center [1463, 214] width 32 height 46
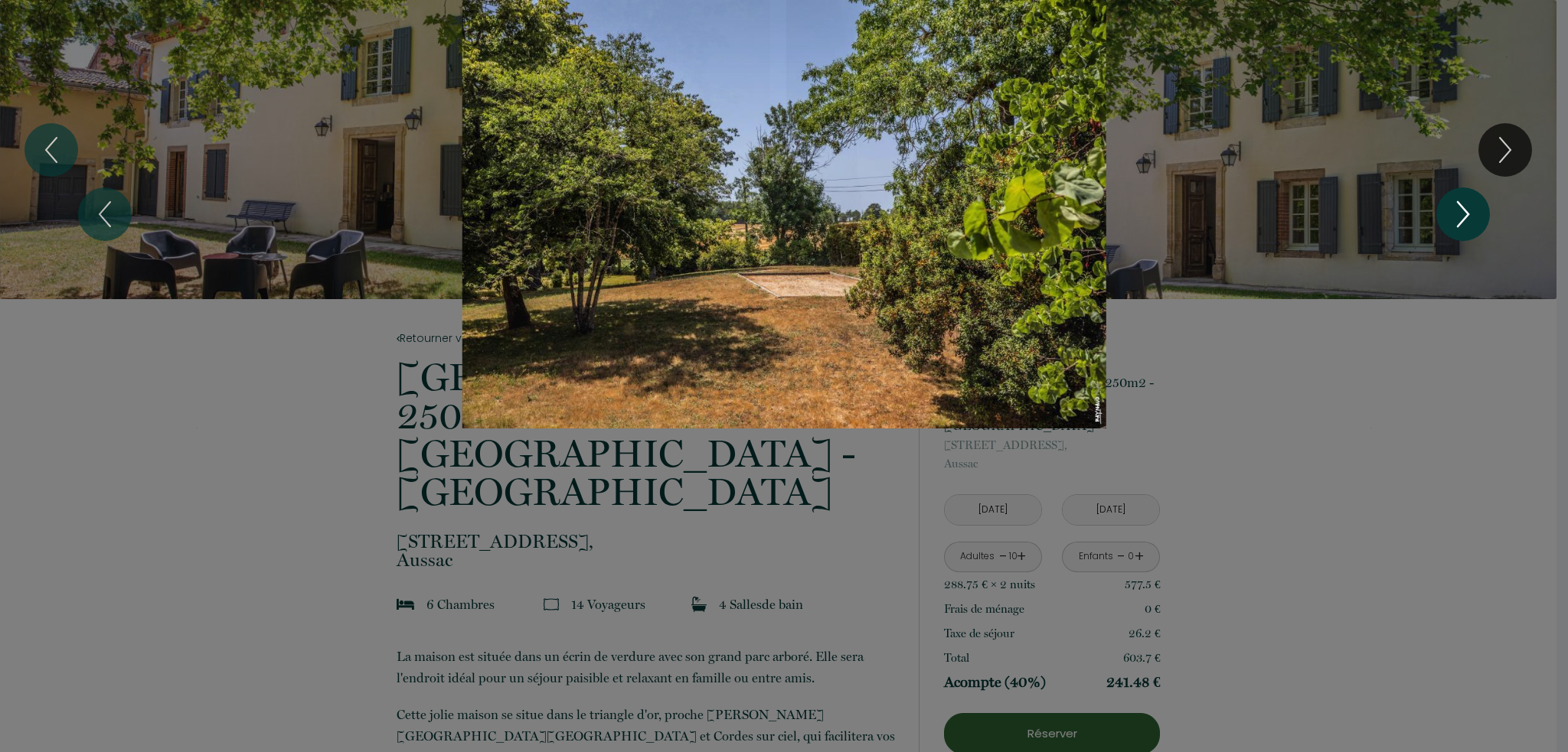
click at [1464, 216] on icon "Next" at bounding box center [1463, 214] width 32 height 46
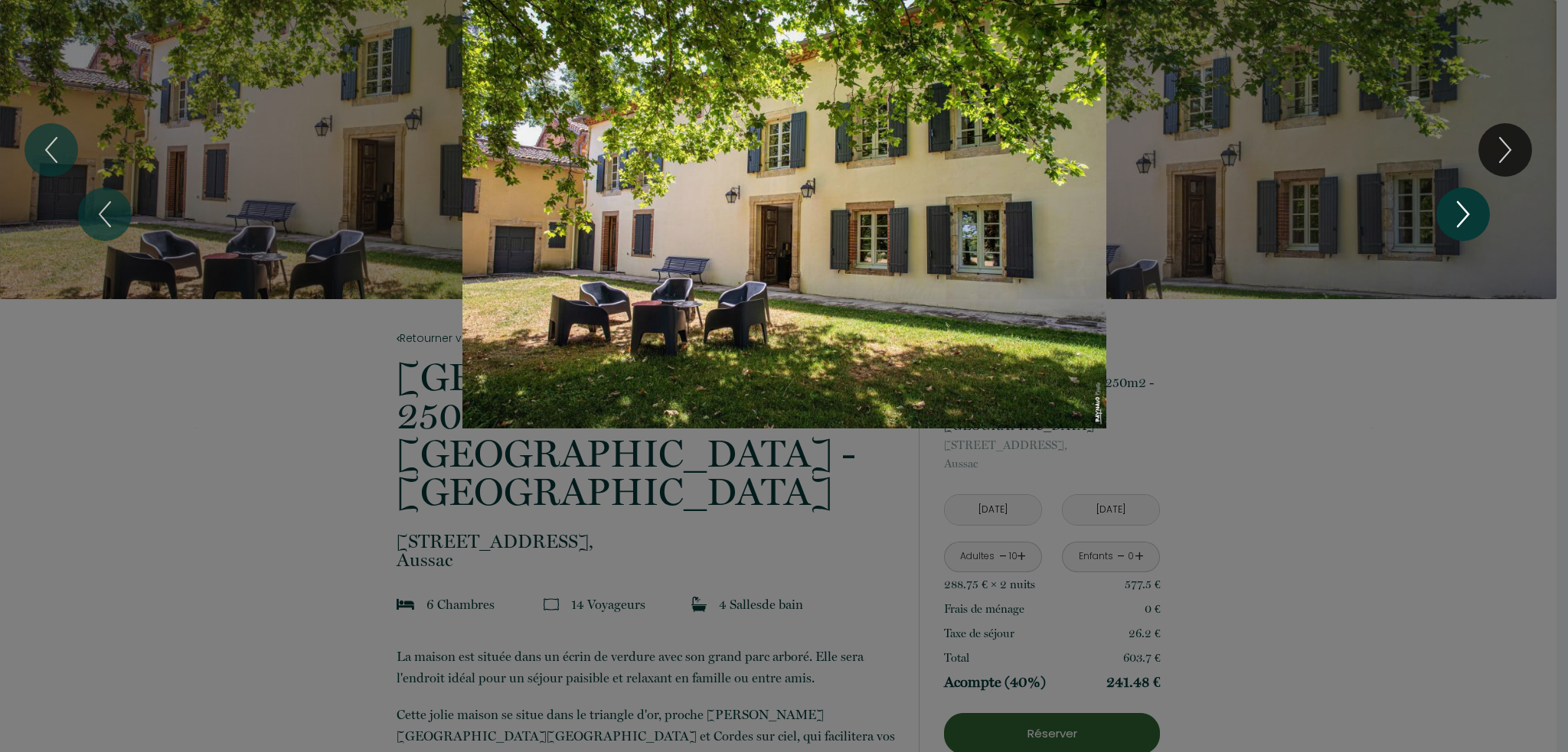
click at [1464, 216] on icon "Next" at bounding box center [1463, 214] width 32 height 46
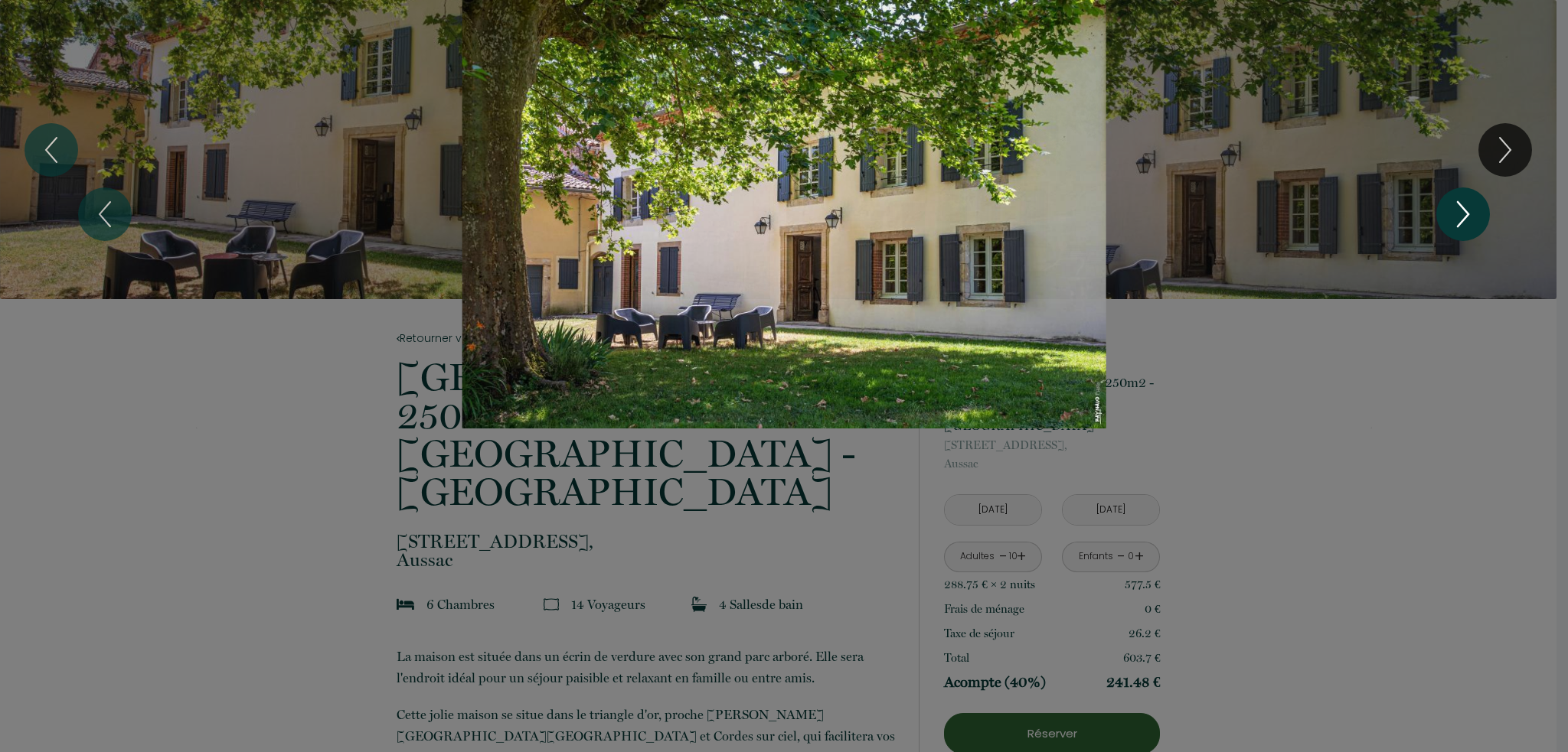
click at [1464, 216] on icon "Next" at bounding box center [1463, 214] width 32 height 46
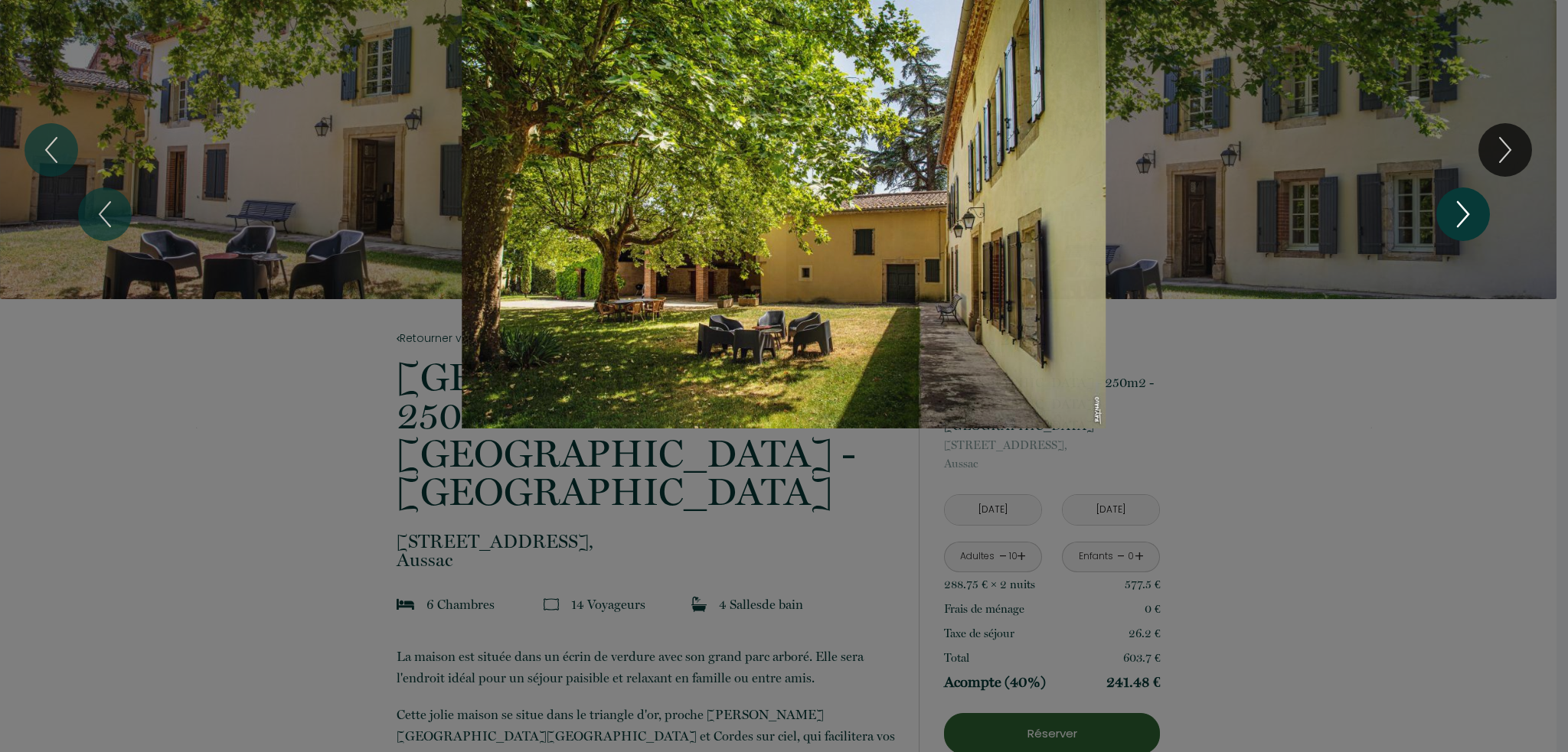
click at [1464, 216] on icon "Next" at bounding box center [1463, 214] width 32 height 46
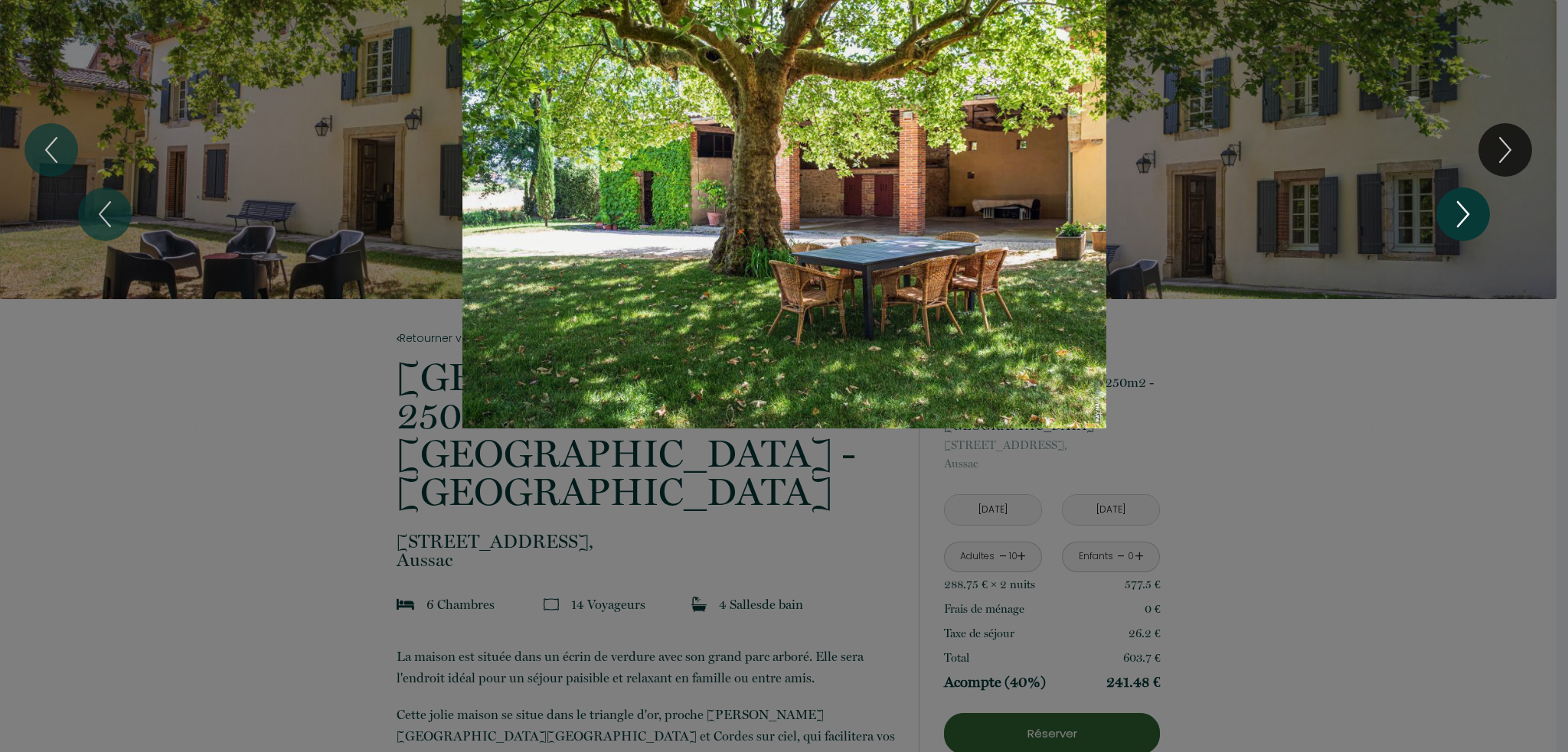
click at [1464, 216] on icon "Next" at bounding box center [1463, 214] width 32 height 46
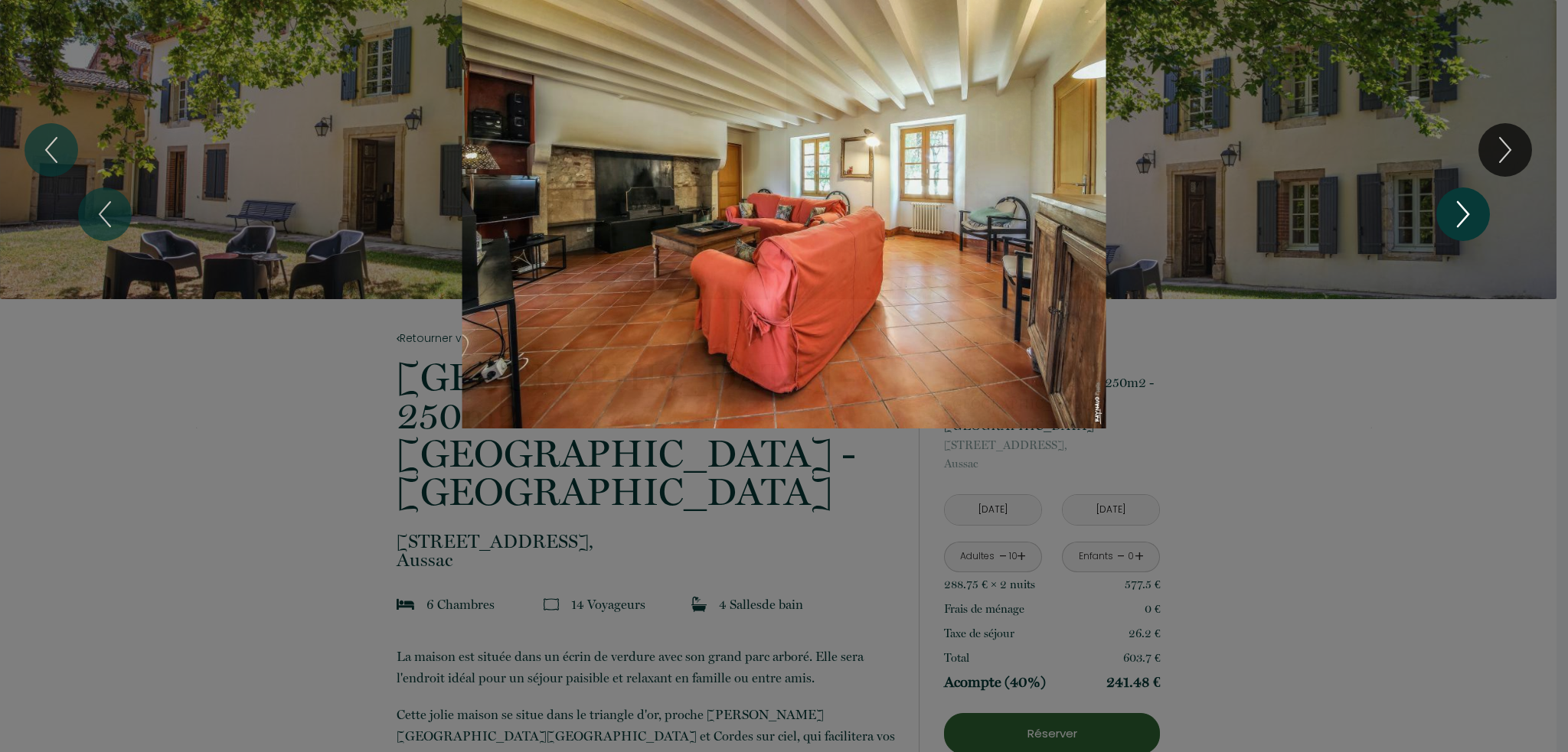
click at [1464, 216] on icon "Next" at bounding box center [1463, 214] width 32 height 46
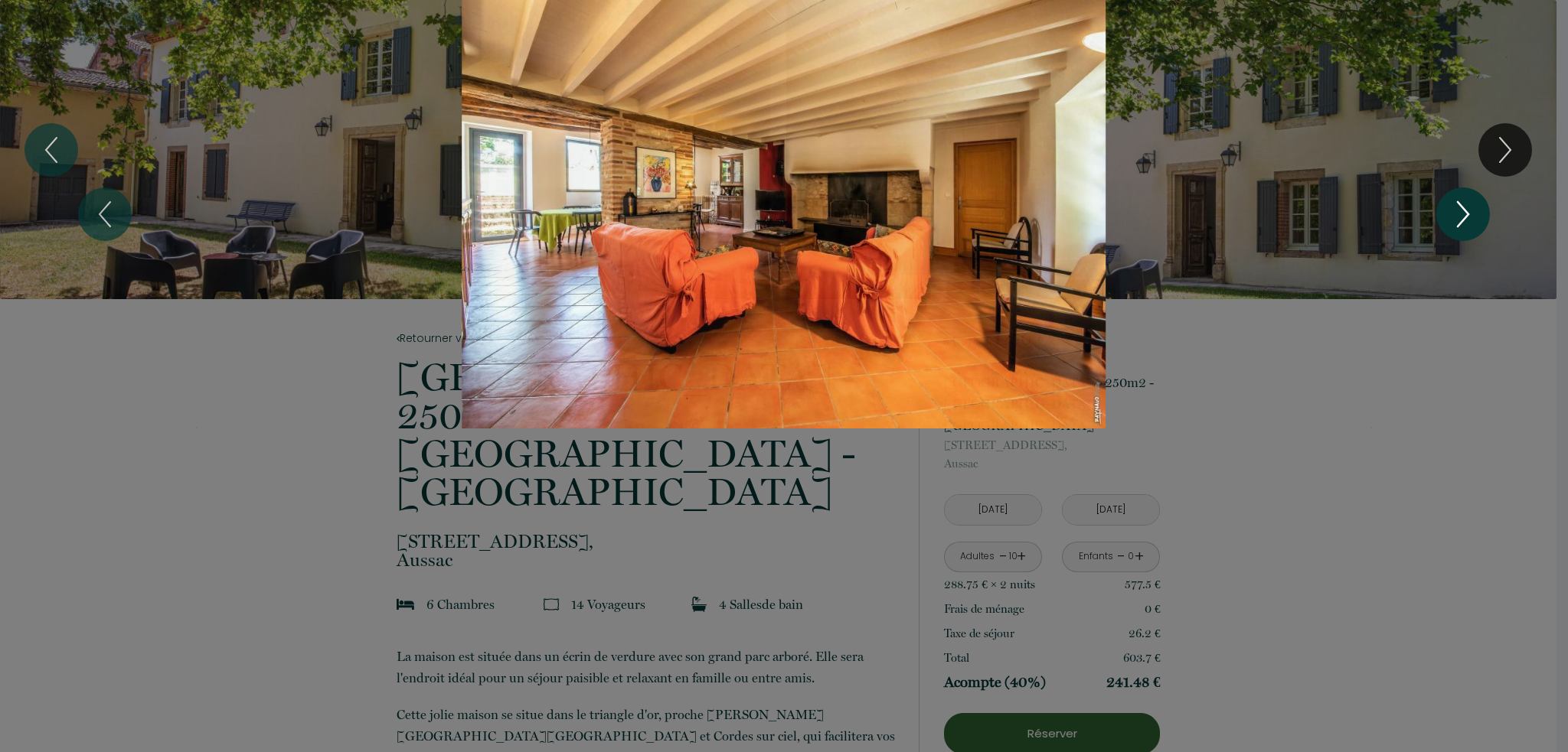
click at [1464, 216] on icon "Next" at bounding box center [1463, 214] width 32 height 46
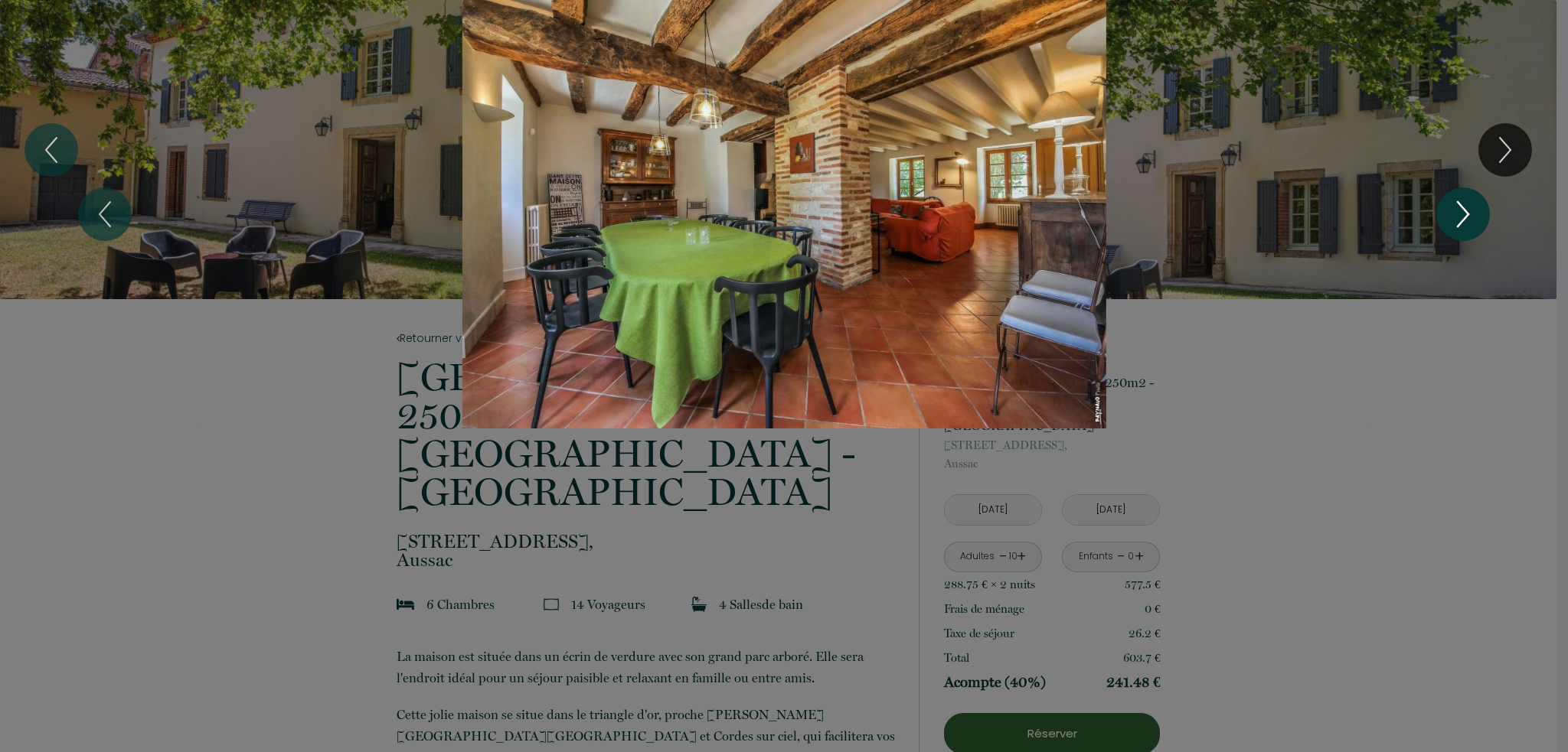
click at [1464, 216] on icon "Next" at bounding box center [1463, 214] width 32 height 46
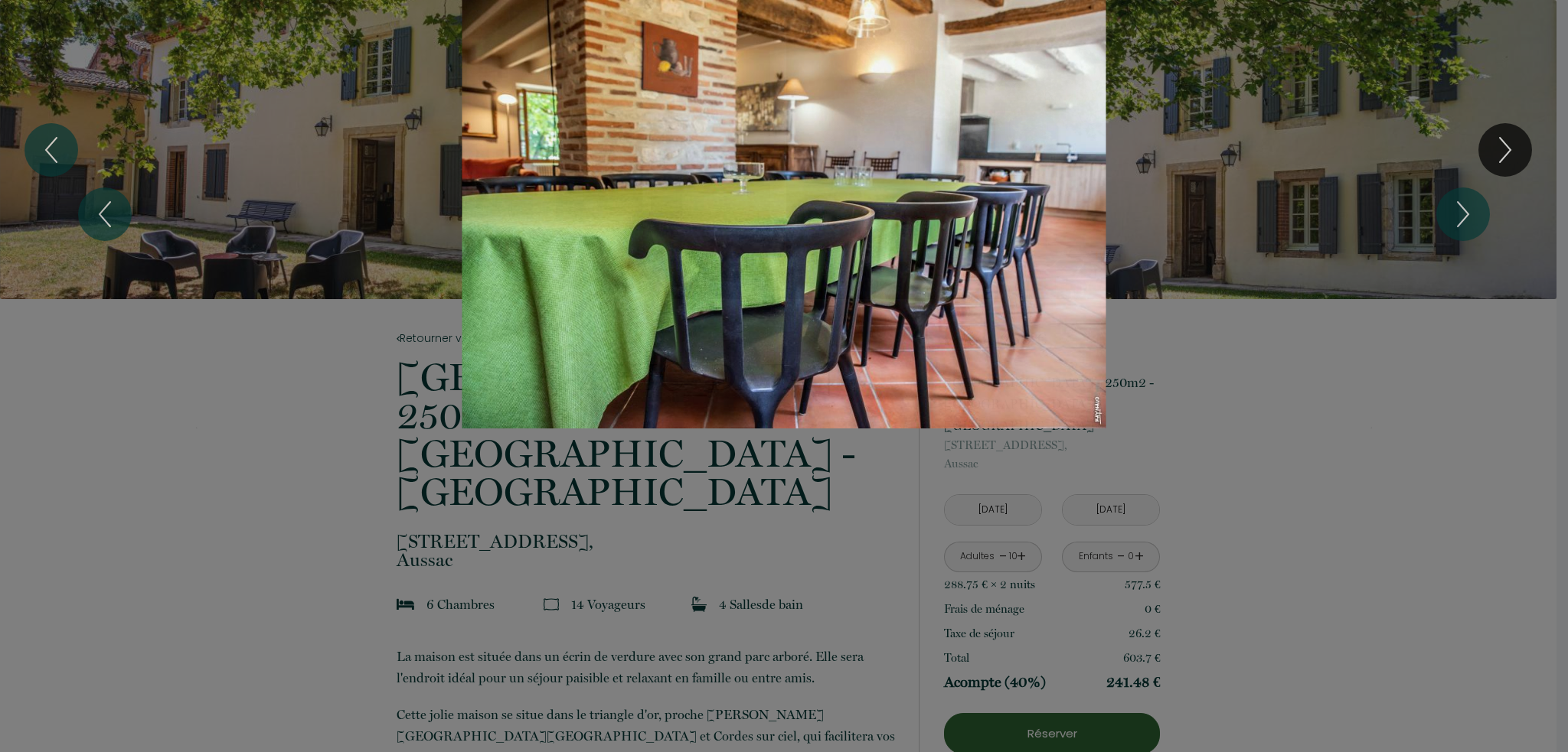
click at [1381, 388] on div "1 2 3 4 5 6 7 8 9 10 11 12 13 14 15 16 17 18 19 20 21 22 23 24 25 26 27 28 29 3…" at bounding box center [784, 214] width 1568 height 429
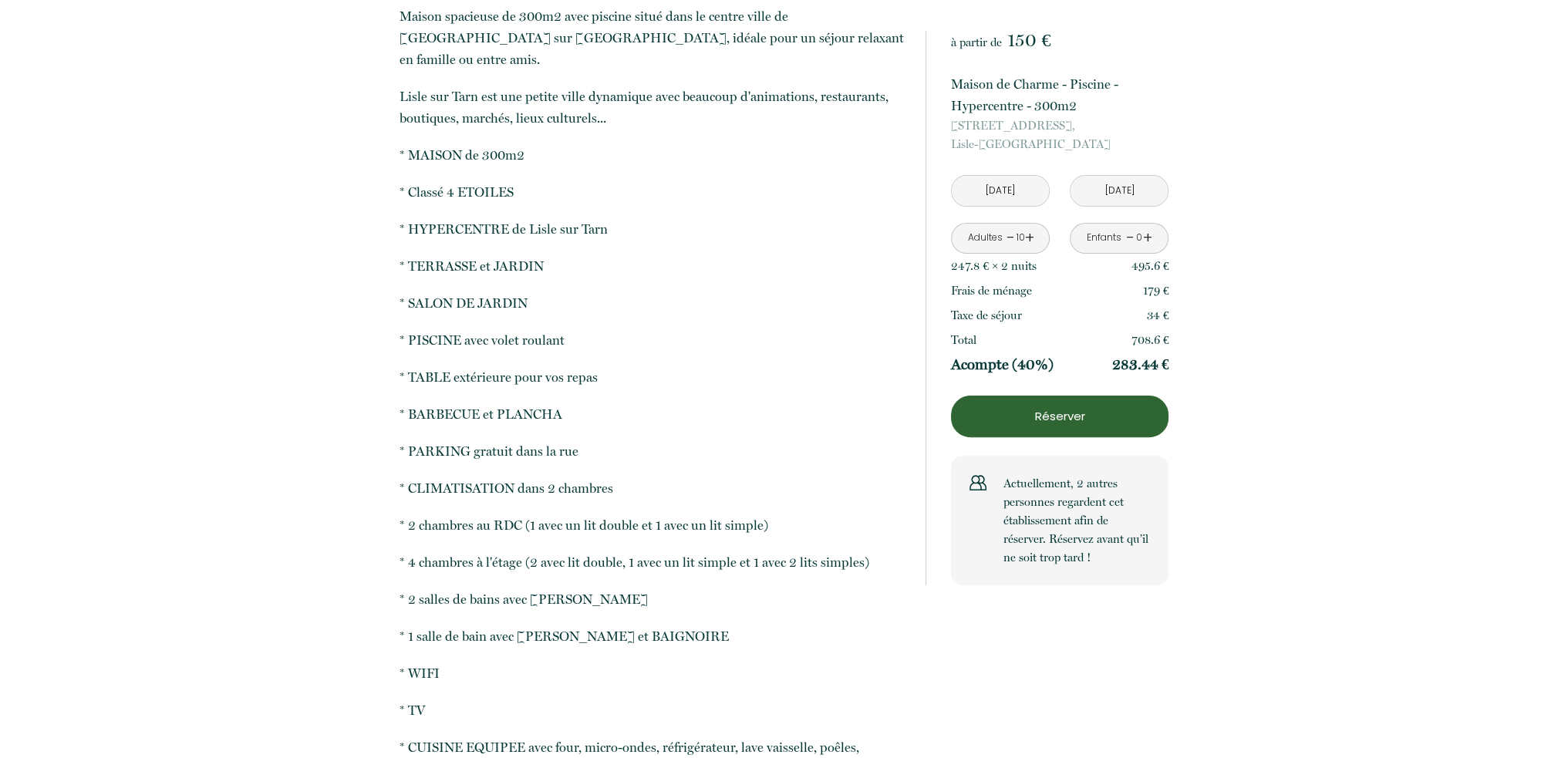
scroll to position [617, 0]
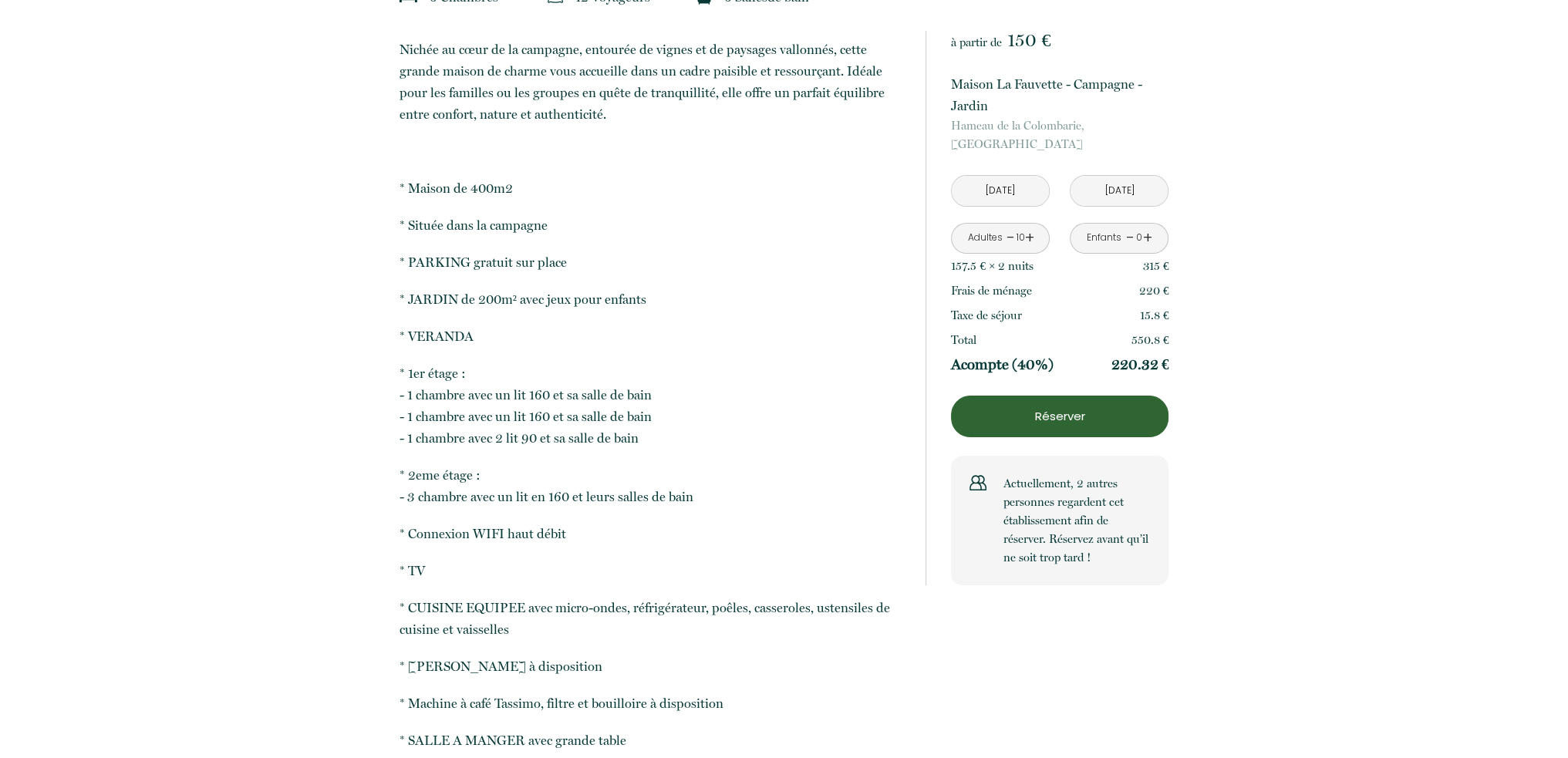
scroll to position [540, 0]
